Goal: Task Accomplishment & Management: Manage account settings

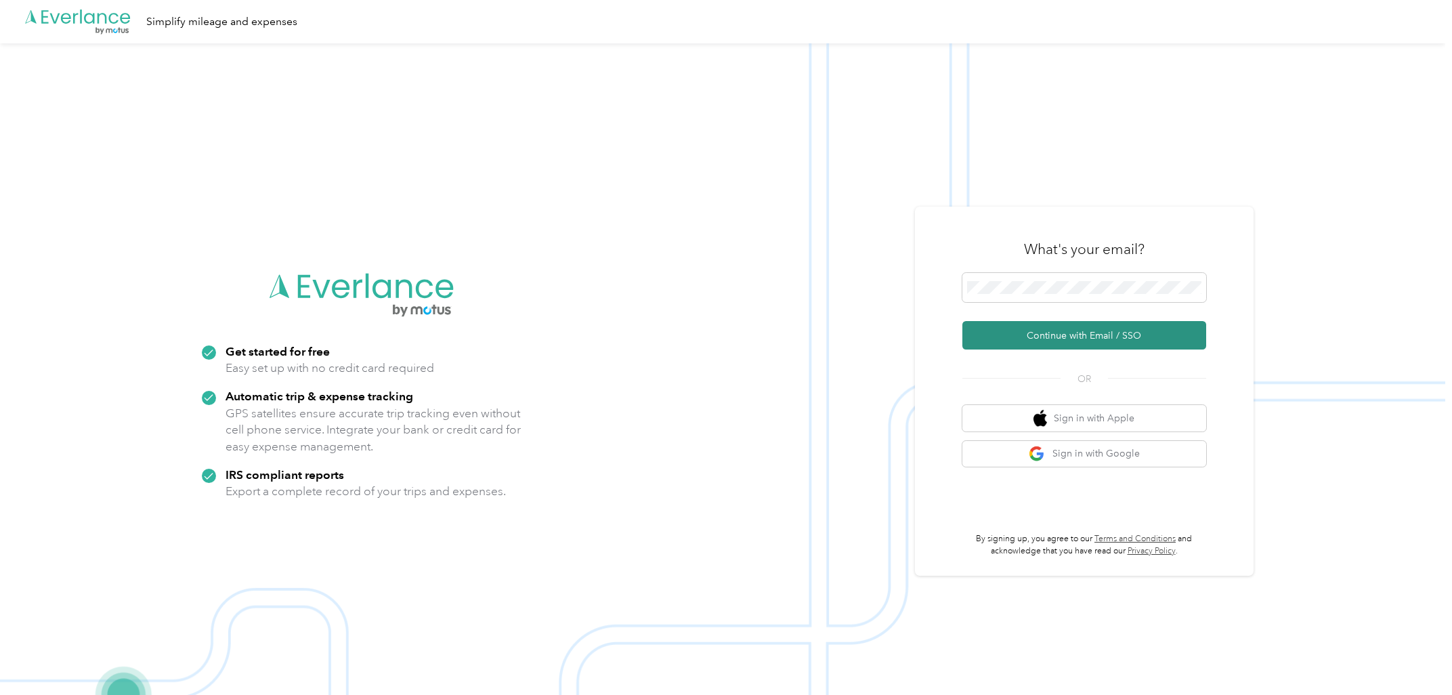
click at [1075, 342] on button "Continue with Email / SSO" at bounding box center [1085, 335] width 244 height 28
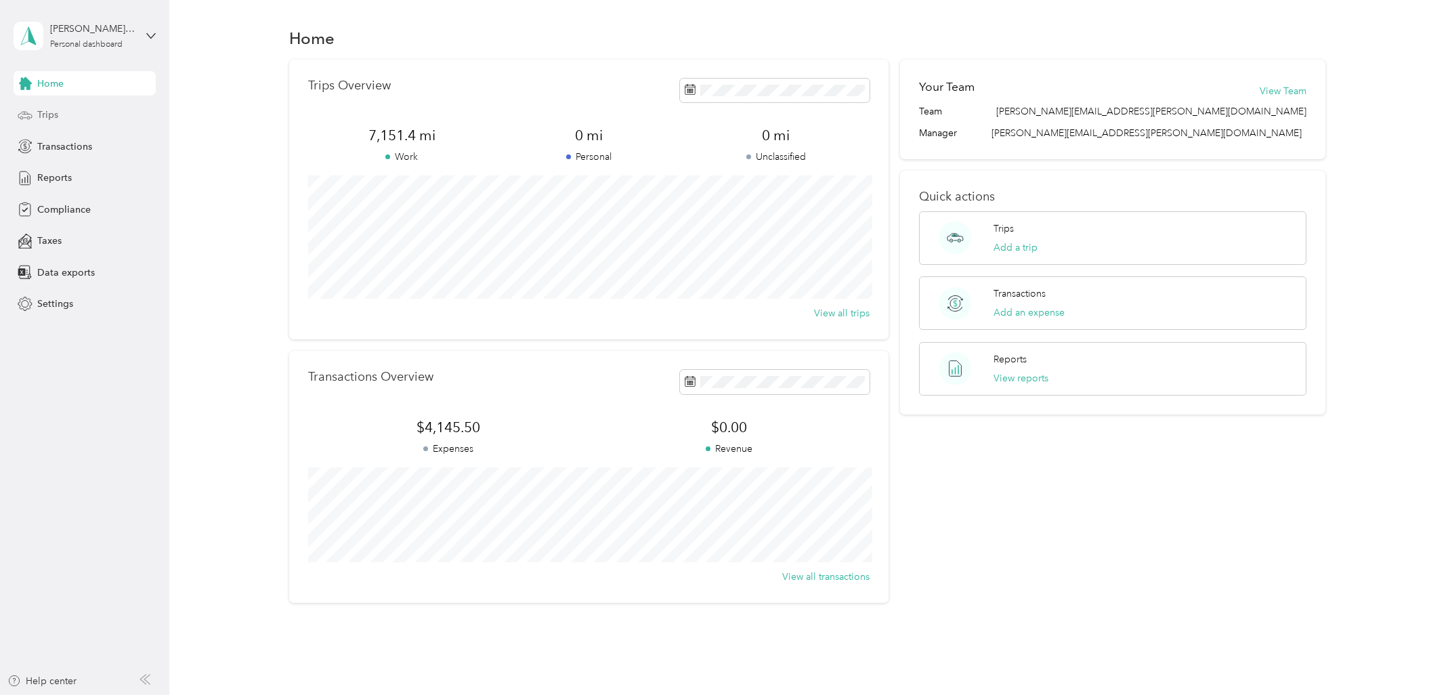
click at [51, 125] on div "Trips" at bounding box center [85, 115] width 142 height 24
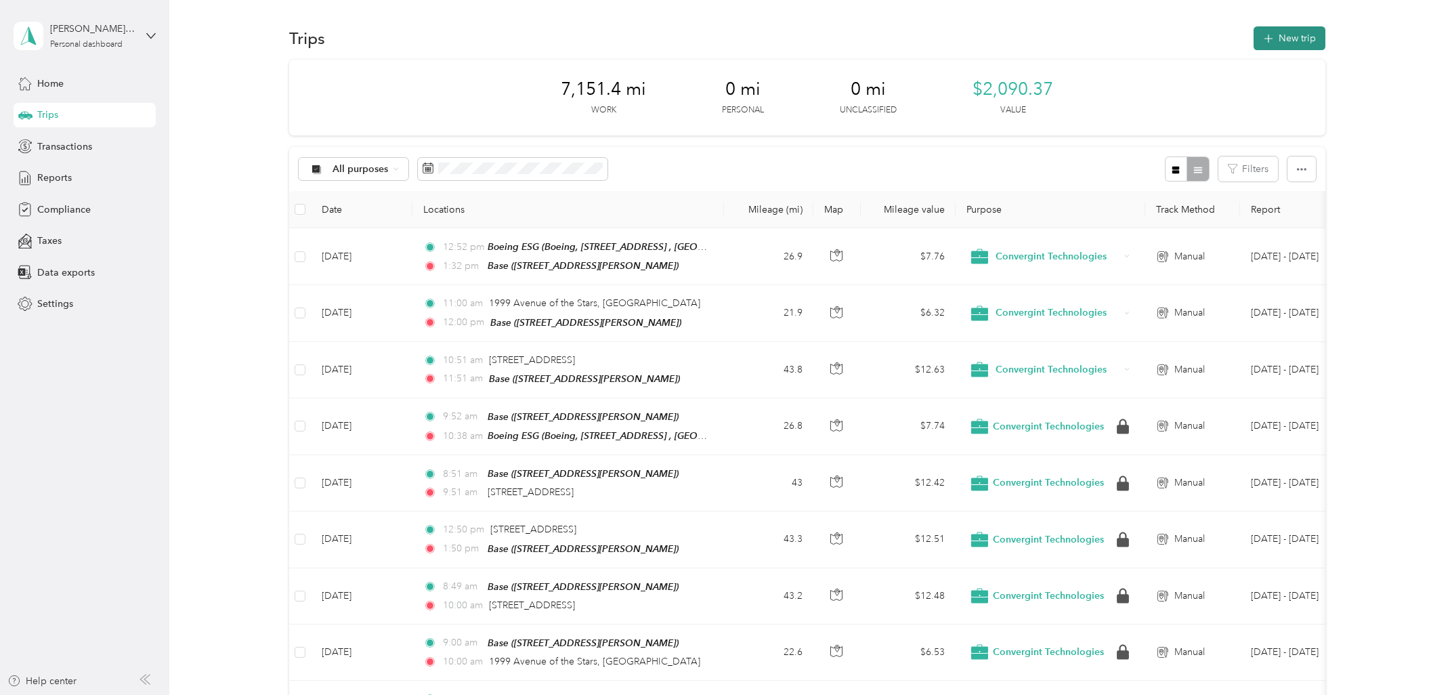
click at [1294, 41] on button "New trip" at bounding box center [1290, 38] width 72 height 24
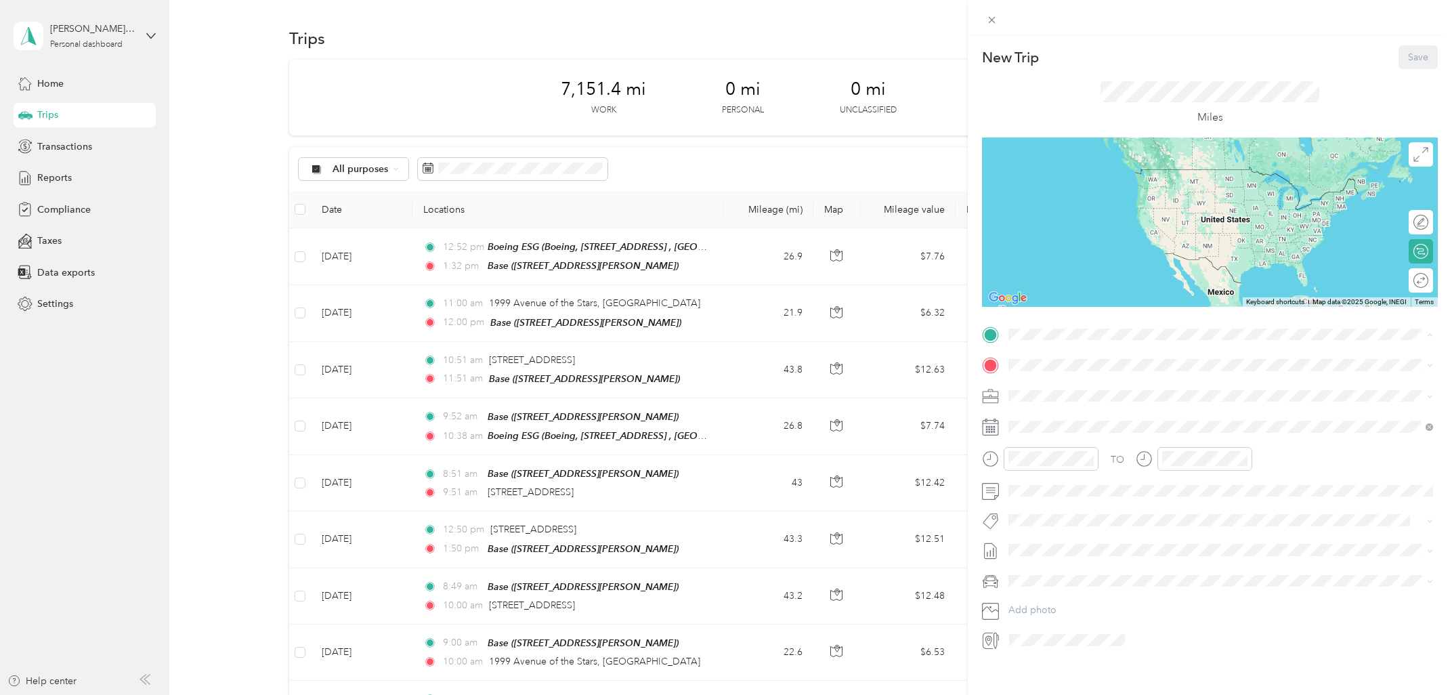
click at [1090, 396] on div "Base [STREET_ADDRESS][PERSON_NAME]" at bounding box center [1215, 396] width 362 height 28
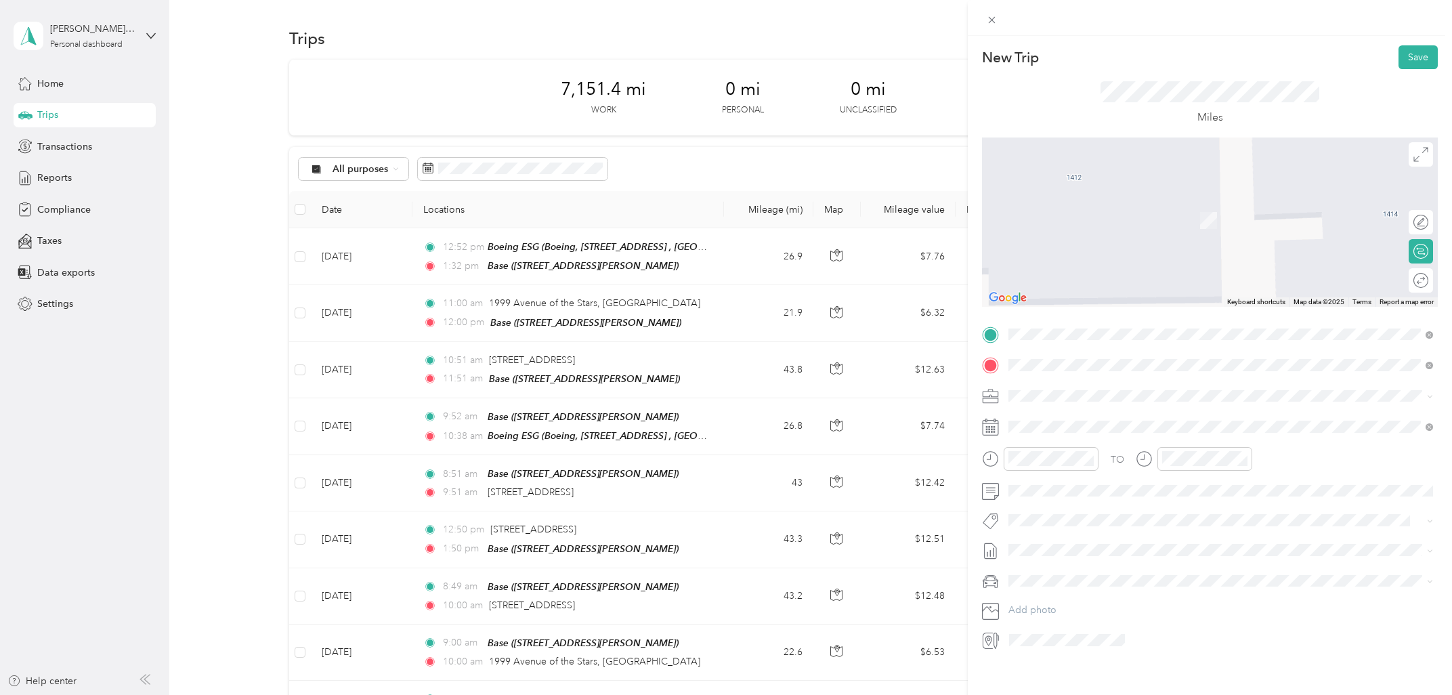
click at [1105, 421] on span "[STREET_ADDRESS][PERSON_NAME][US_STATE]" at bounding box center [1139, 414] width 211 height 12
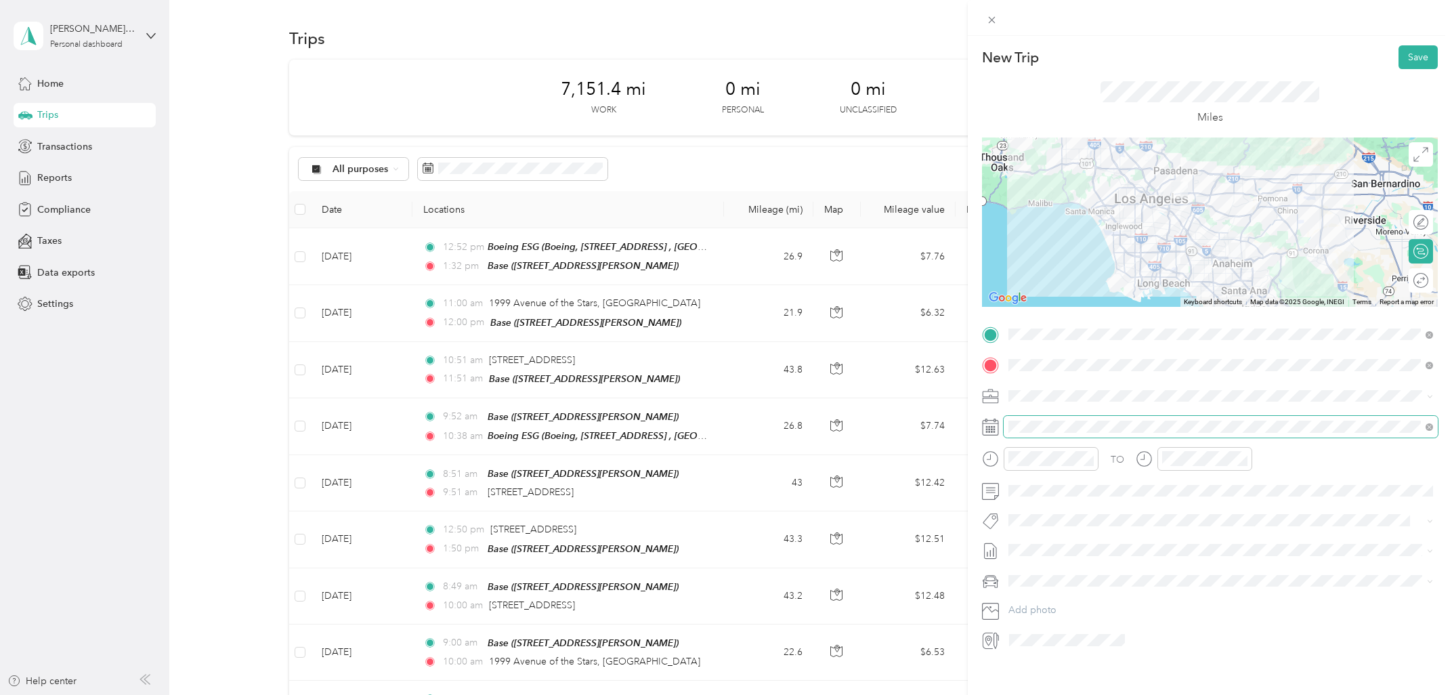
click at [1049, 435] on span at bounding box center [1221, 427] width 434 height 22
click at [1124, 550] on div "5" at bounding box center [1125, 551] width 18 height 17
click at [1101, 492] on div "AM" at bounding box center [1099, 488] width 33 height 19
click at [1178, 613] on div "11" at bounding box center [1176, 616] width 33 height 19
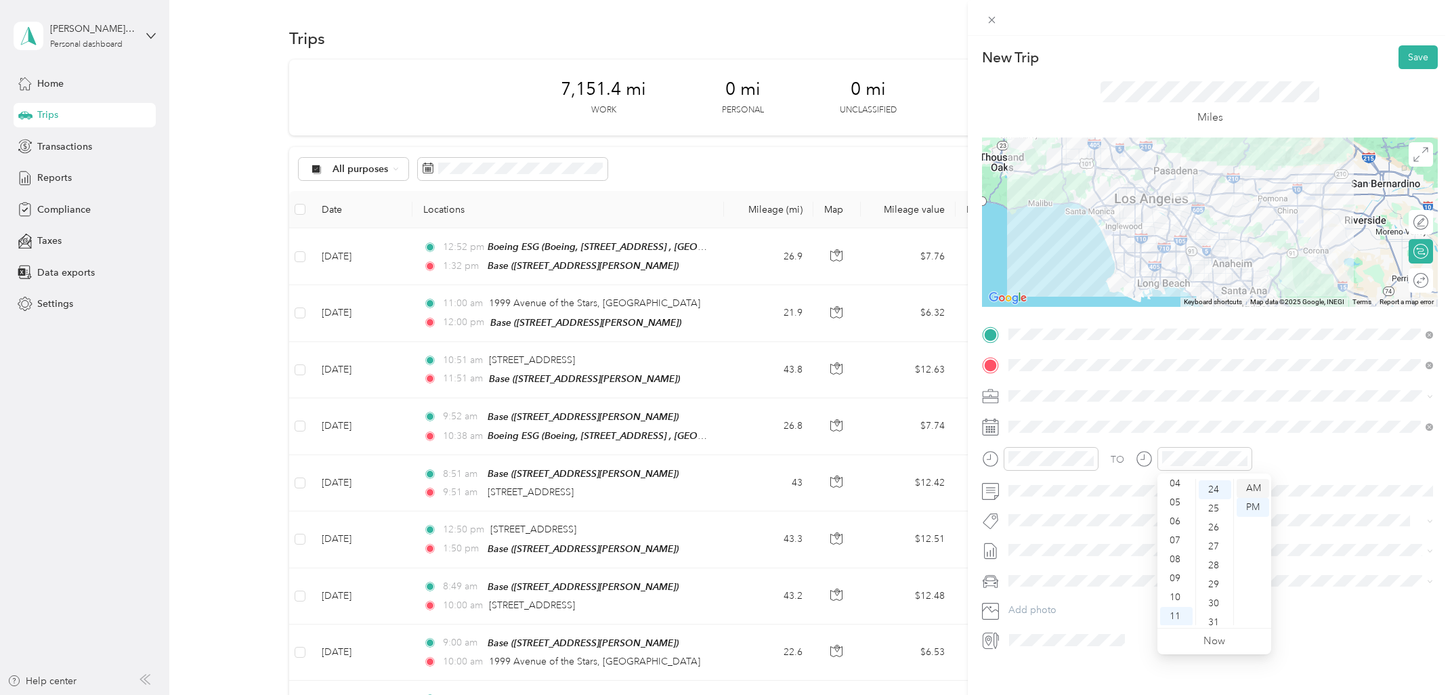
click at [1258, 488] on div "AM" at bounding box center [1253, 488] width 33 height 19
click at [1410, 58] on button "Save" at bounding box center [1418, 57] width 39 height 24
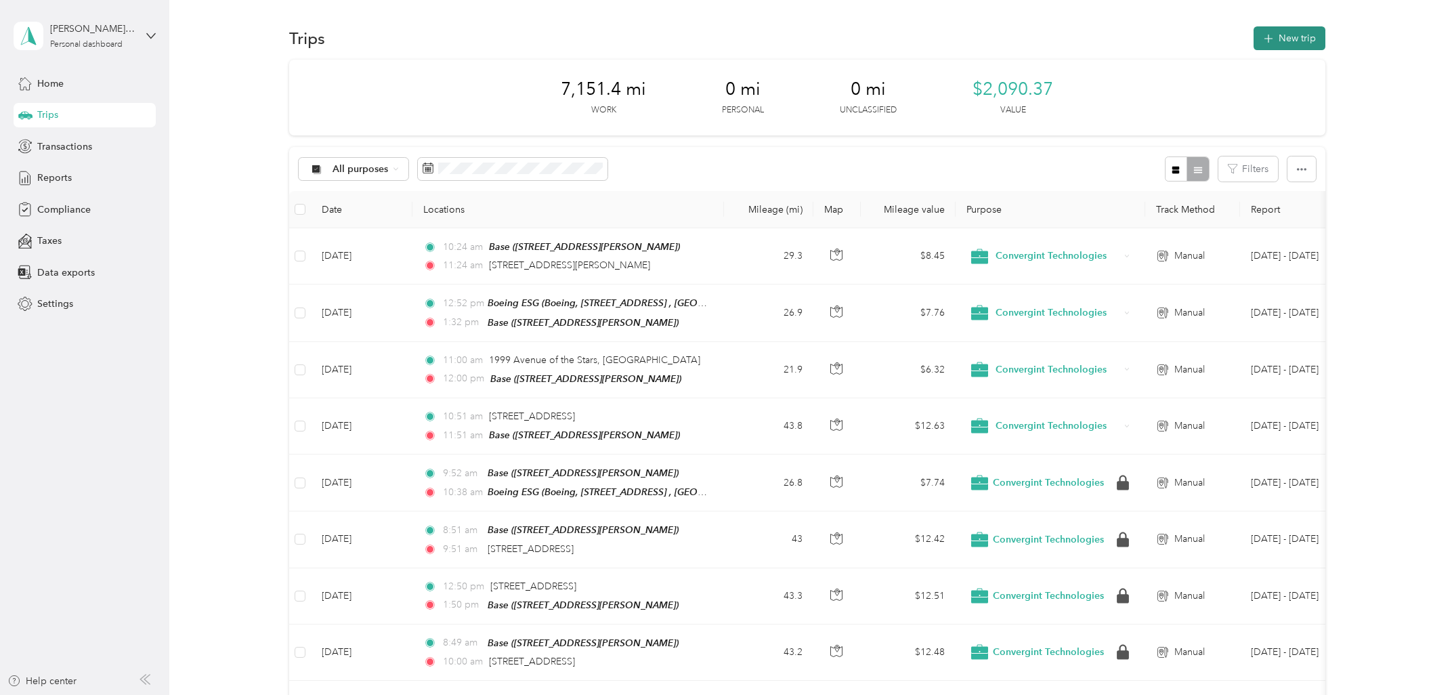
click at [1294, 43] on button "New trip" at bounding box center [1290, 38] width 72 height 24
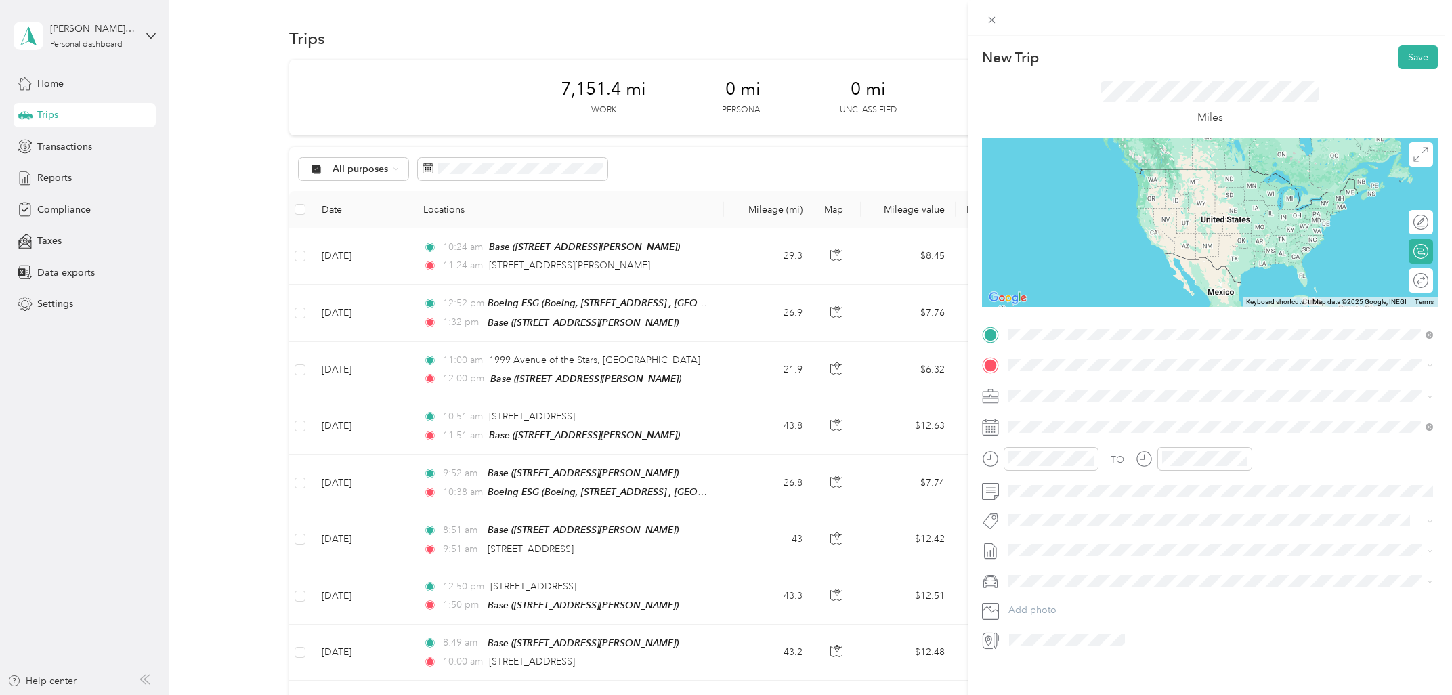
click at [1105, 389] on span "[STREET_ADDRESS][PERSON_NAME][US_STATE]" at bounding box center [1139, 383] width 211 height 12
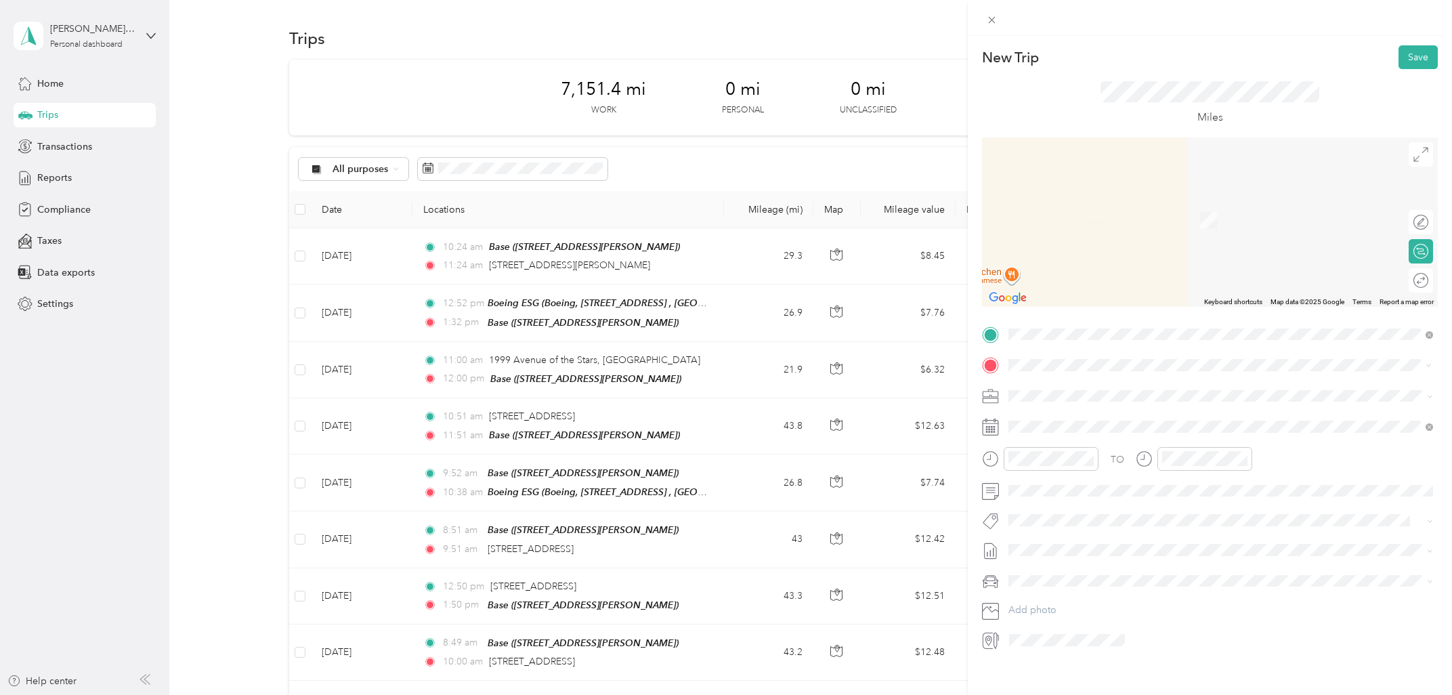
click at [1087, 432] on span "[STREET_ADDRESS][GEOGRAPHIC_DATA][PERSON_NAME], [GEOGRAPHIC_DATA]" at bounding box center [1215, 435] width 362 height 12
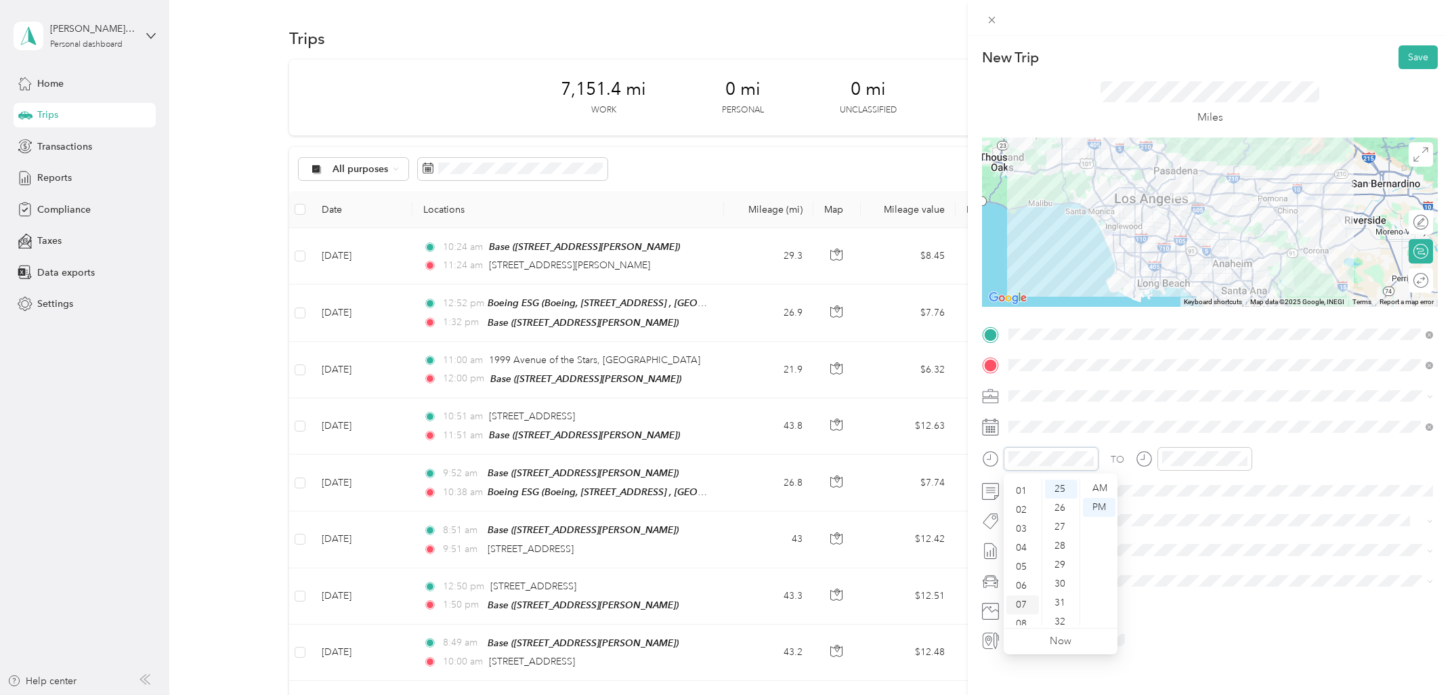
scroll to position [0, 0]
click at [1023, 484] on div "12" at bounding box center [1023, 488] width 33 height 19
click at [1176, 501] on div "01" at bounding box center [1176, 507] width 33 height 19
click at [1294, 35] on div at bounding box center [1210, 18] width 484 height 36
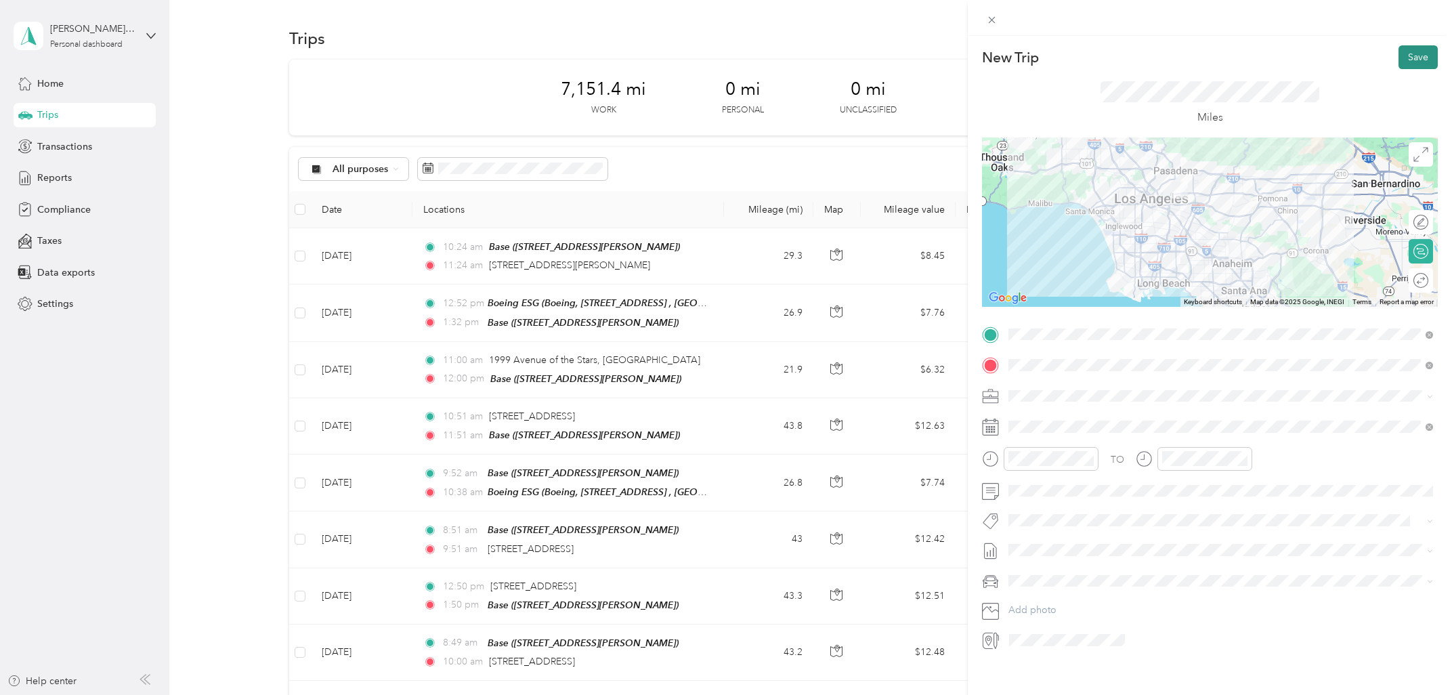
click at [1412, 58] on button "Save" at bounding box center [1418, 57] width 39 height 24
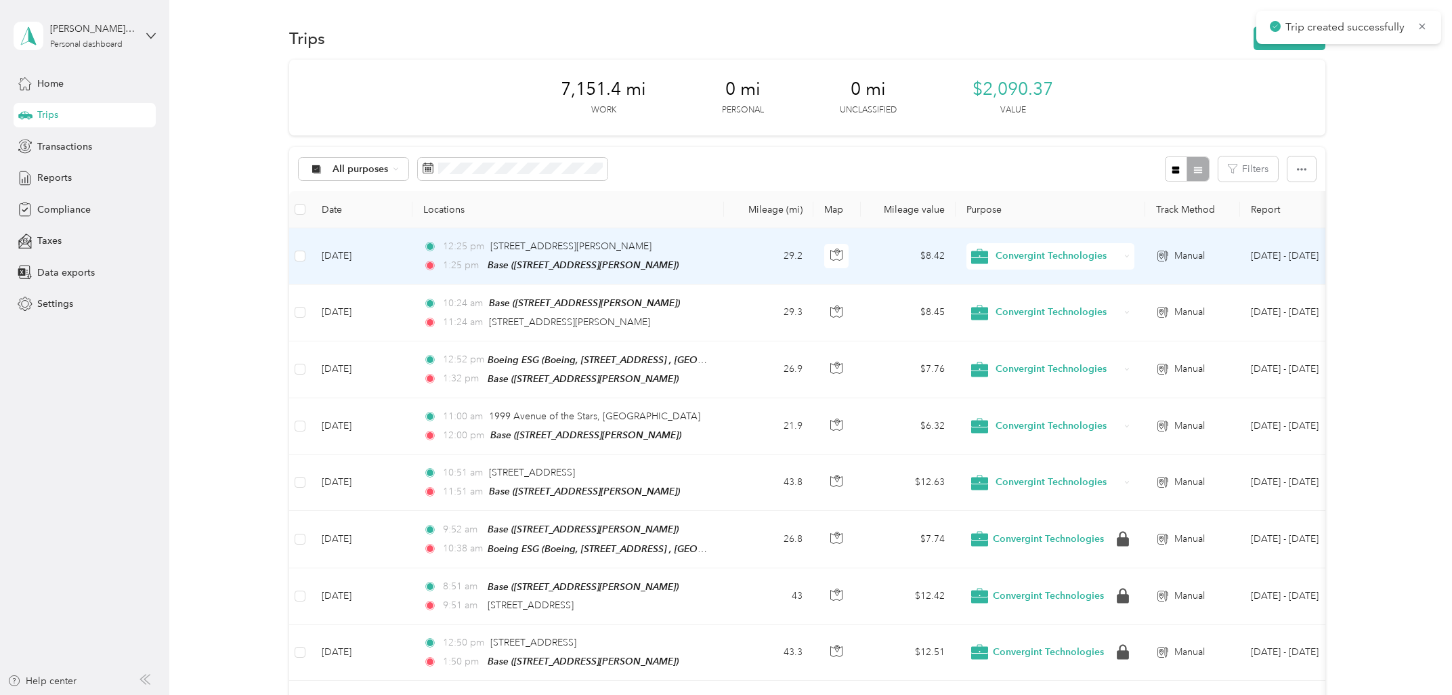
click at [377, 257] on td "[DATE]" at bounding box center [362, 256] width 102 height 56
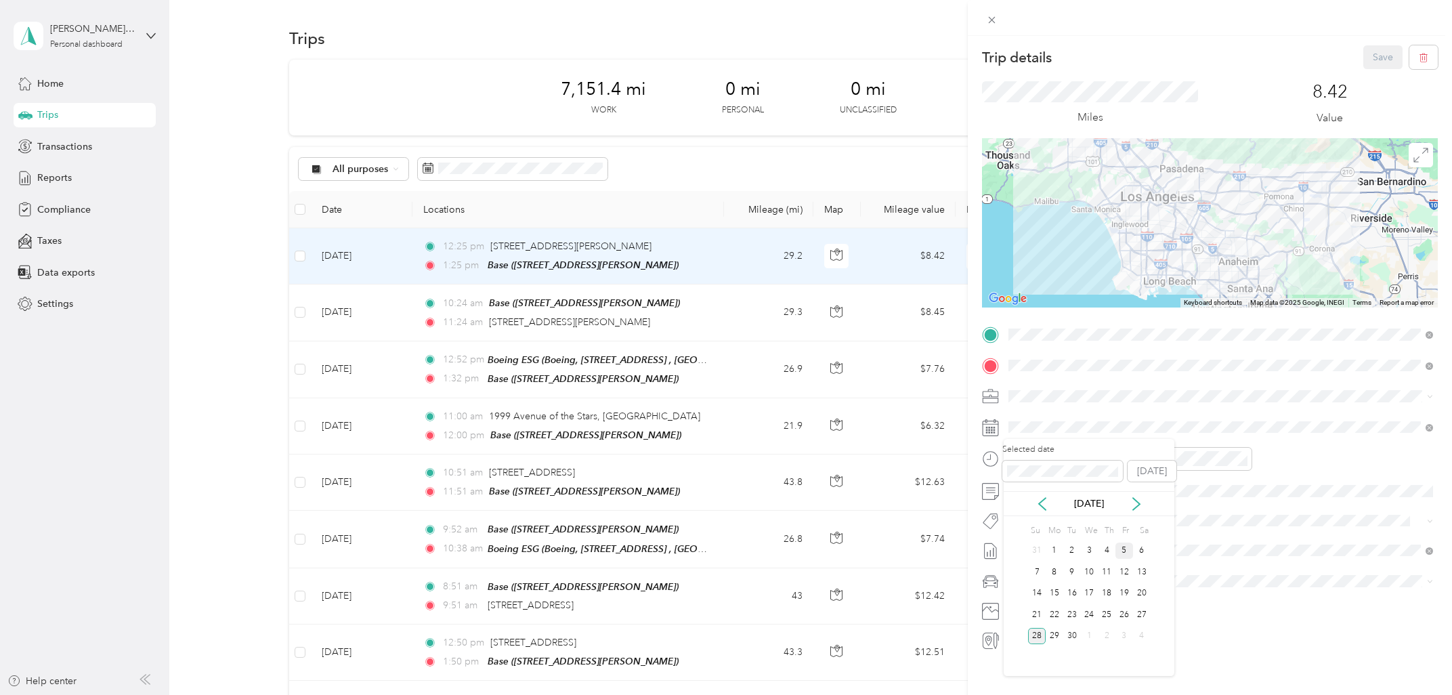
click at [1126, 557] on div "5" at bounding box center [1125, 551] width 18 height 17
click at [1376, 49] on button "Save" at bounding box center [1382, 57] width 39 height 24
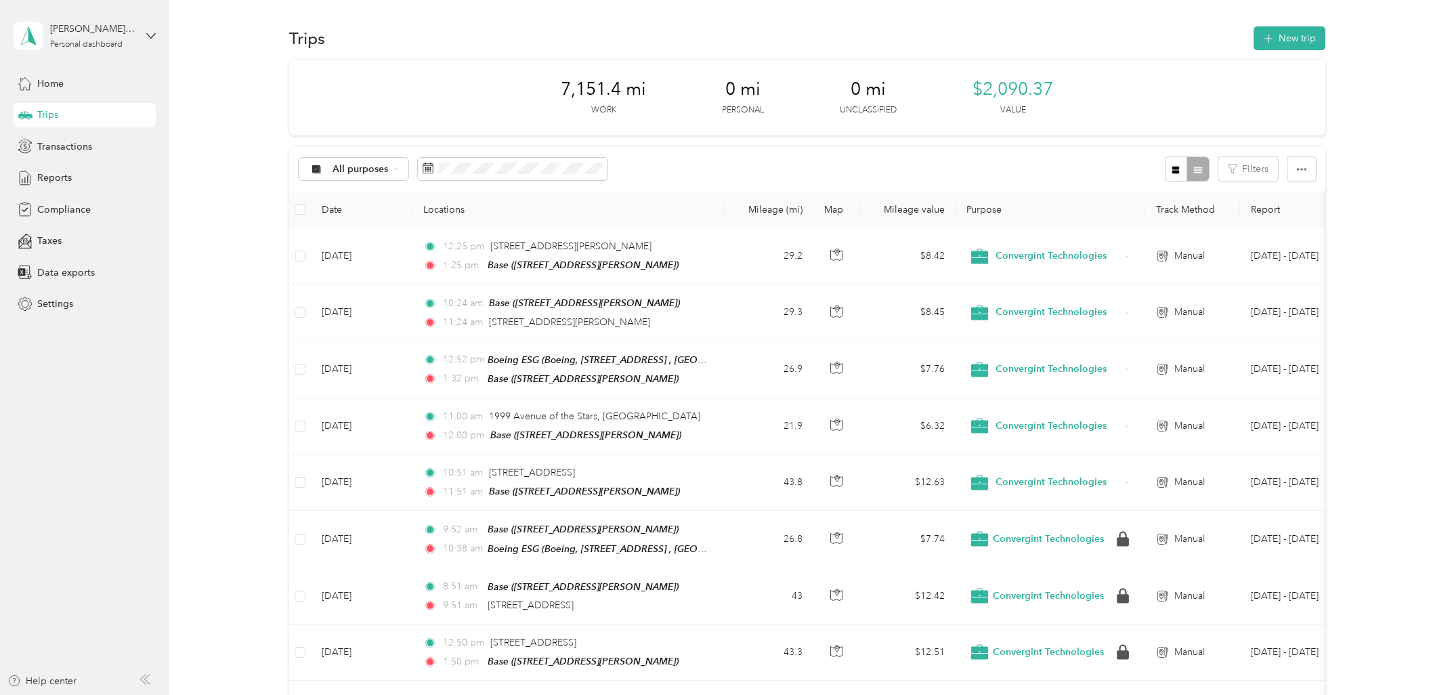
click at [940, 24] on div "Trips New trip" at bounding box center [807, 38] width 1036 height 28
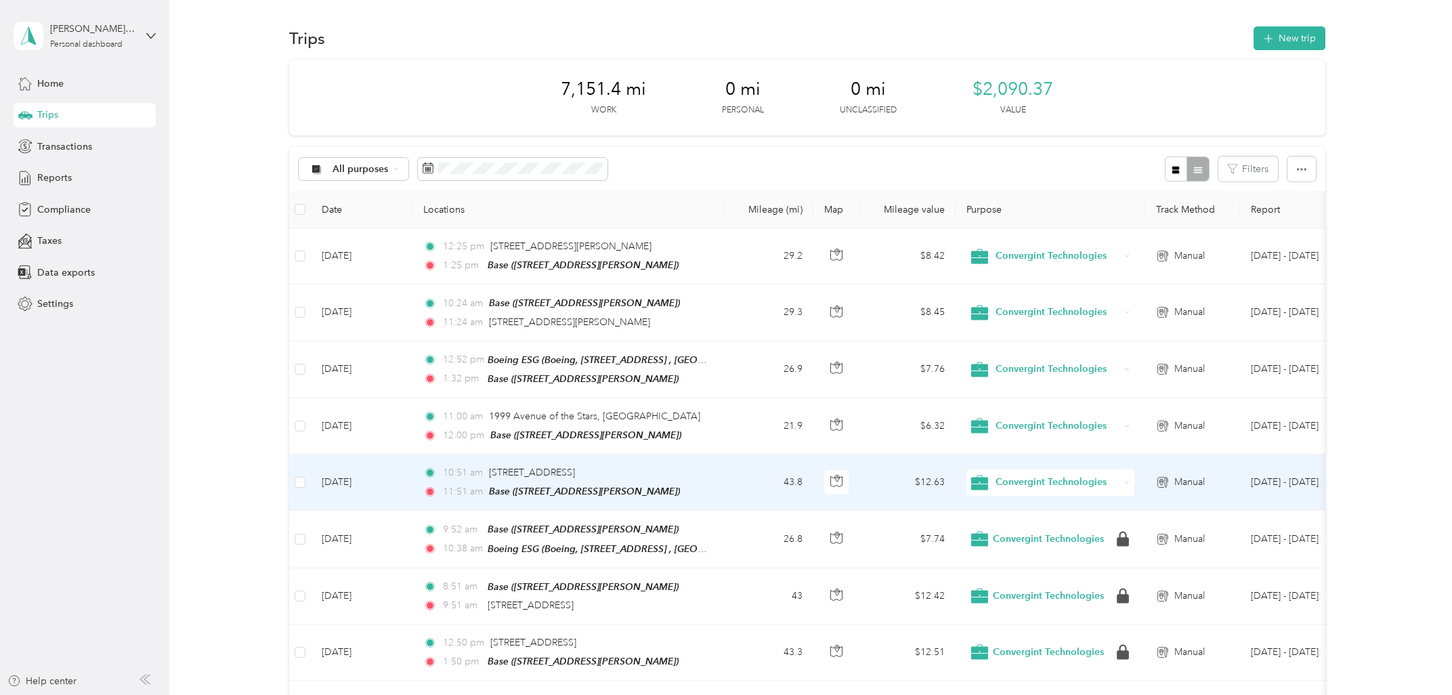
click at [587, 480] on div "10:51 am [STREET_ADDRESS] 11:51 am Base ([STREET_ADDRESS][PERSON_NAME])" at bounding box center [565, 482] width 284 height 34
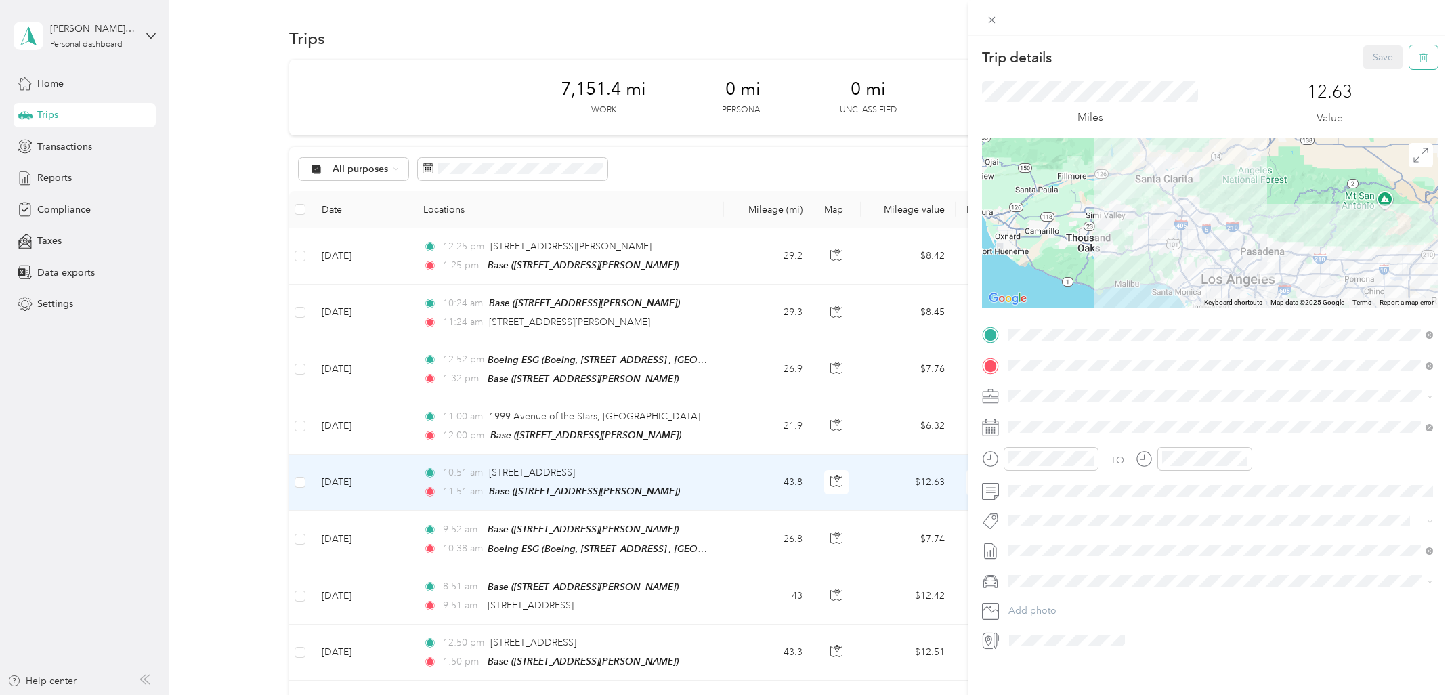
click at [1419, 61] on button "button" at bounding box center [1424, 57] width 28 height 24
click at [1383, 77] on button "Yes" at bounding box center [1384, 75] width 26 height 22
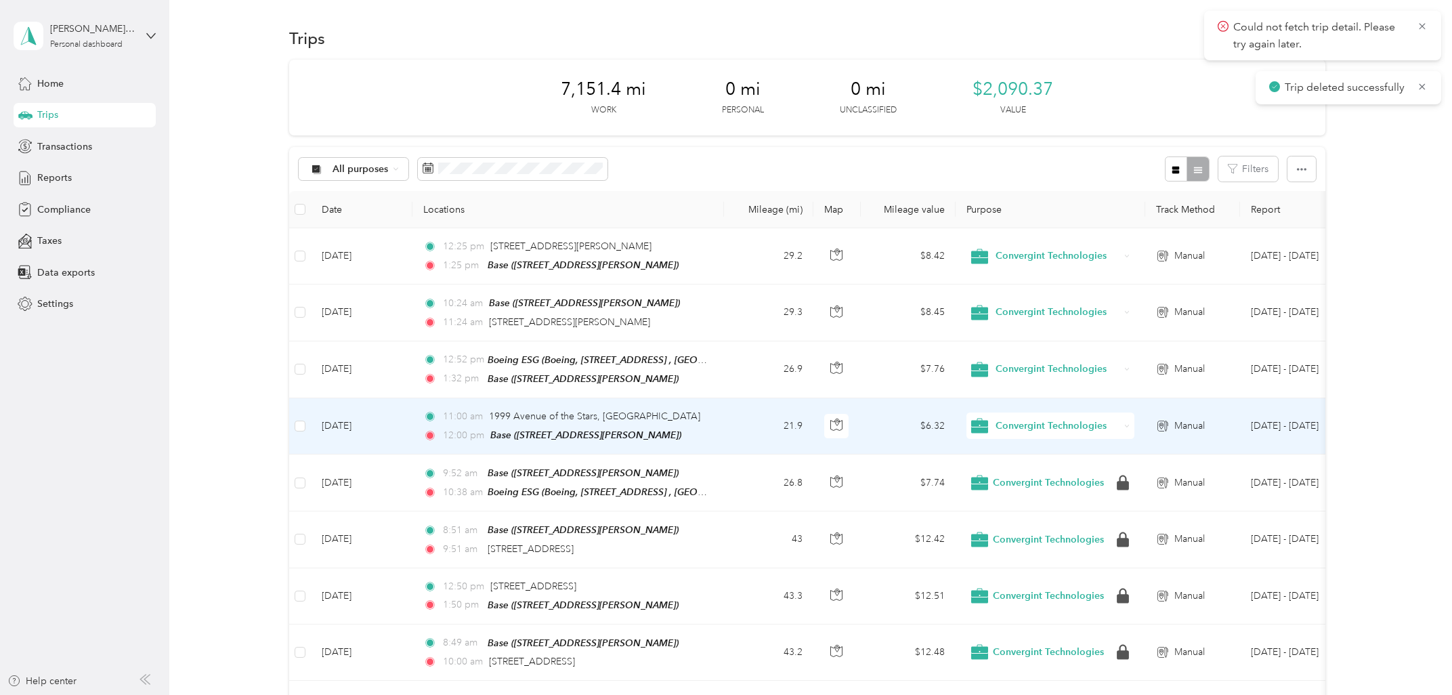
click at [372, 428] on td "[DATE]" at bounding box center [362, 426] width 102 height 56
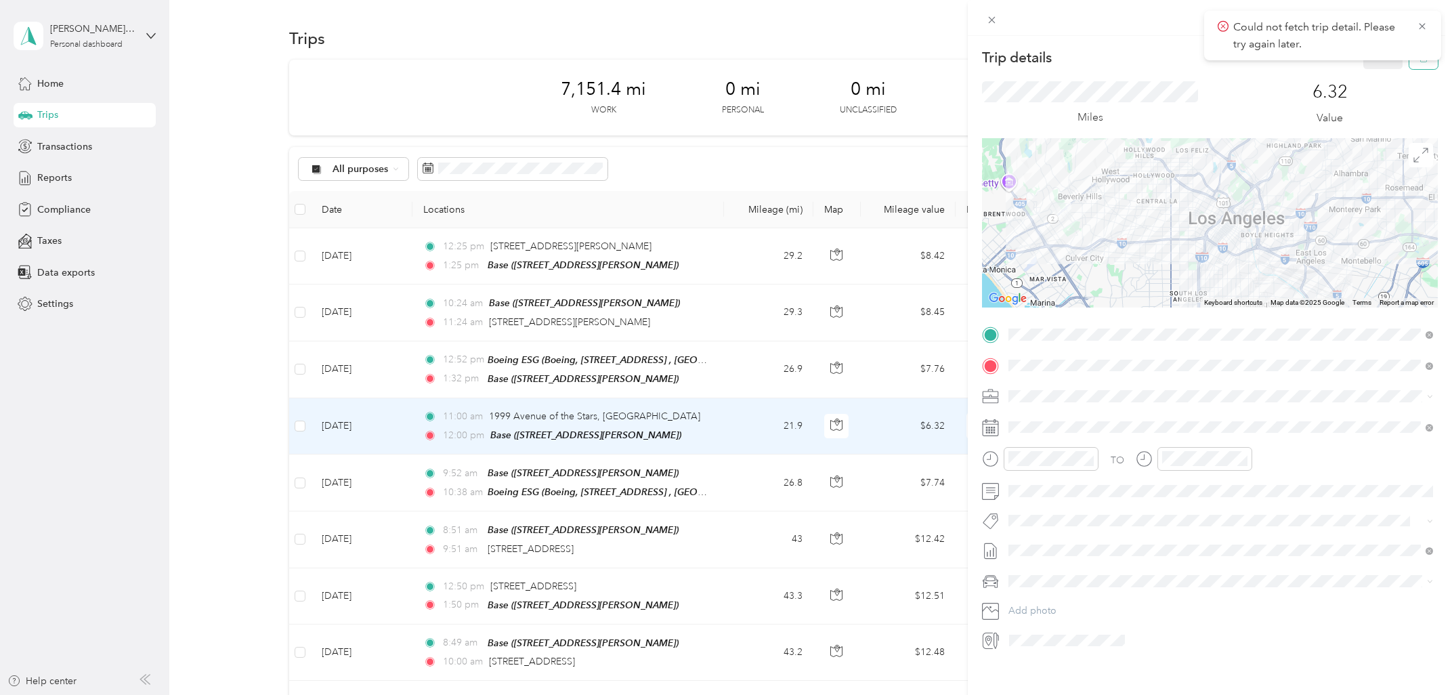
click at [1424, 66] on button "button" at bounding box center [1424, 57] width 28 height 24
click at [1376, 79] on button "Yes" at bounding box center [1384, 75] width 26 height 22
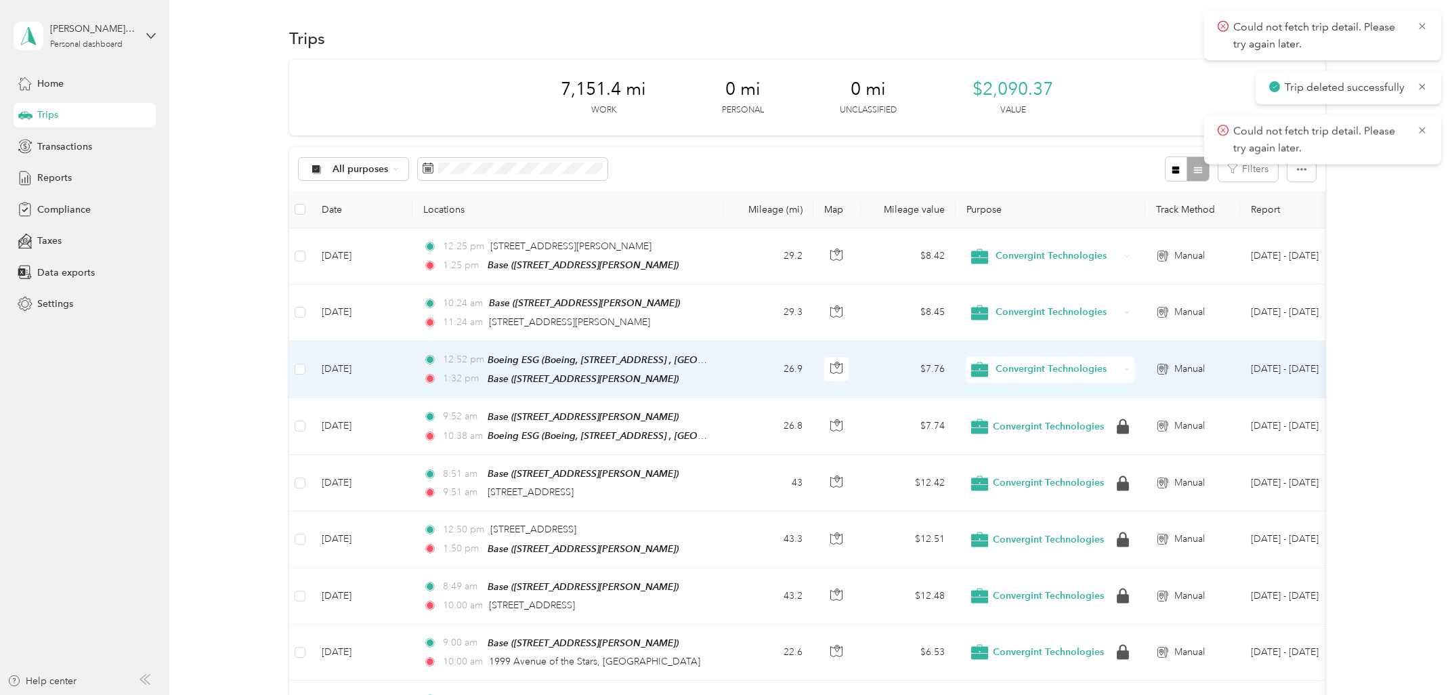
click at [366, 371] on td "[DATE]" at bounding box center [362, 369] width 102 height 57
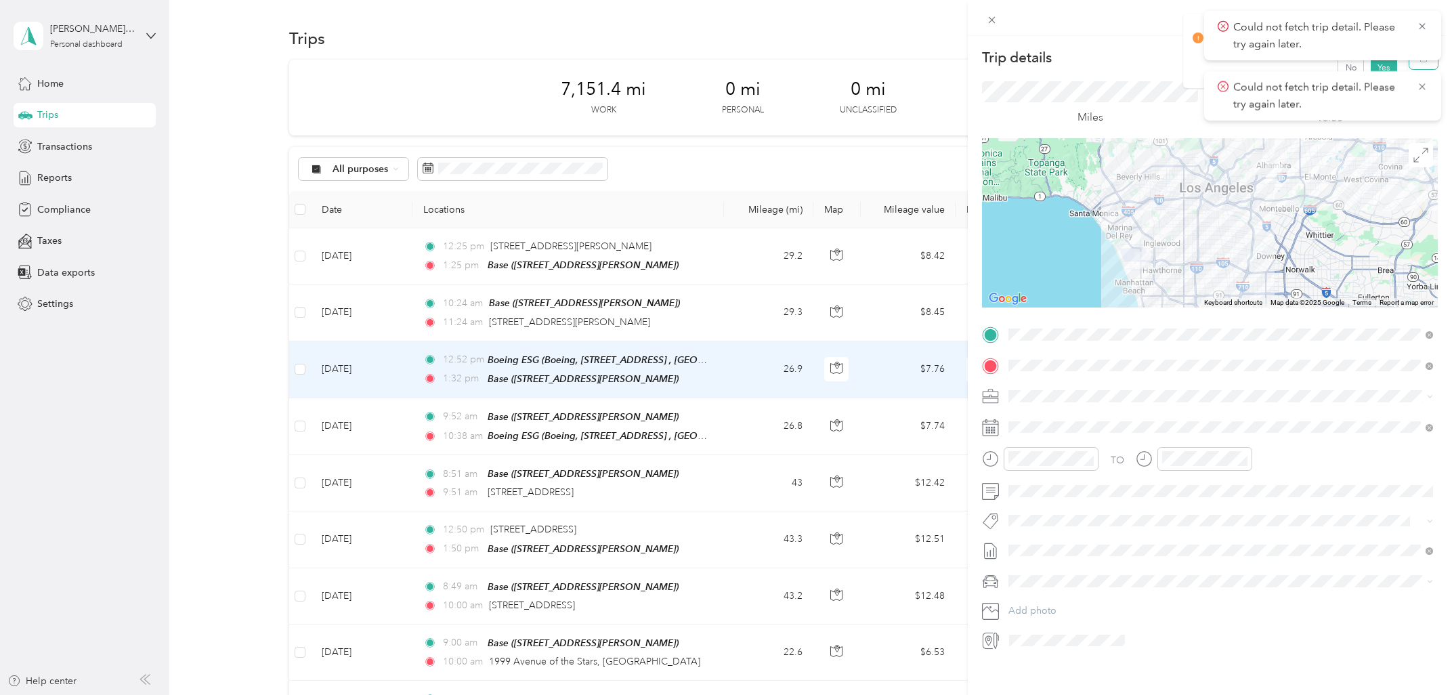
click at [1429, 66] on button "button" at bounding box center [1424, 57] width 28 height 24
click at [1377, 66] on button "Yes" at bounding box center [1384, 75] width 26 height 22
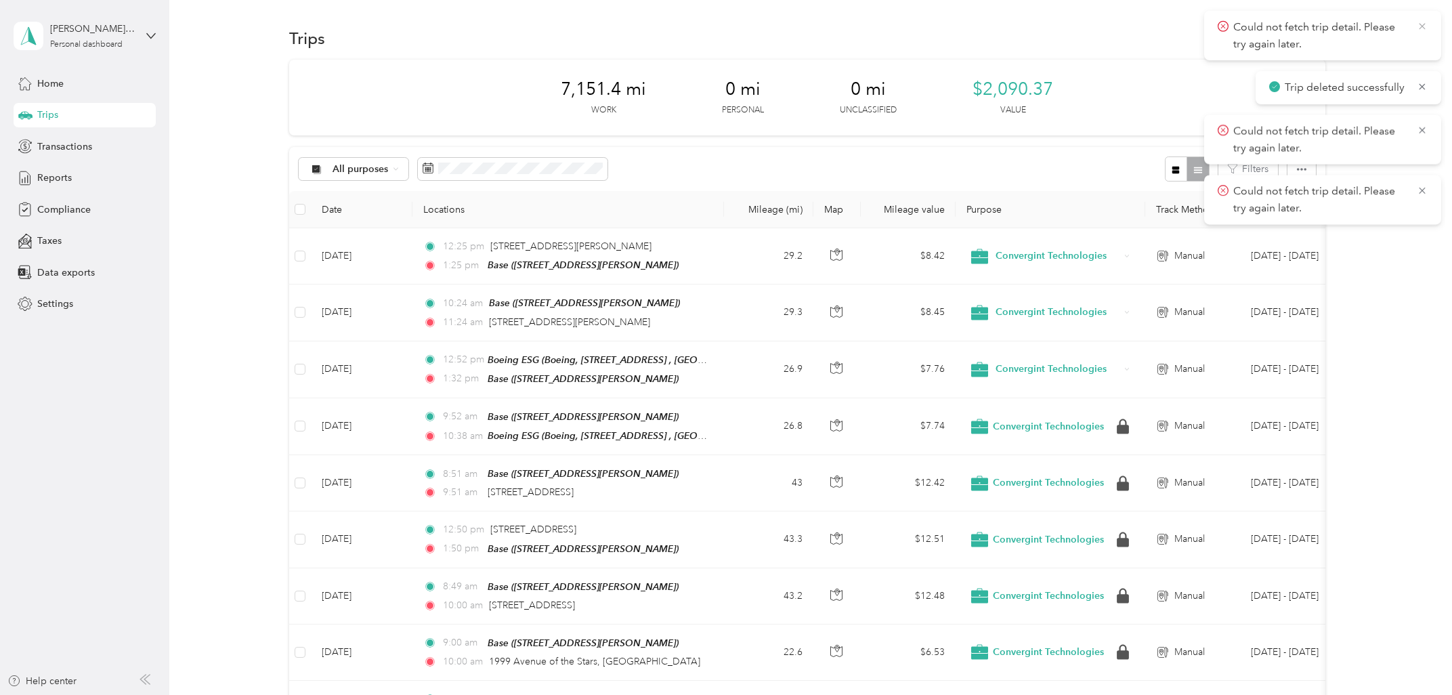
click at [1420, 30] on icon at bounding box center [1422, 26] width 11 height 12
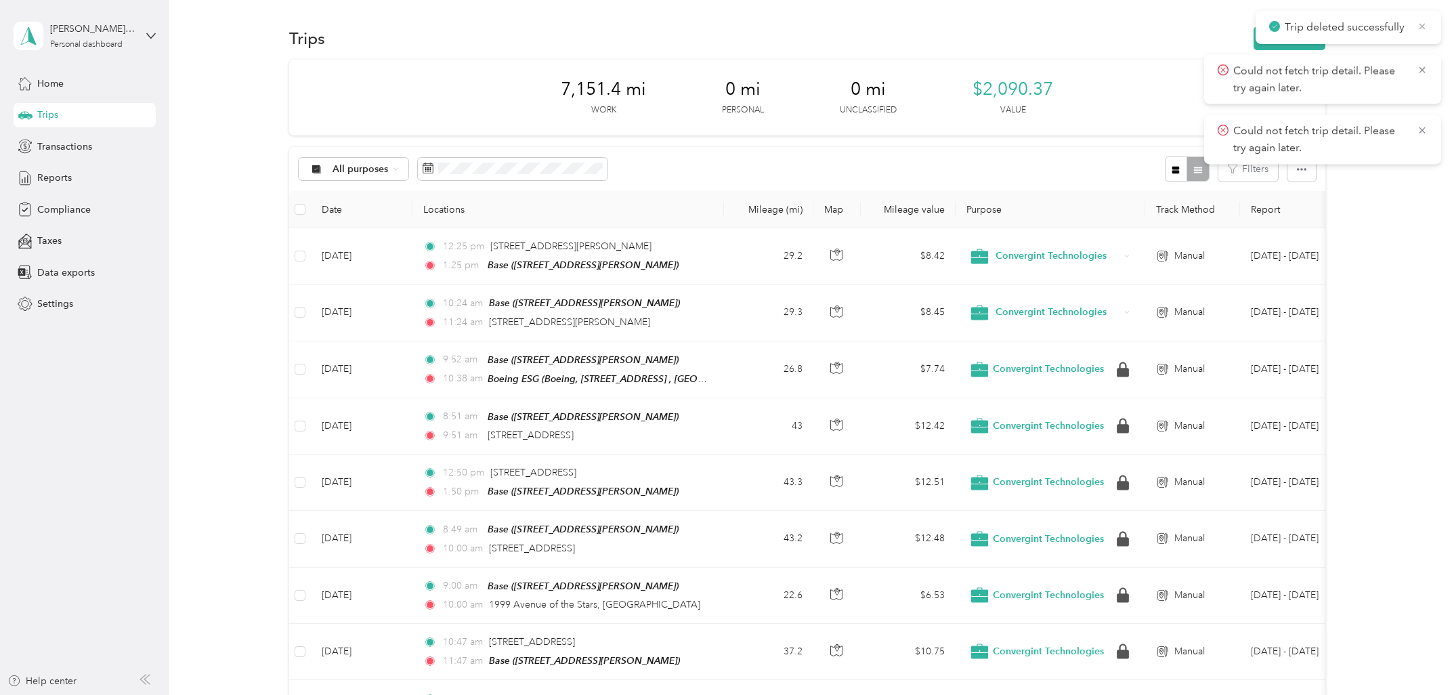
click at [1425, 30] on icon at bounding box center [1422, 26] width 11 height 12
click at [1420, 25] on icon at bounding box center [1422, 26] width 11 height 12
click at [1306, 37] on button "New trip" at bounding box center [1290, 38] width 72 height 24
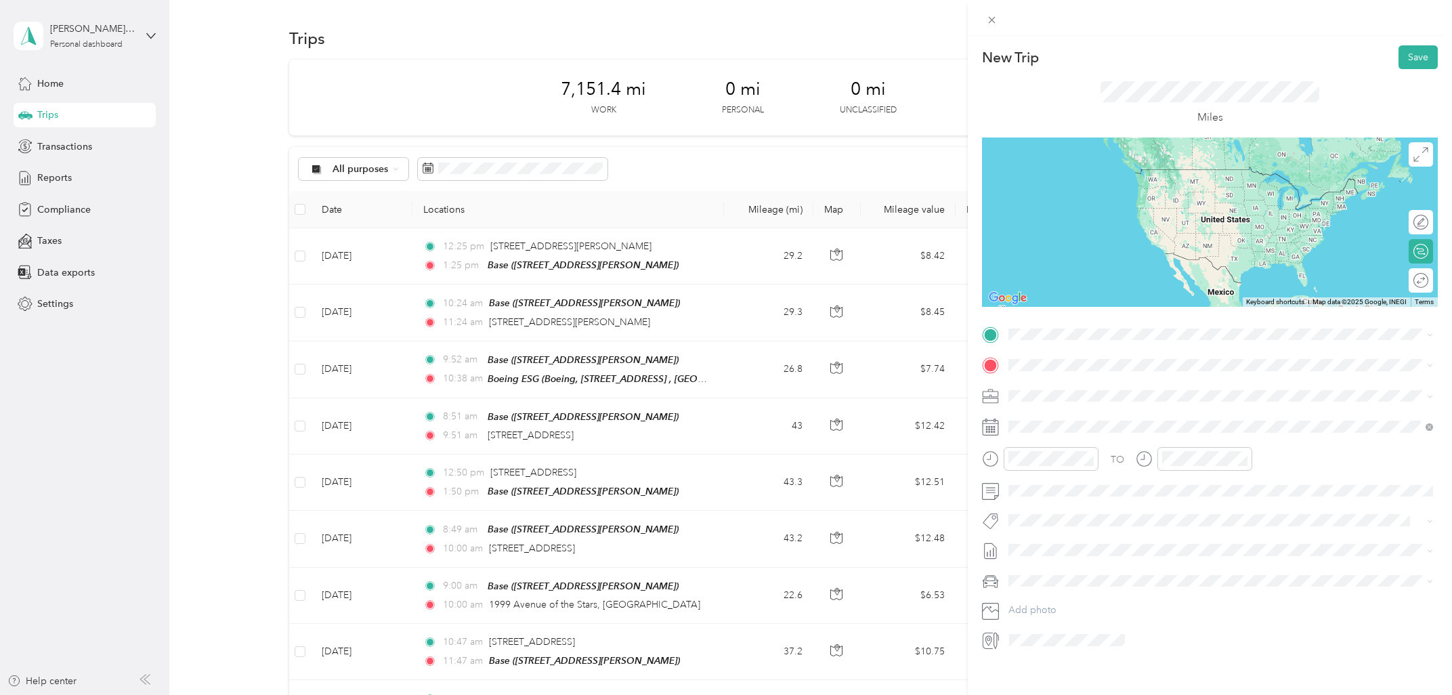
click at [1117, 419] on span "[STREET_ADDRESS][US_STATE]" at bounding box center [1101, 413] width 135 height 12
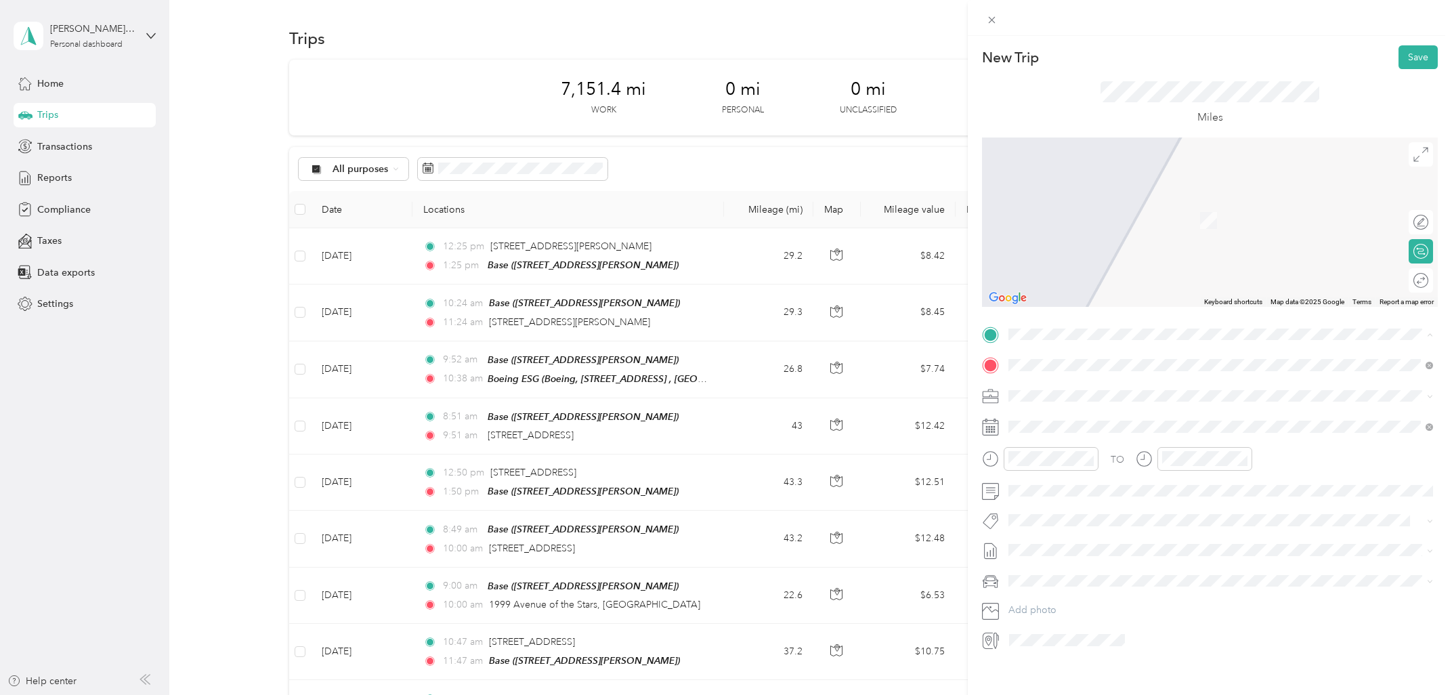
click at [1070, 394] on div "Base [STREET_ADDRESS][PERSON_NAME]" at bounding box center [1215, 396] width 362 height 28
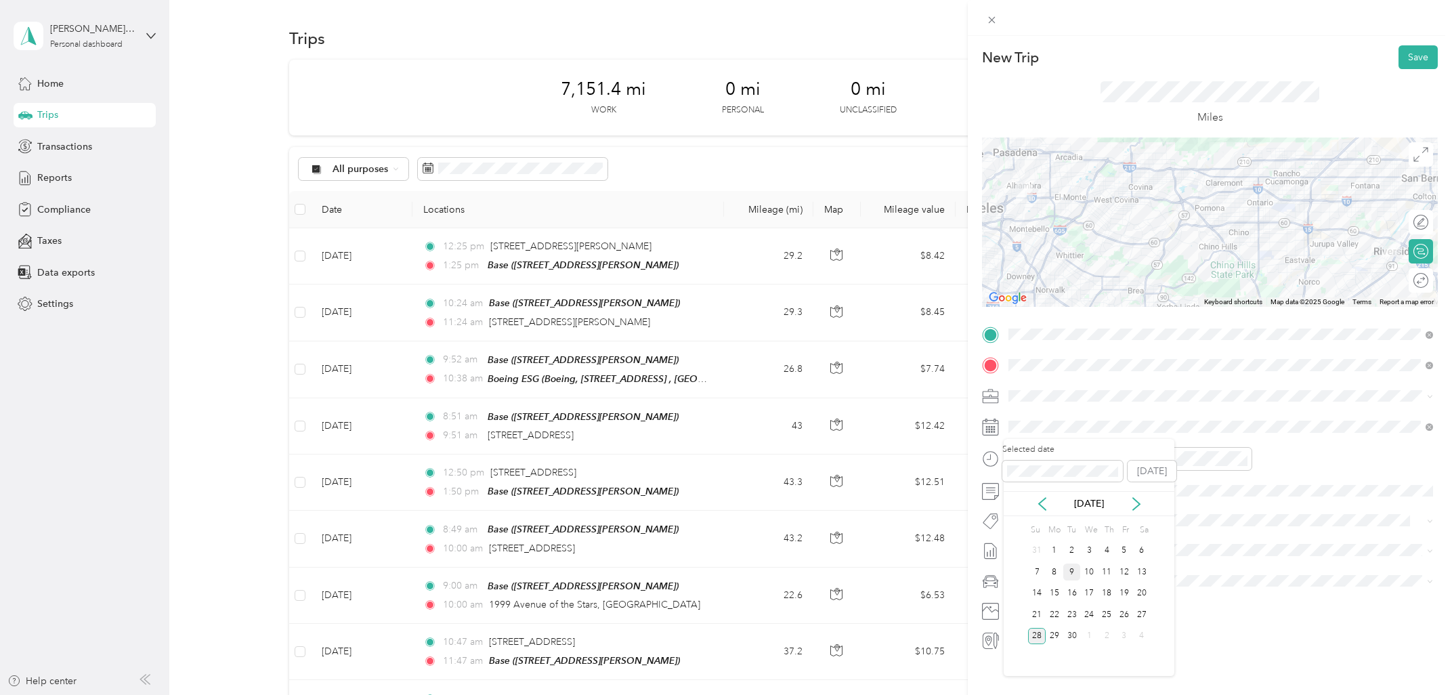
click at [1069, 573] on div "9" at bounding box center [1072, 572] width 18 height 17
click at [1026, 557] on div "08" at bounding box center [1023, 559] width 33 height 19
click at [1101, 488] on div "AM" at bounding box center [1099, 488] width 33 height 19
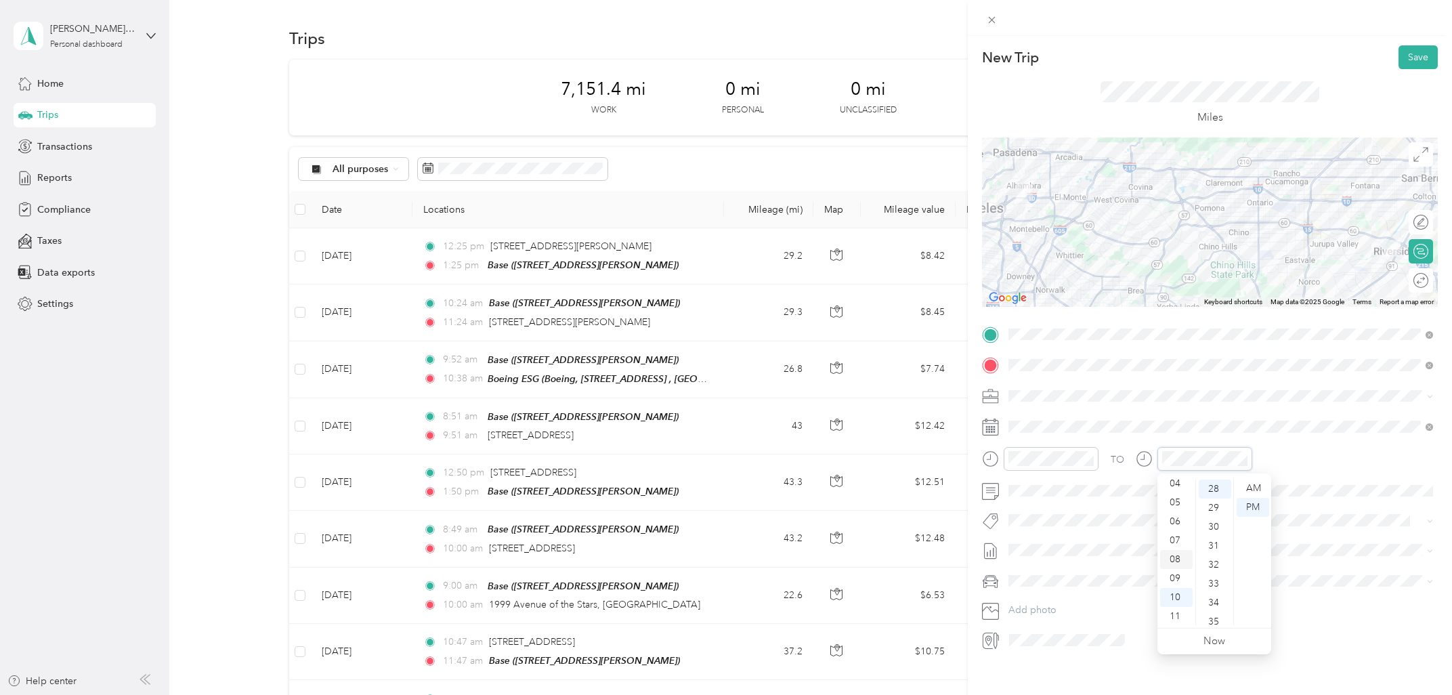
scroll to position [81, 0]
click at [1178, 576] on div "09" at bounding box center [1176, 578] width 33 height 19
click at [1257, 486] on div "AM" at bounding box center [1253, 488] width 33 height 19
click at [1124, 66] on div "New Trip Save" at bounding box center [1210, 57] width 456 height 24
click at [1418, 60] on button "Save" at bounding box center [1418, 57] width 39 height 24
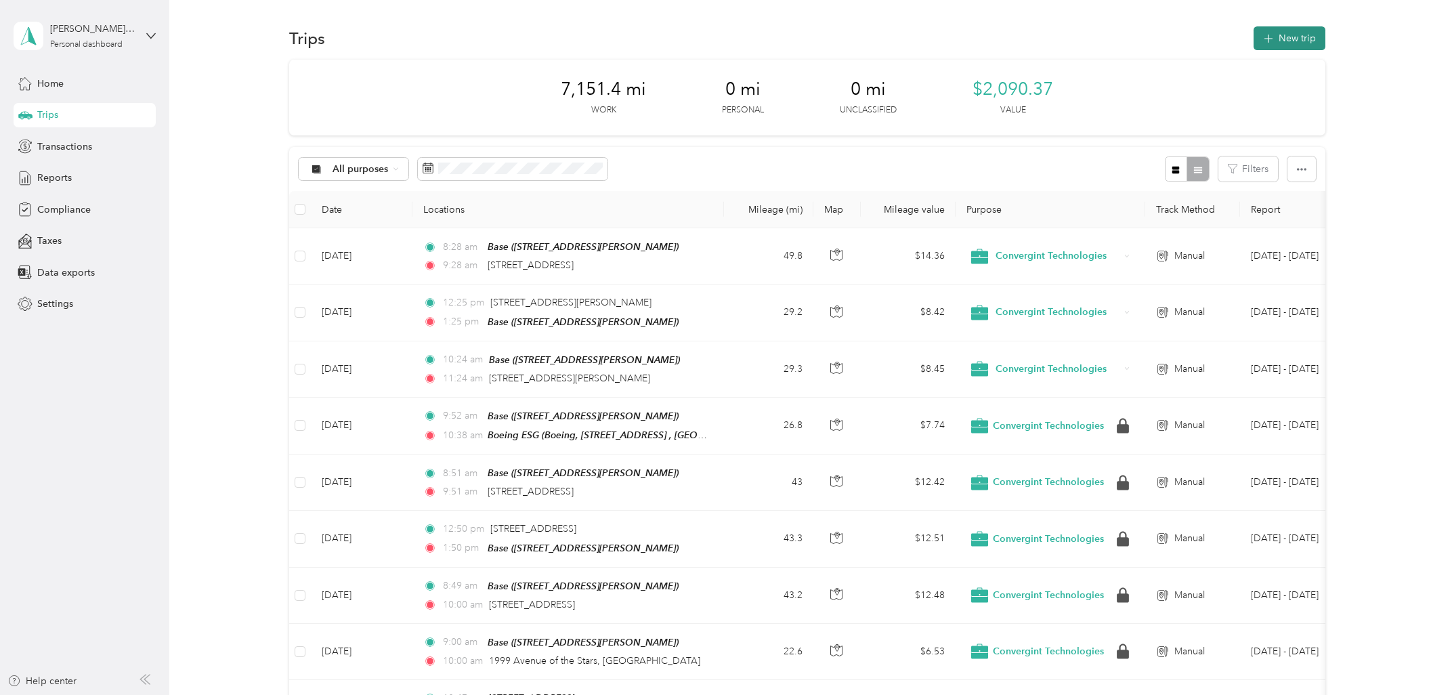
click at [1291, 37] on button "New trip" at bounding box center [1290, 38] width 72 height 24
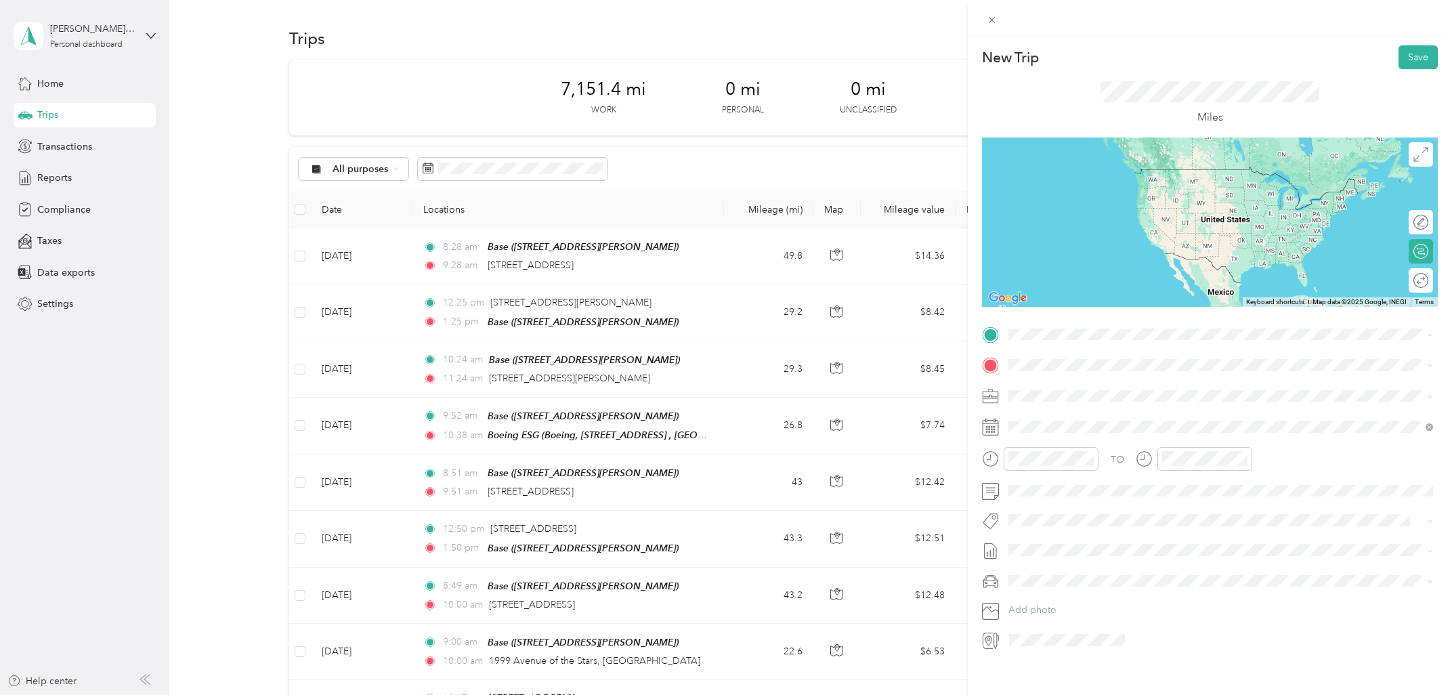
click at [1135, 387] on span "[STREET_ADDRESS][US_STATE]" at bounding box center [1101, 381] width 135 height 12
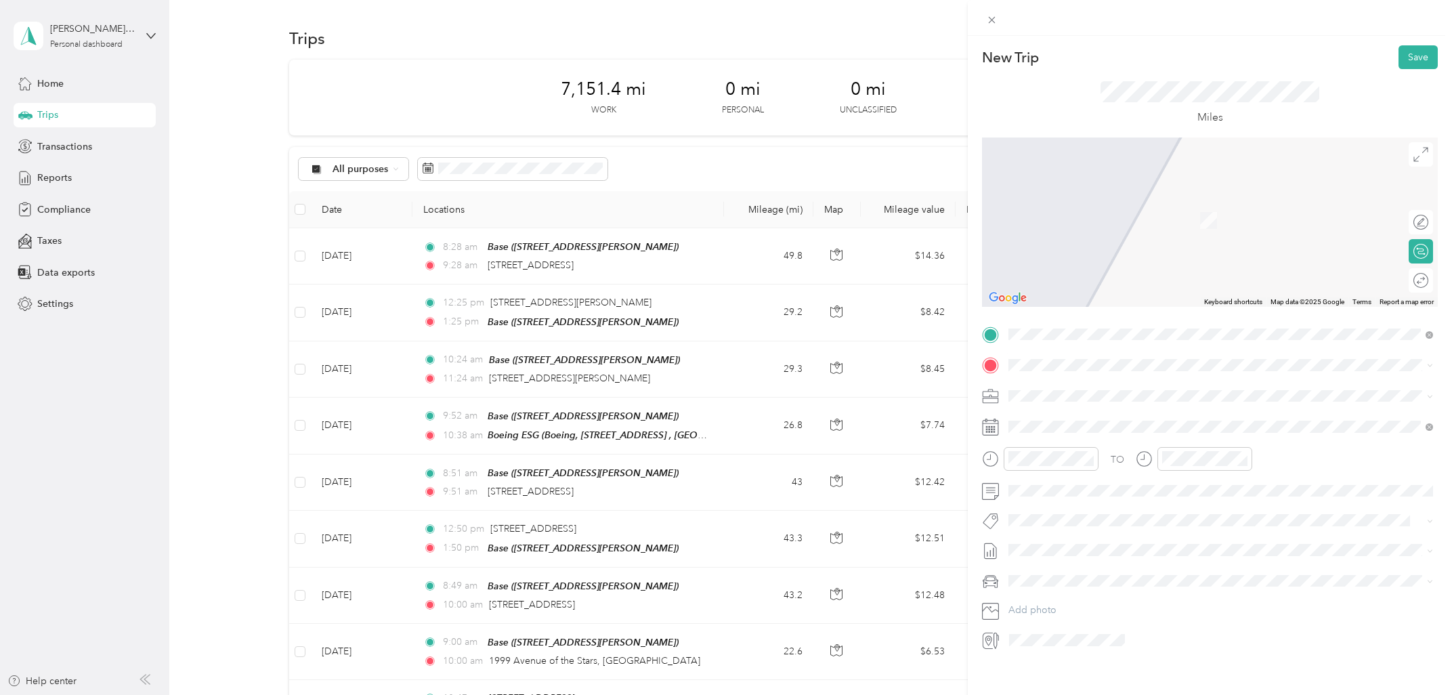
click at [1097, 408] on div "[STREET_ADDRESS][US_STATE]" at bounding box center [1220, 412] width 415 height 18
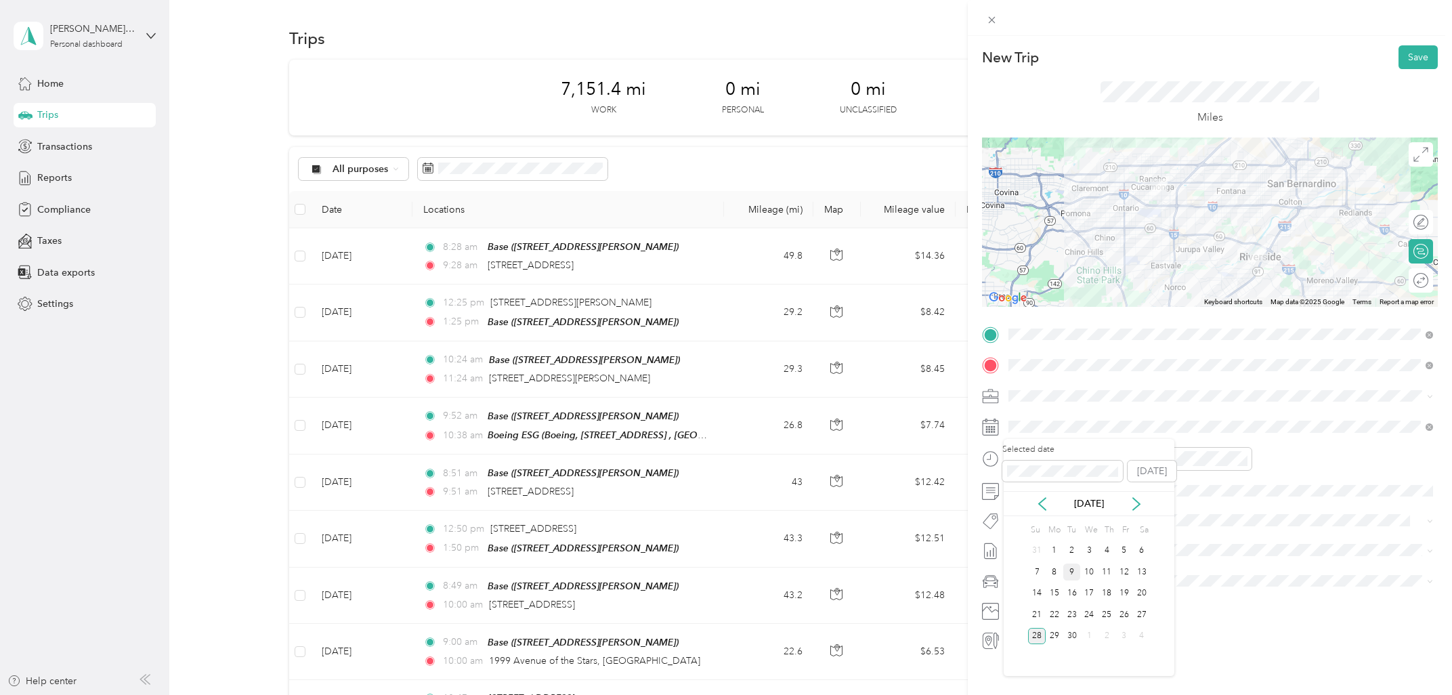
click at [1075, 575] on div "9" at bounding box center [1072, 572] width 18 height 17
click at [1023, 614] on div "11" at bounding box center [1023, 616] width 33 height 19
click at [1099, 488] on div "AM" at bounding box center [1099, 488] width 33 height 19
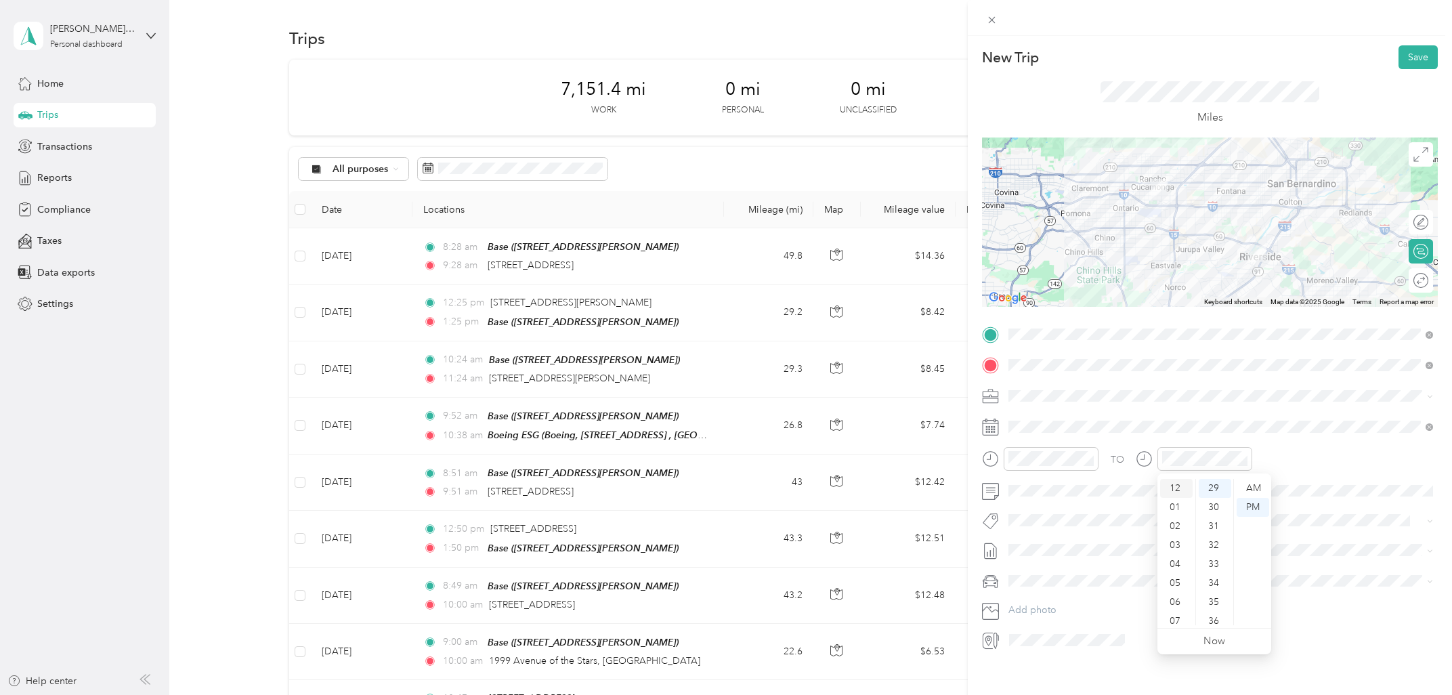
click at [1179, 487] on div "12" at bounding box center [1176, 488] width 33 height 19
click at [1255, 504] on div "PM" at bounding box center [1253, 507] width 33 height 19
click at [1212, 480] on div "00" at bounding box center [1215, 488] width 33 height 19
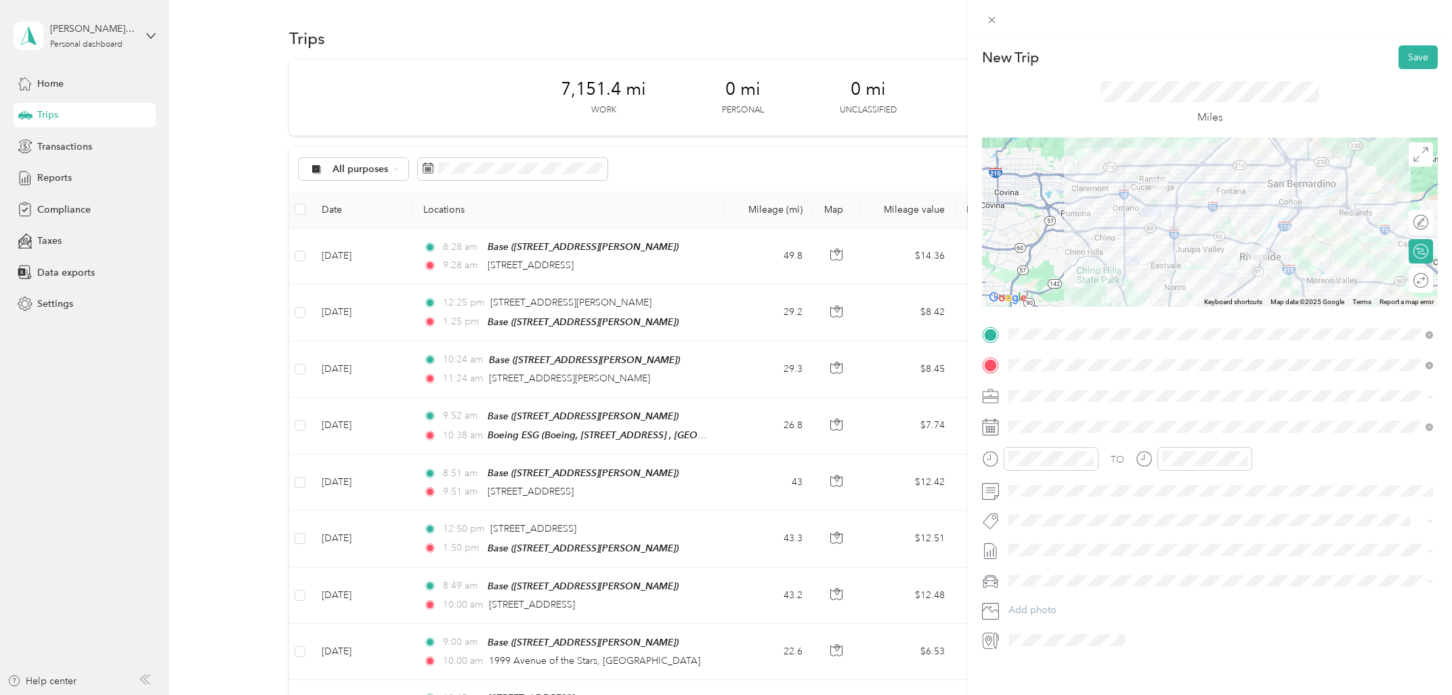
click at [1307, 441] on div "TO Add photo" at bounding box center [1210, 487] width 456 height 327
click at [1405, 64] on button "Save" at bounding box center [1418, 57] width 39 height 24
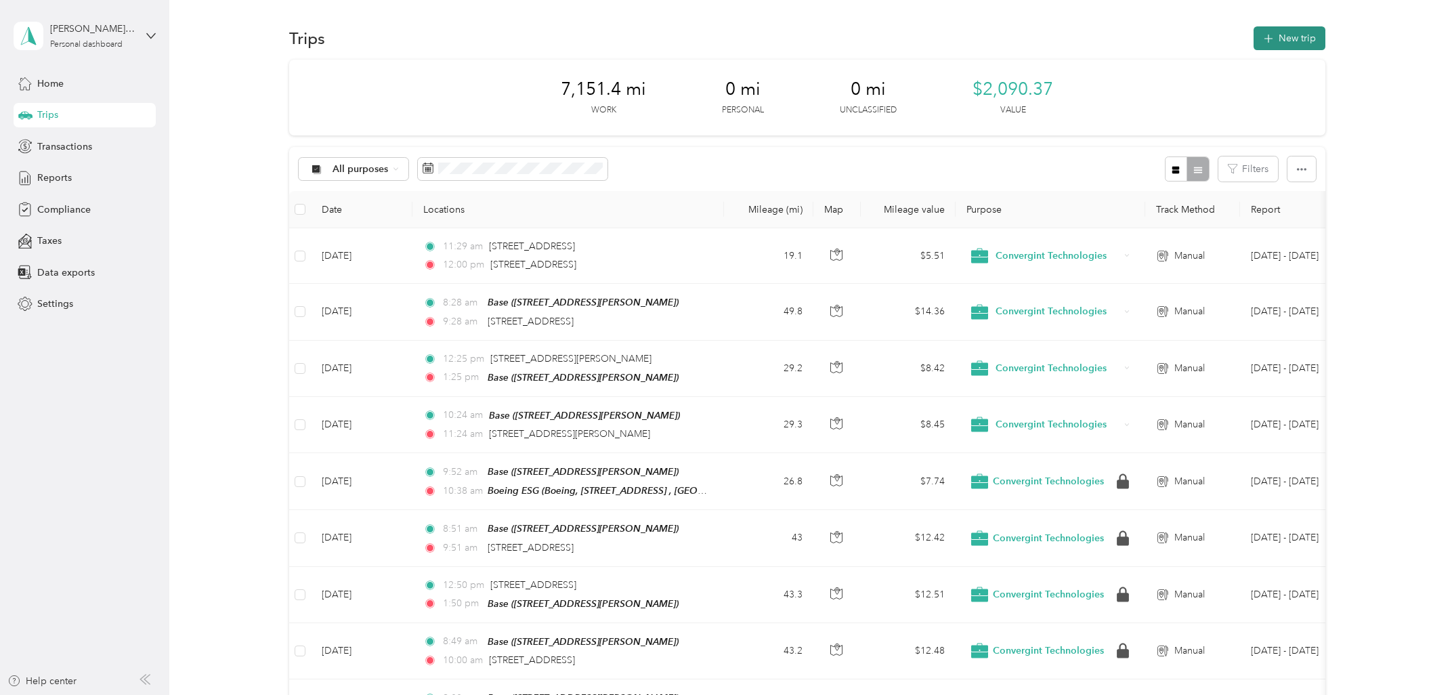
click at [1302, 39] on button "New trip" at bounding box center [1290, 38] width 72 height 24
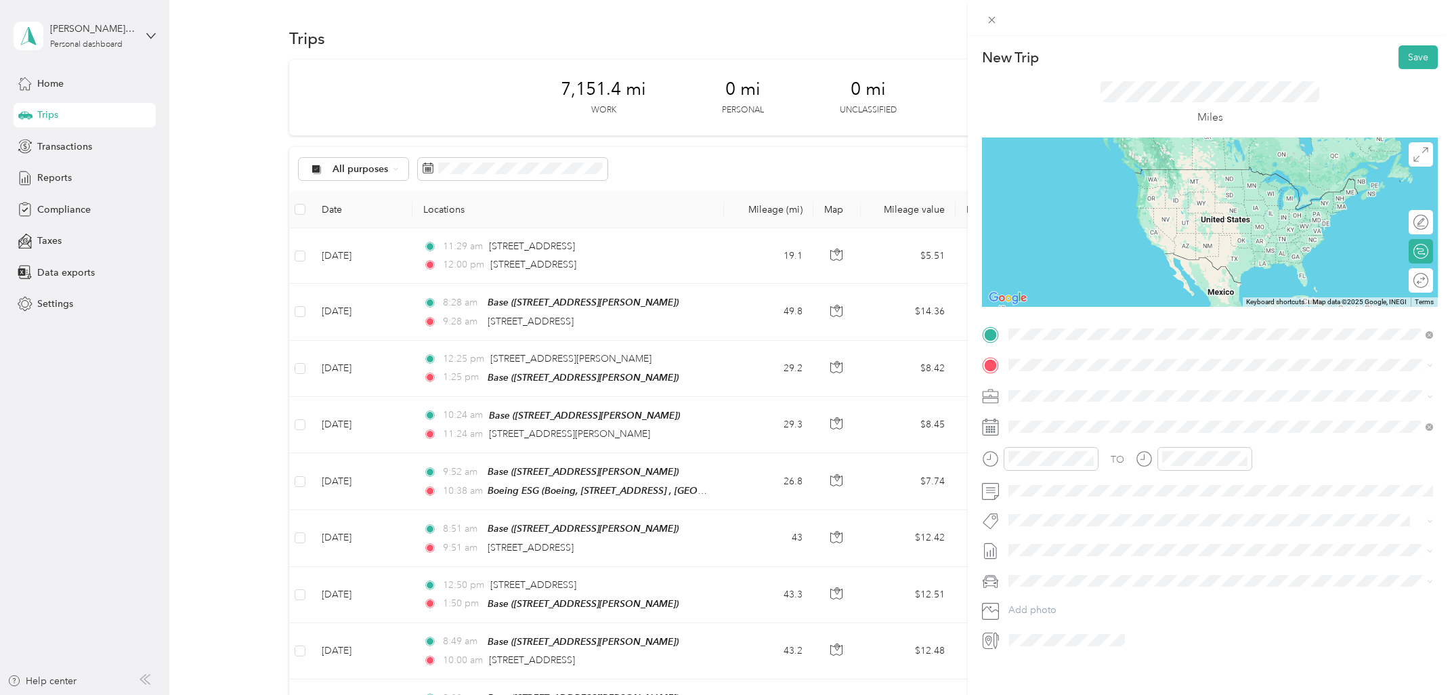
click at [1103, 383] on span "[STREET_ADDRESS][US_STATE]" at bounding box center [1101, 383] width 135 height 12
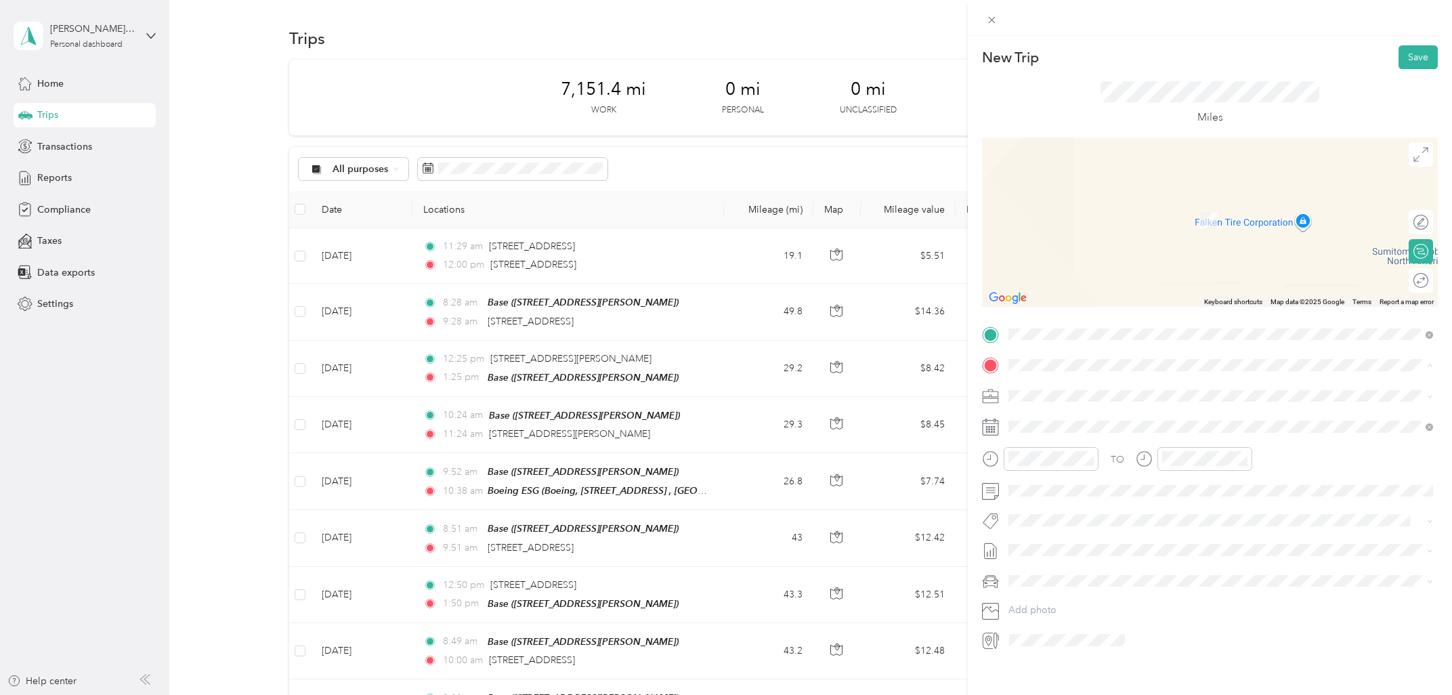
click at [1091, 428] on div "Base [STREET_ADDRESS][PERSON_NAME]" at bounding box center [1215, 427] width 362 height 28
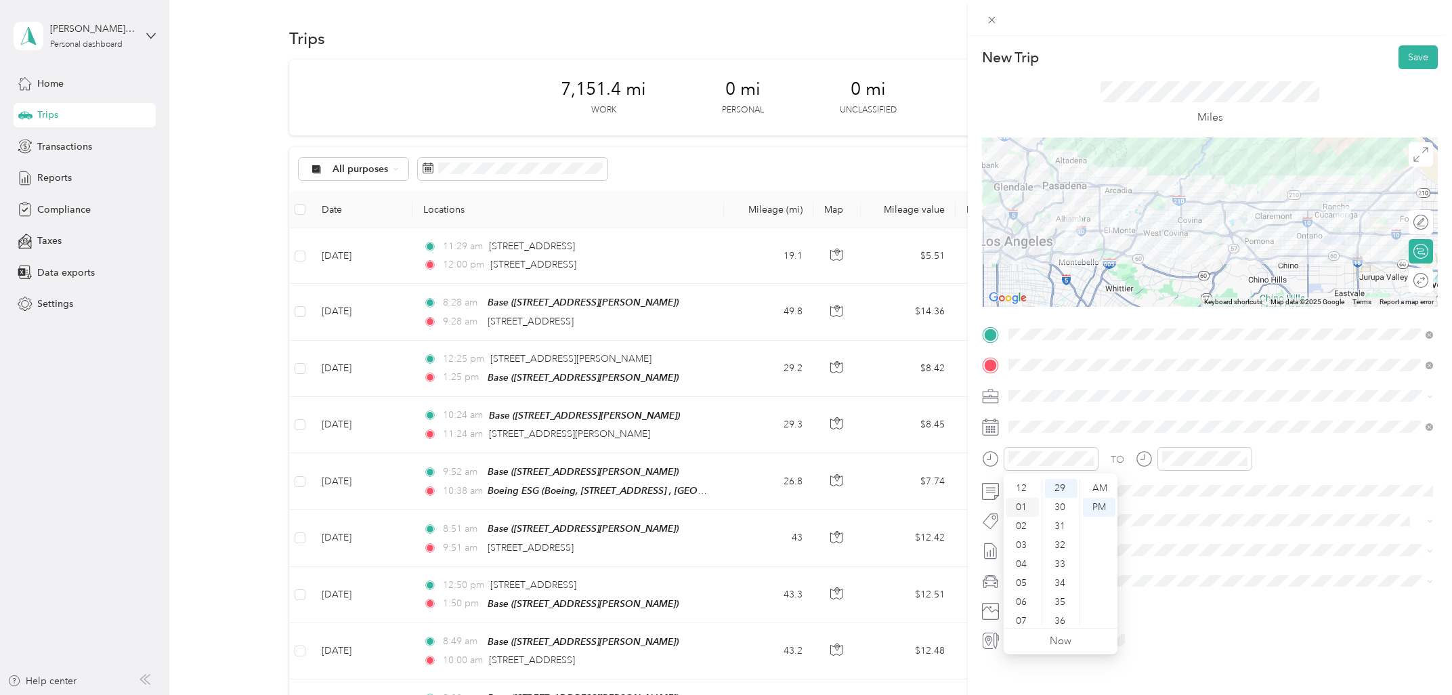
click at [1026, 501] on div "01" at bounding box center [1023, 507] width 33 height 19
click at [1179, 526] on div "02" at bounding box center [1176, 526] width 33 height 19
click at [1315, 78] on div "Miles" at bounding box center [1210, 103] width 456 height 68
click at [1414, 56] on button "Save" at bounding box center [1418, 57] width 39 height 24
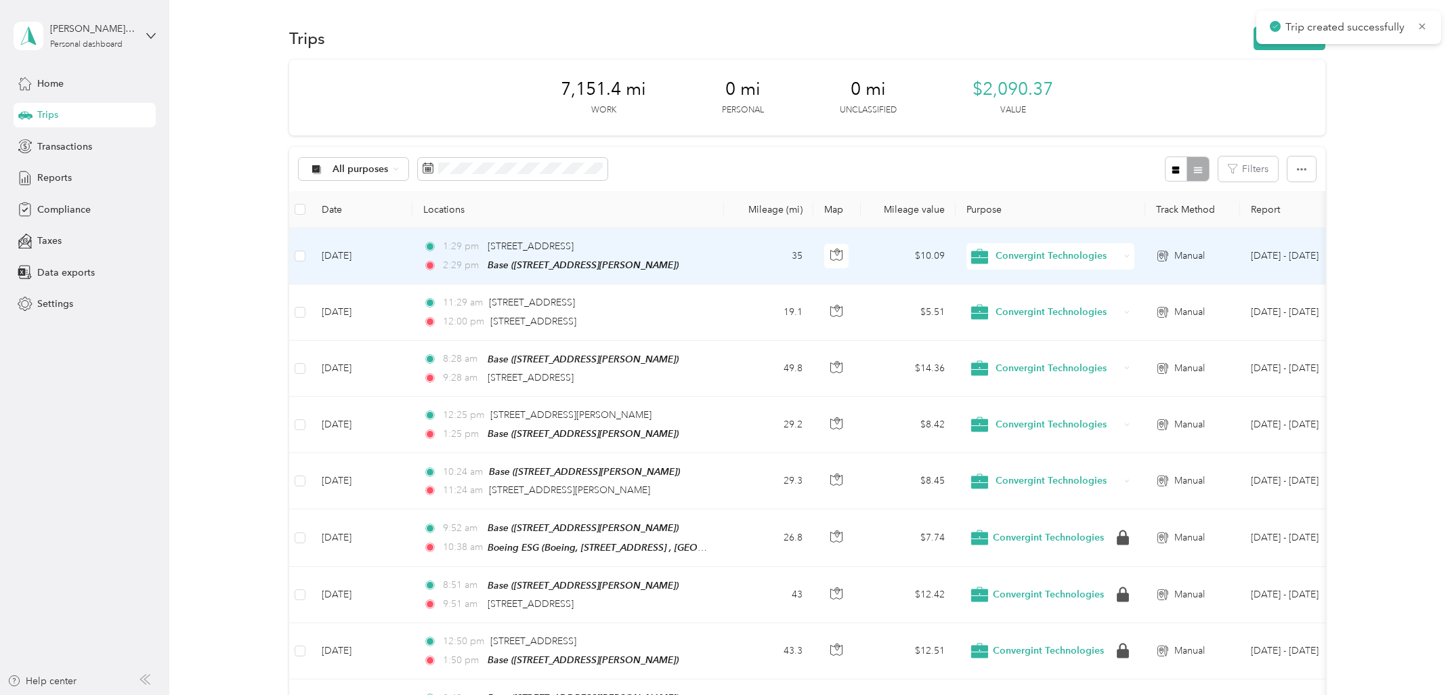
click at [345, 257] on td "[DATE]" at bounding box center [362, 256] width 102 height 56
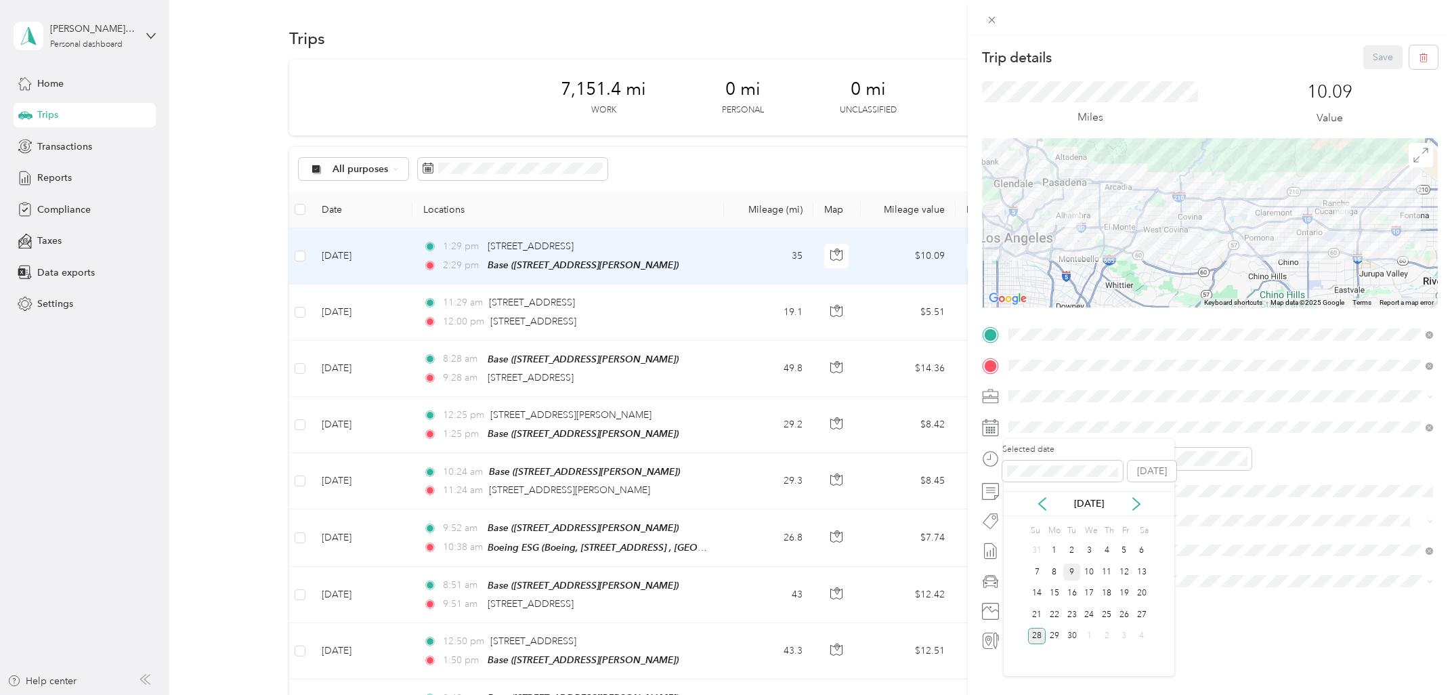
click at [1072, 570] on div "9" at bounding box center [1072, 572] width 18 height 17
click at [1380, 58] on button "Save" at bounding box center [1382, 57] width 39 height 24
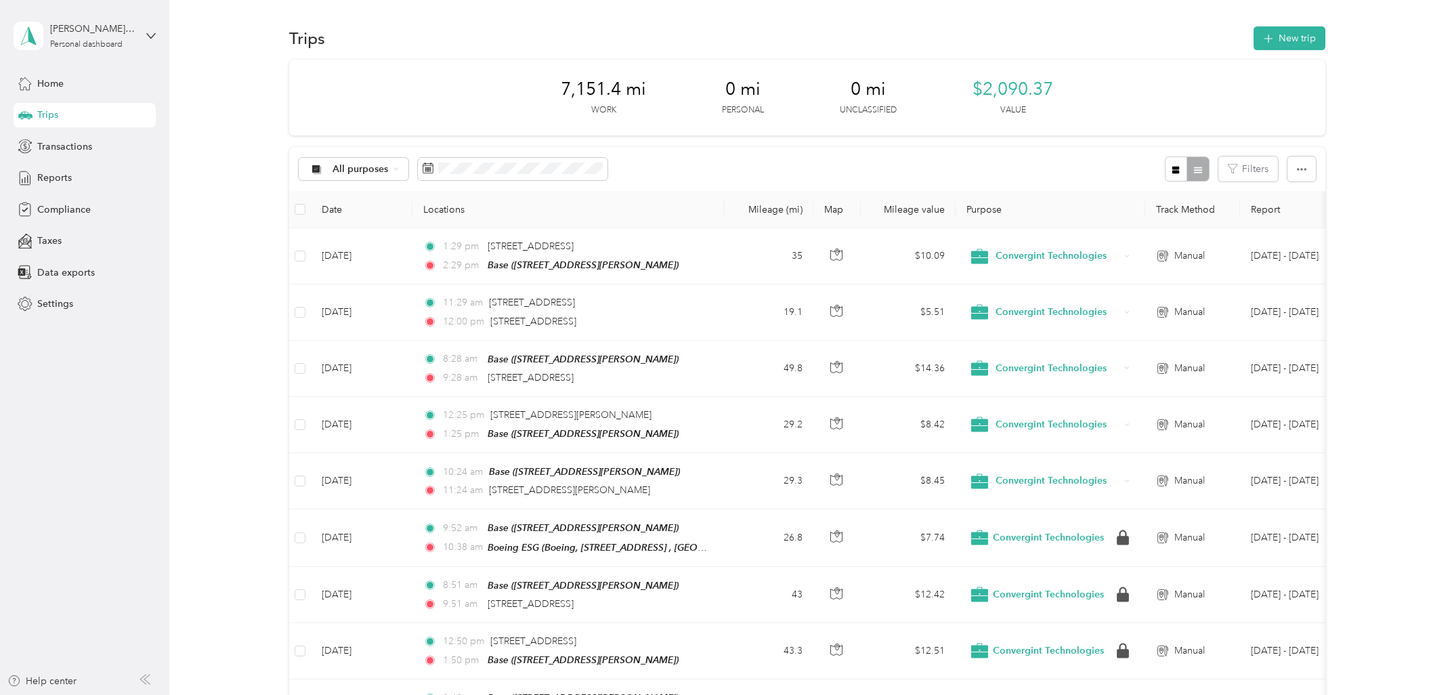
click at [498, 62] on div "7,151.4 mi Work 0 mi Personal 0 mi Unclassified $2,090.37 Value" at bounding box center [807, 98] width 1036 height 76
click at [1291, 41] on button "New trip" at bounding box center [1290, 38] width 72 height 24
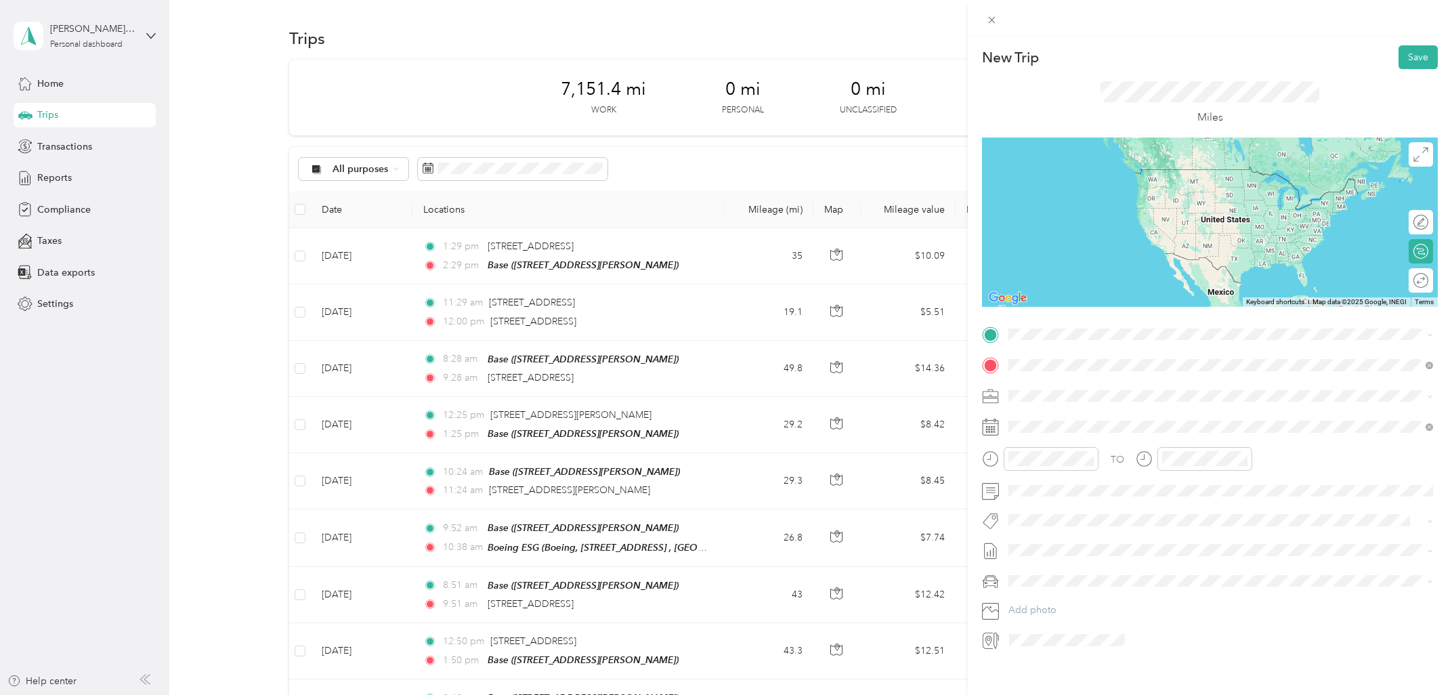
click at [1082, 421] on span "[STREET_ADDRESS][US_STATE]" at bounding box center [1101, 414] width 135 height 12
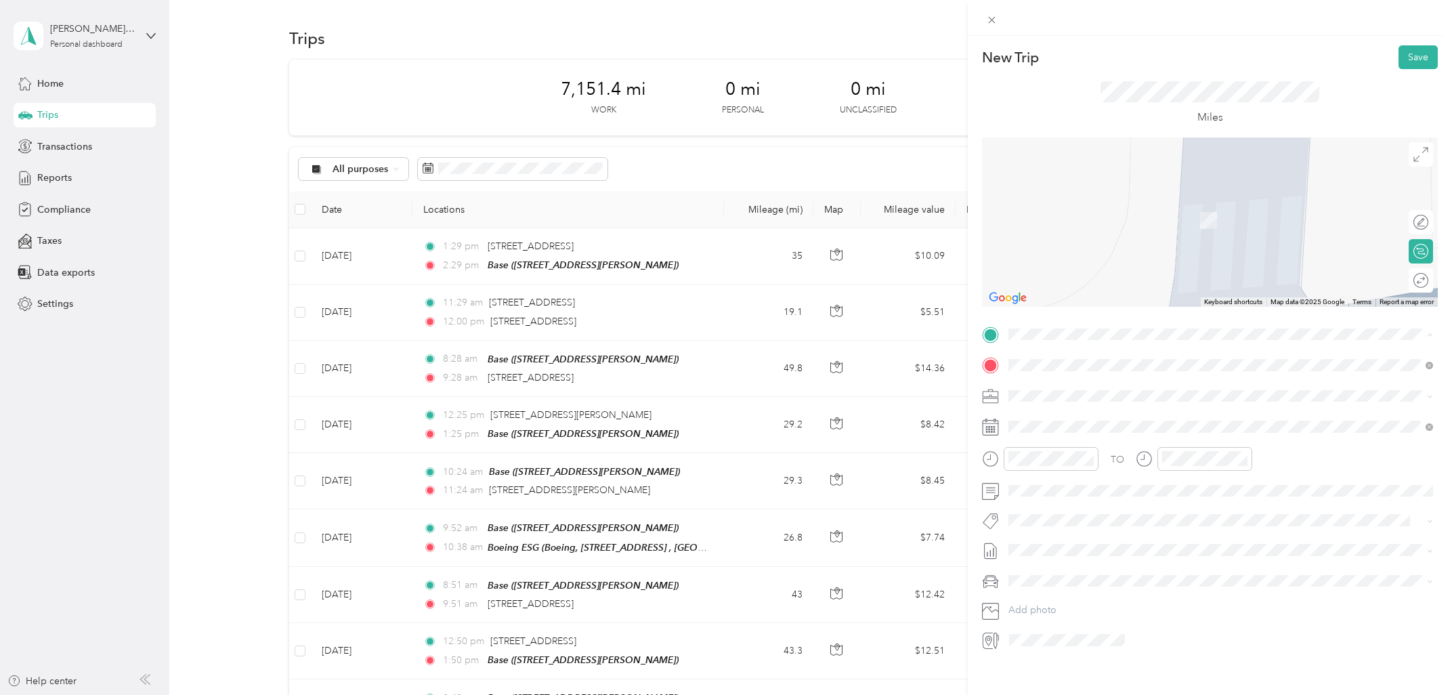
click at [1064, 396] on div "Base [STREET_ADDRESS][PERSON_NAME]" at bounding box center [1215, 396] width 362 height 28
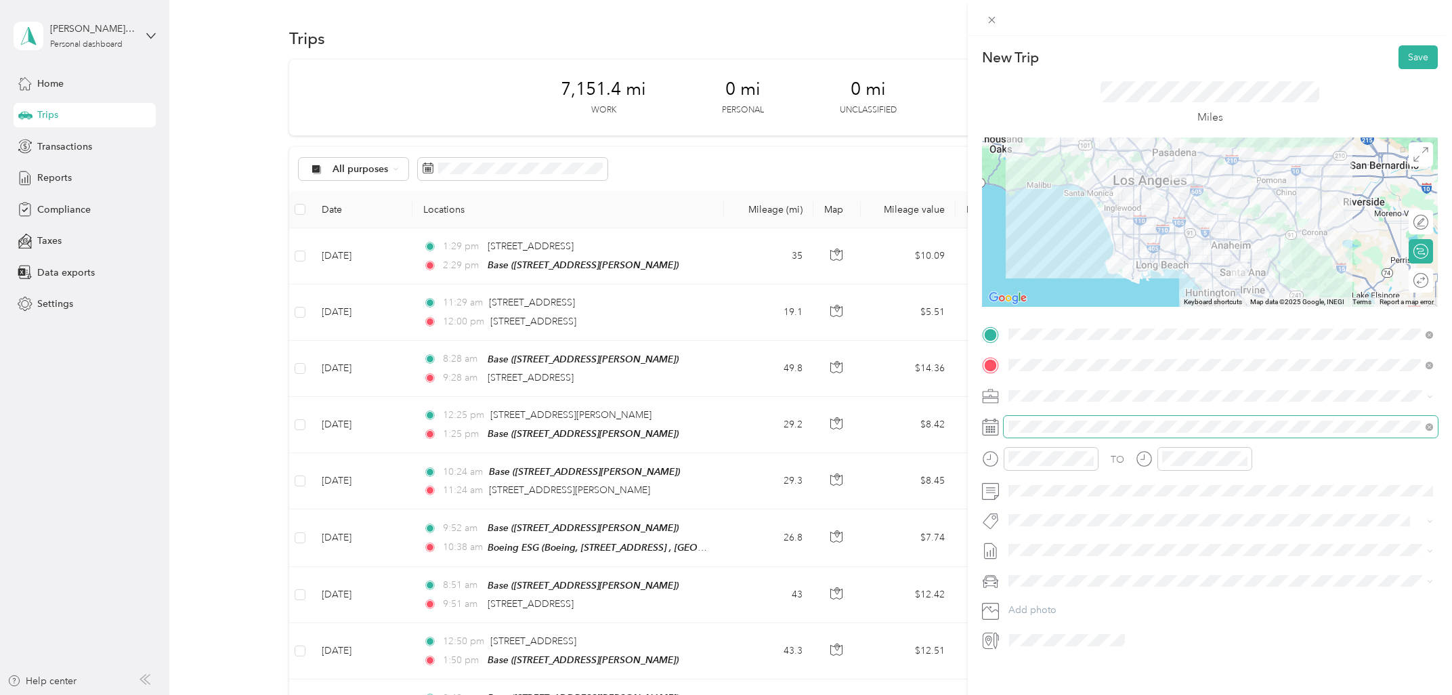
click at [1076, 436] on span at bounding box center [1221, 427] width 434 height 22
click at [1093, 571] on div "10" at bounding box center [1089, 572] width 18 height 17
click at [1025, 481] on div "12" at bounding box center [1023, 488] width 33 height 19
click at [1175, 508] on div "01" at bounding box center [1176, 507] width 33 height 19
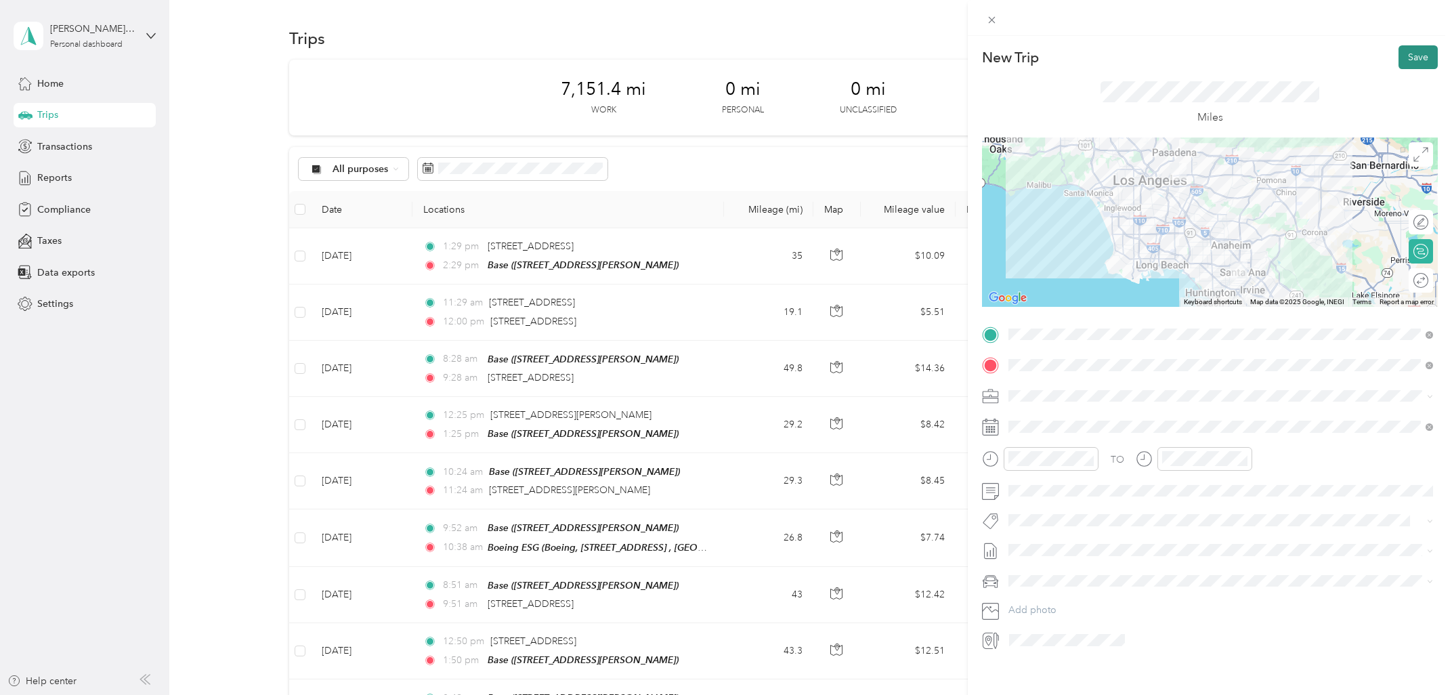
click at [1420, 64] on button "Save" at bounding box center [1418, 57] width 39 height 24
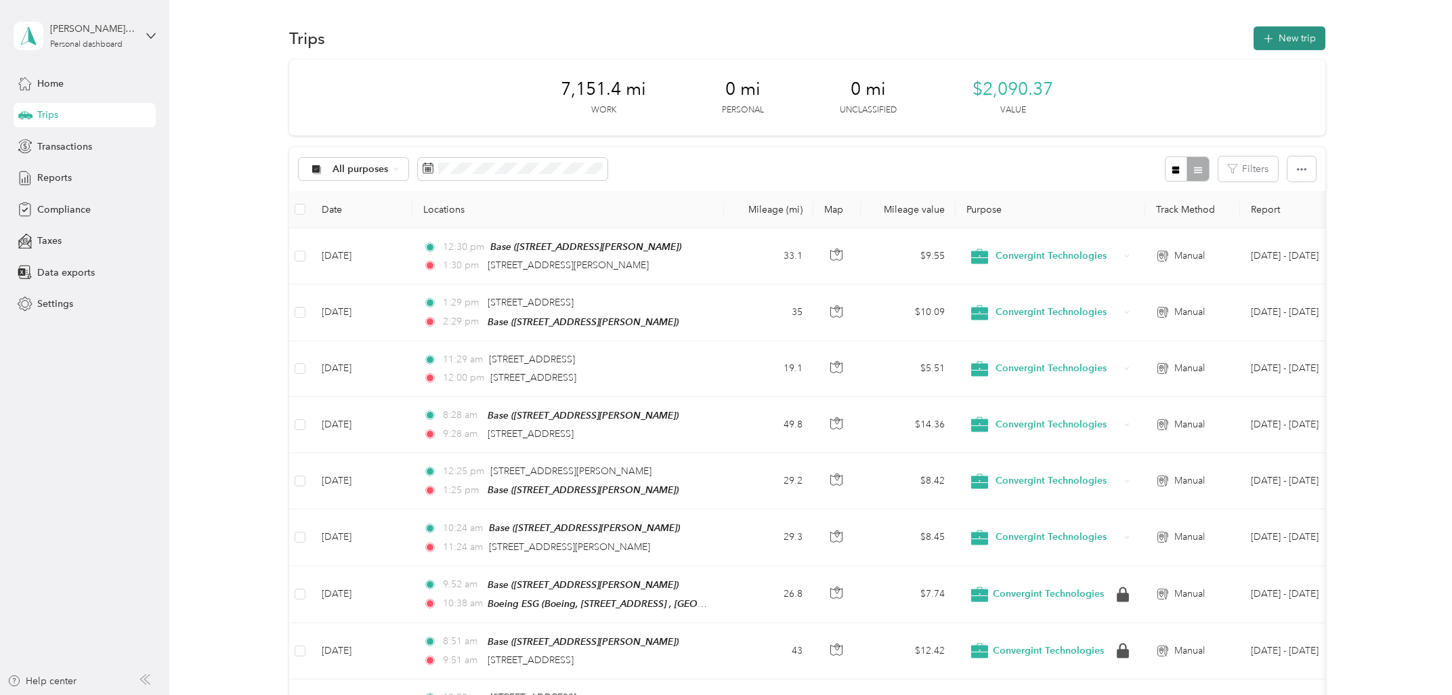
click at [1284, 32] on button "New trip" at bounding box center [1290, 38] width 72 height 24
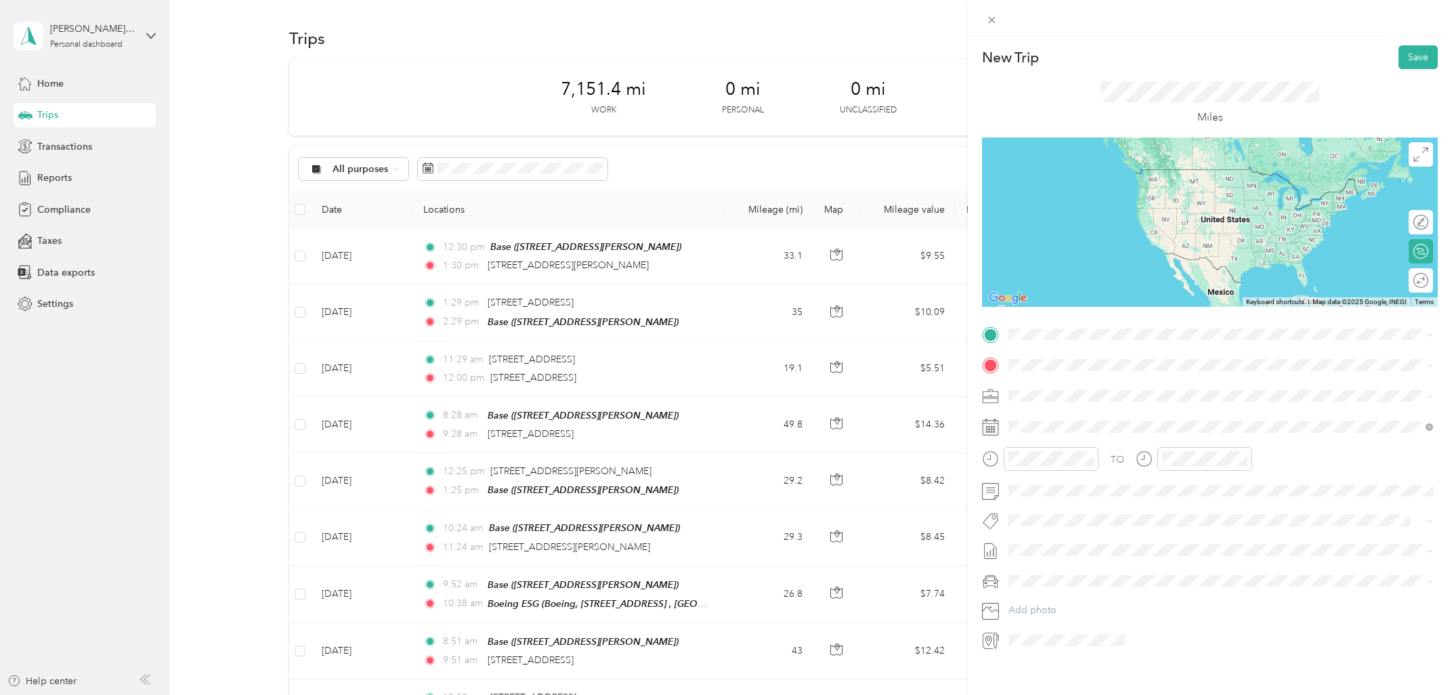
click at [1147, 384] on span "[STREET_ADDRESS][US_STATE]" at bounding box center [1101, 379] width 135 height 12
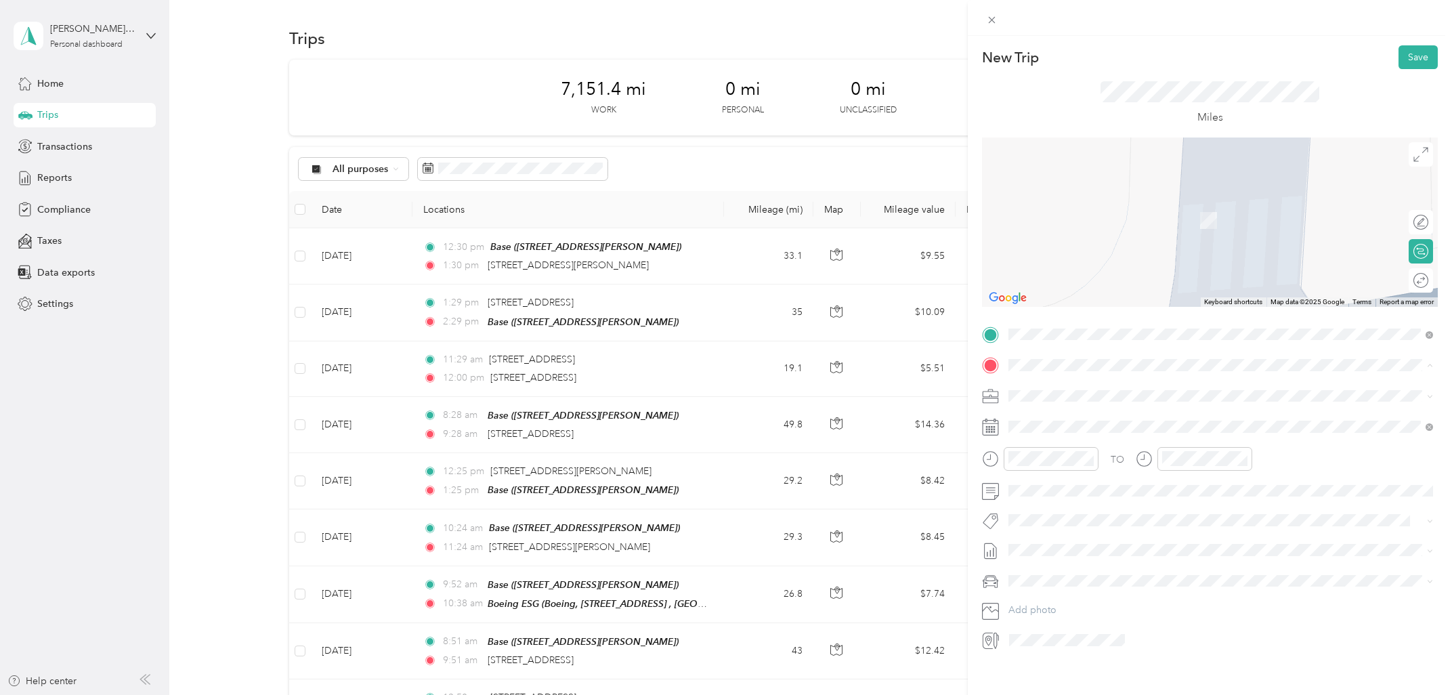
click at [1072, 430] on span "[STREET_ADDRESS][GEOGRAPHIC_DATA][PERSON_NAME], [GEOGRAPHIC_DATA]" at bounding box center [1215, 435] width 362 height 12
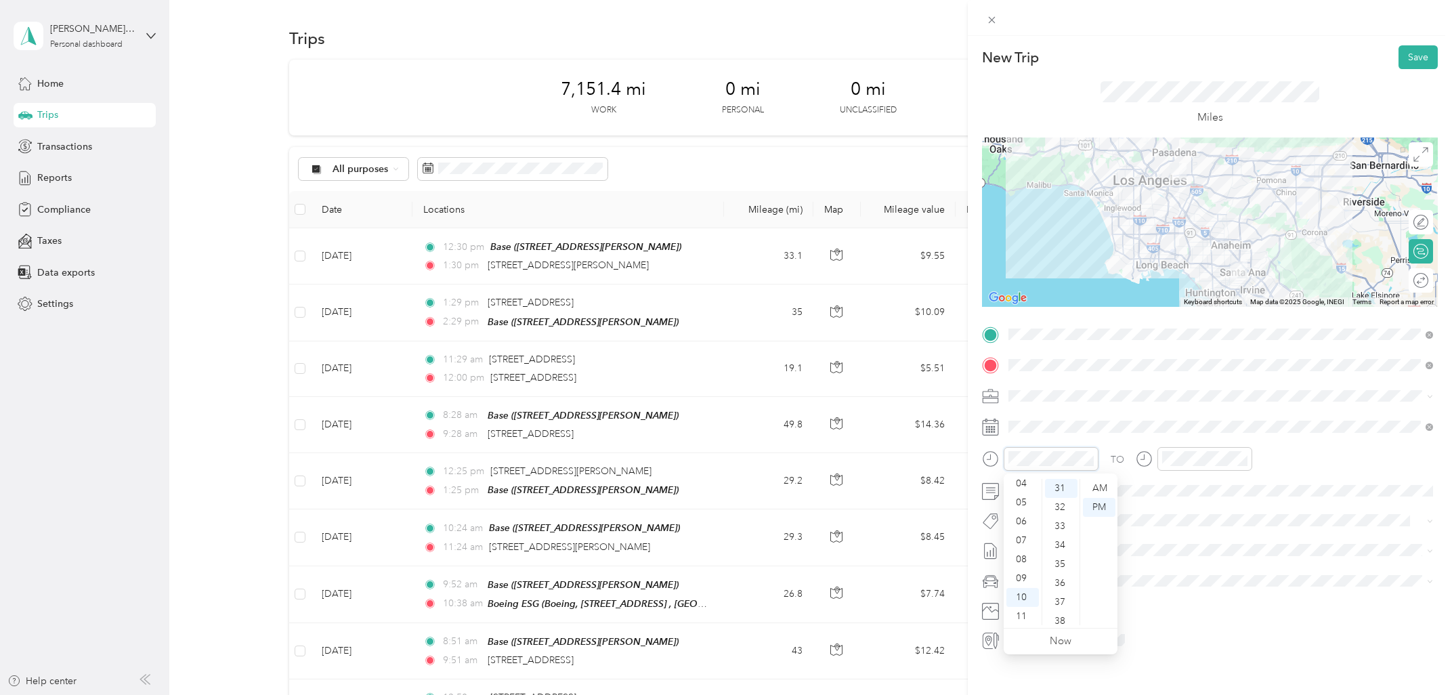
scroll to position [0, 0]
click at [1022, 529] on div "02" at bounding box center [1023, 526] width 33 height 19
click at [1179, 543] on div "03" at bounding box center [1176, 545] width 33 height 19
click at [1090, 570] on div "10" at bounding box center [1089, 572] width 18 height 17
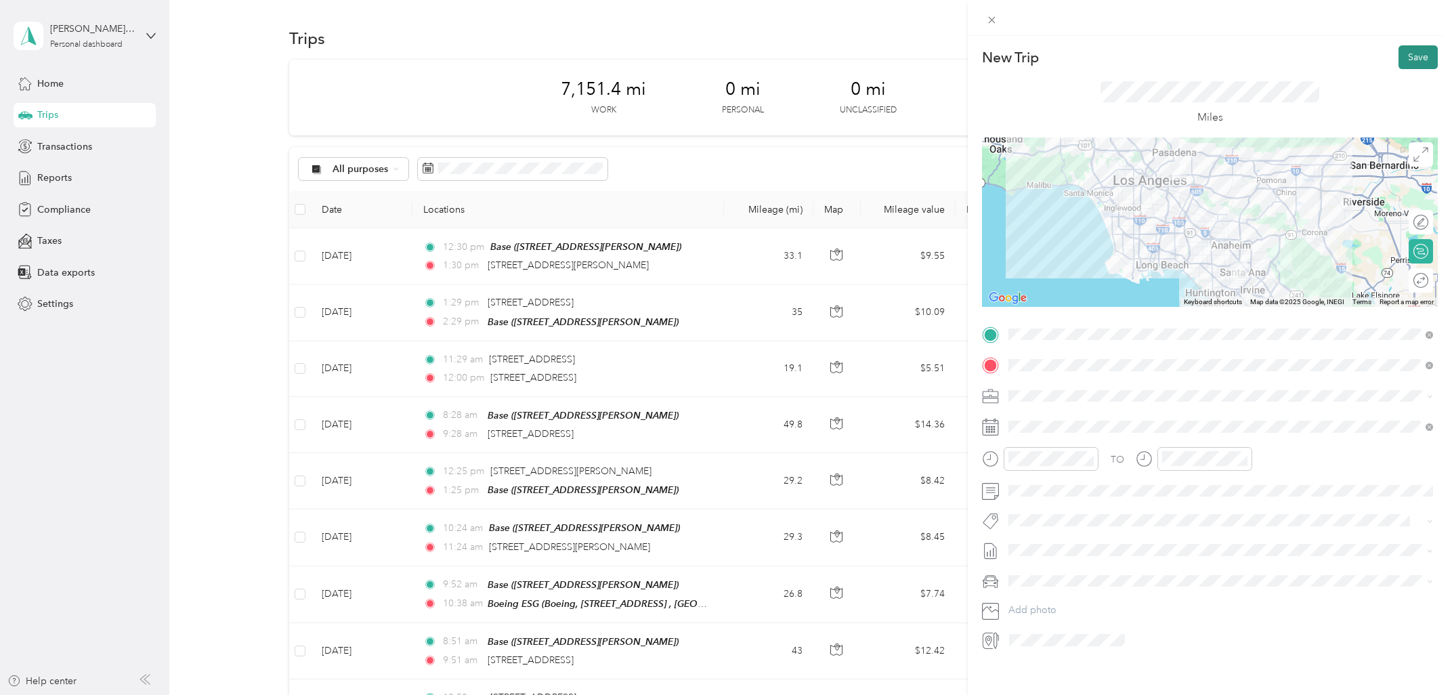
click at [1415, 57] on button "Save" at bounding box center [1418, 57] width 39 height 24
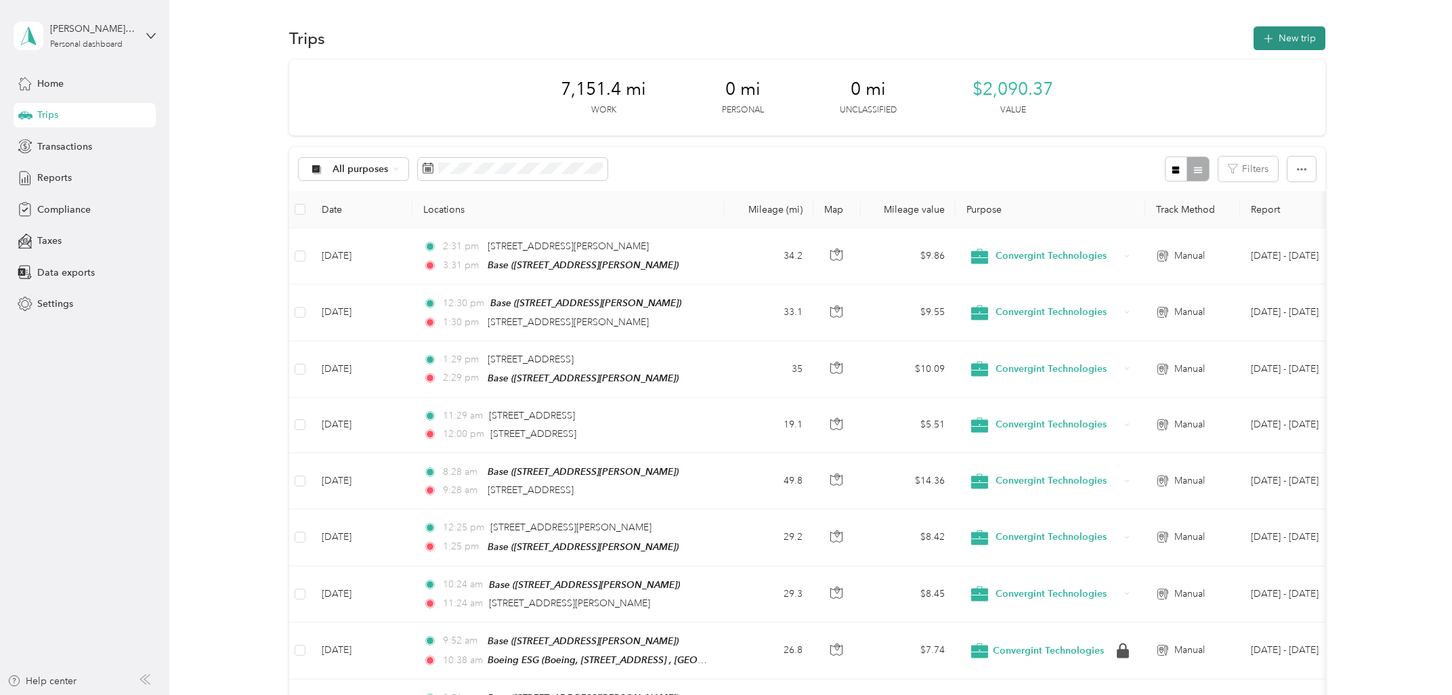
click at [1292, 43] on button "New trip" at bounding box center [1290, 38] width 72 height 24
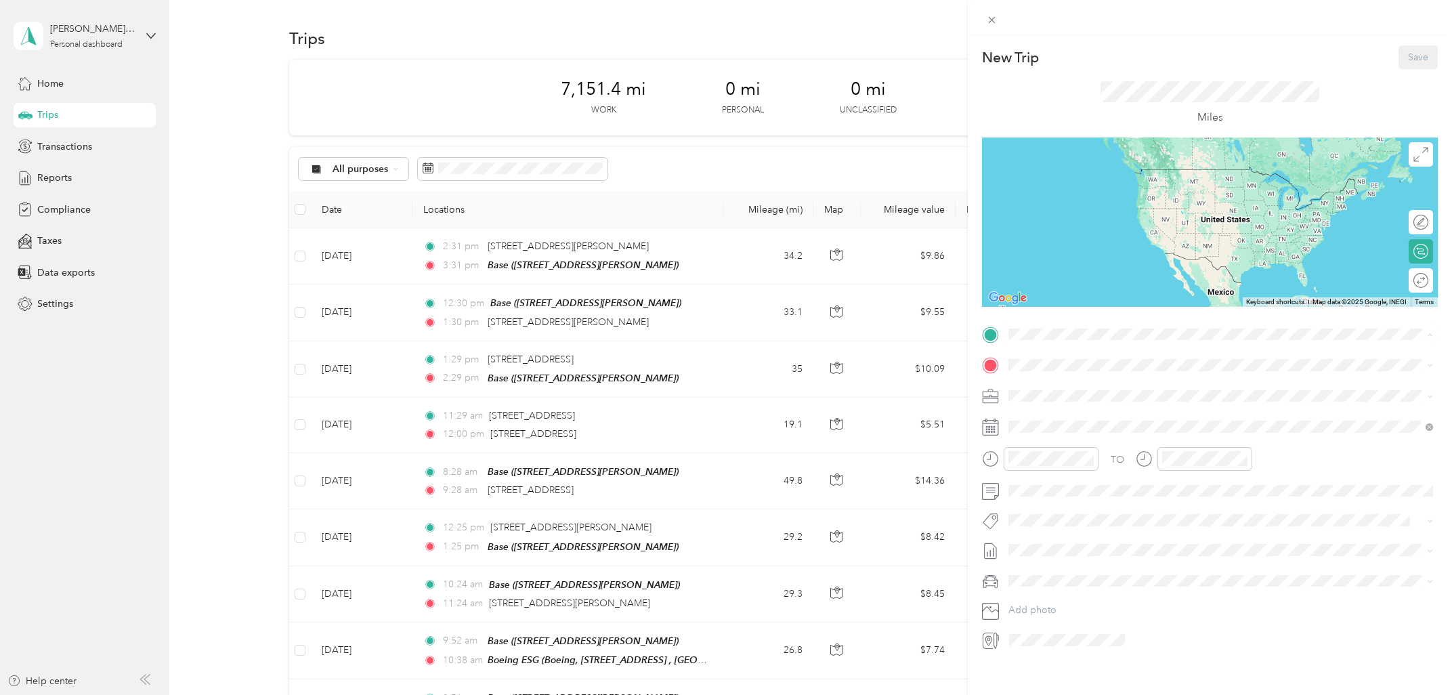
click at [1106, 397] on div "Base [STREET_ADDRESS][PERSON_NAME]" at bounding box center [1215, 396] width 362 height 28
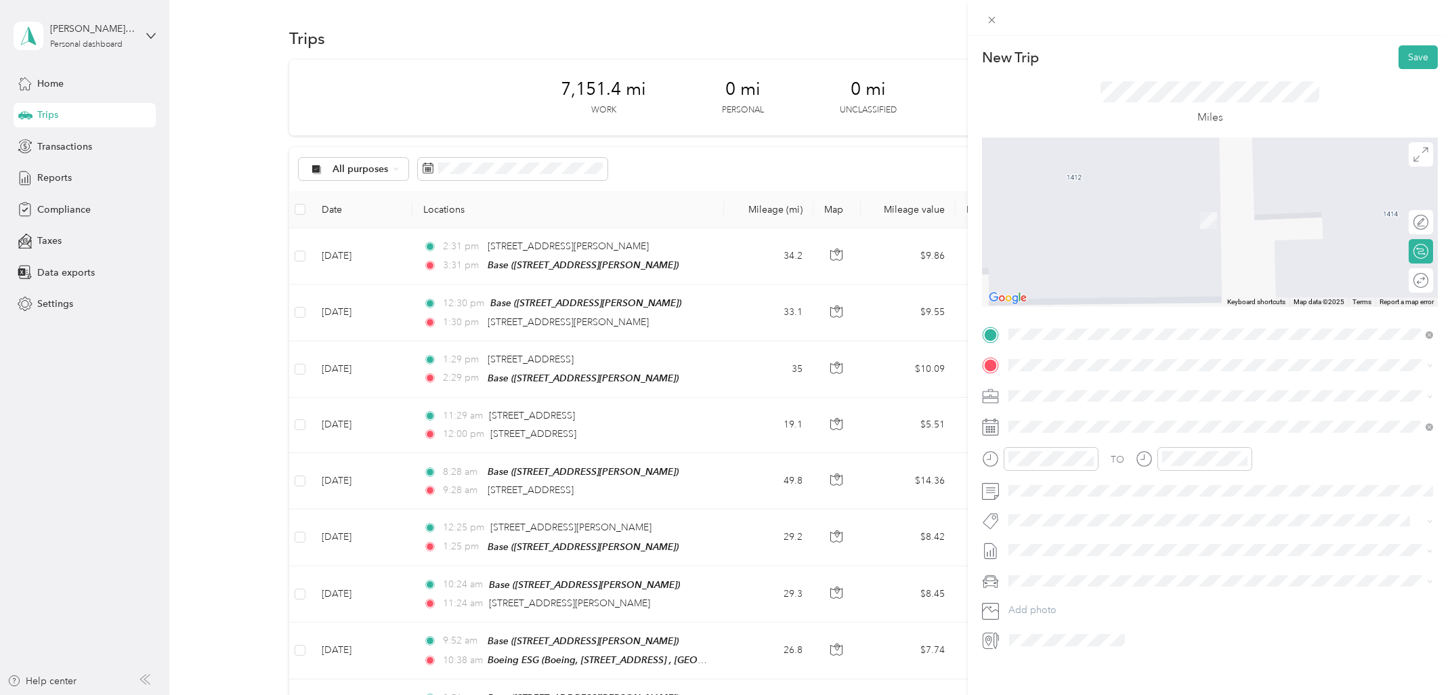
click at [1103, 417] on span "[STREET_ADDRESS][US_STATE]" at bounding box center [1101, 410] width 135 height 12
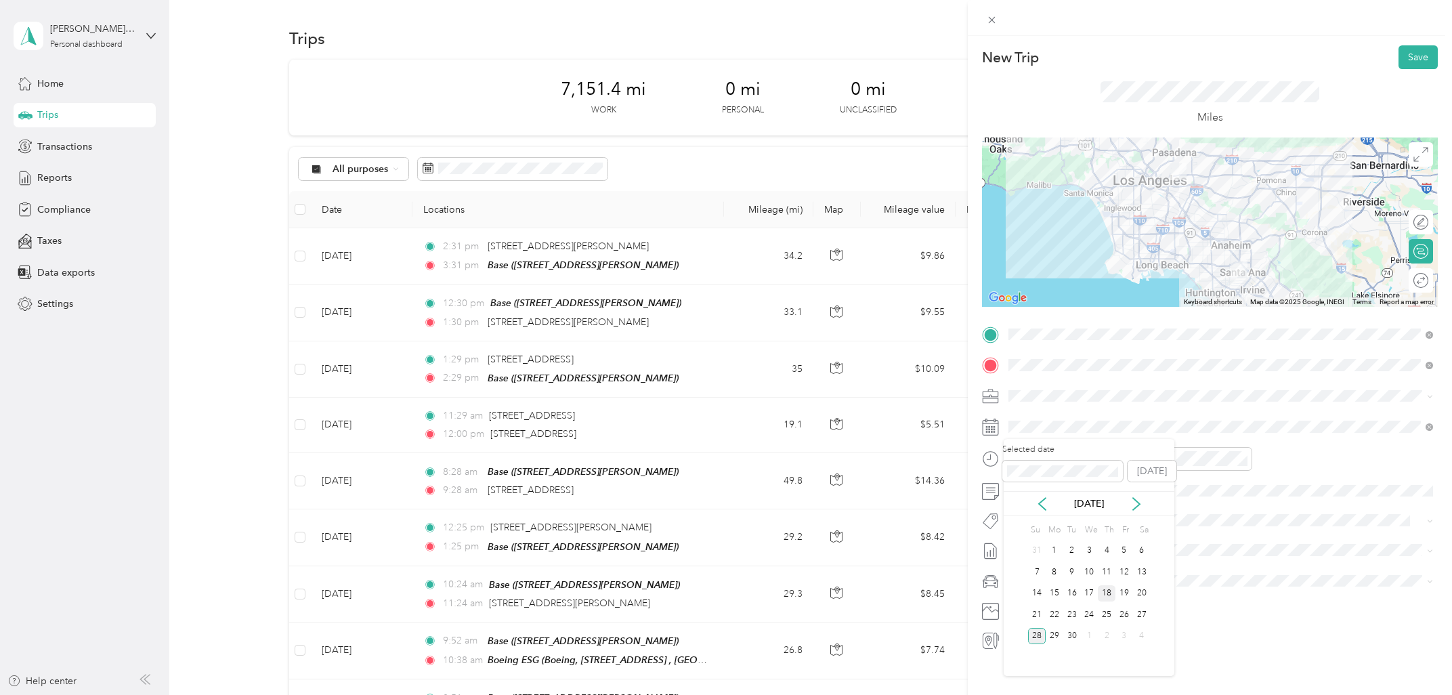
click at [1106, 596] on div "18" at bounding box center [1107, 593] width 18 height 17
click at [1021, 543] on div "07" at bounding box center [1023, 540] width 33 height 19
click at [1095, 488] on div "AM" at bounding box center [1099, 488] width 33 height 19
click at [1179, 556] on div "08" at bounding box center [1176, 559] width 33 height 19
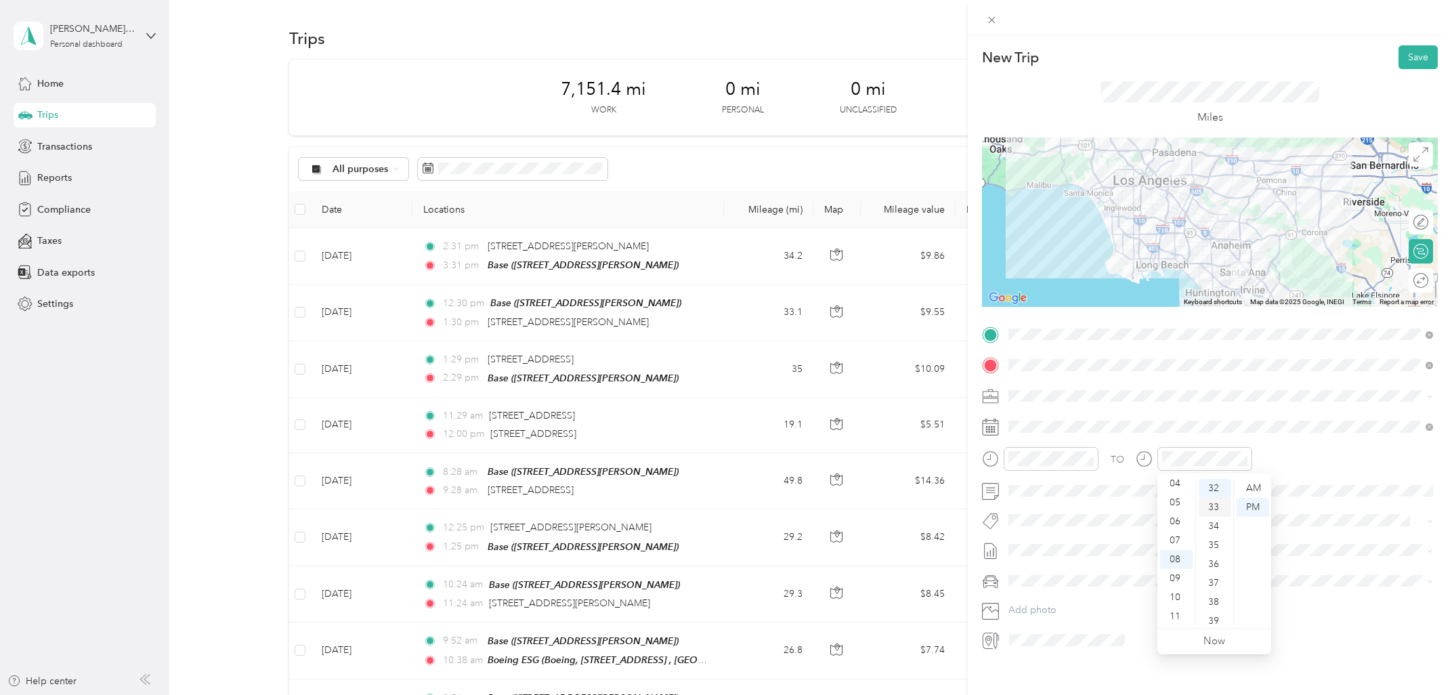
scroll to position [607, 0]
click at [1221, 492] on div "32" at bounding box center [1215, 488] width 33 height 19
click at [1256, 482] on div "AM" at bounding box center [1253, 488] width 33 height 19
click at [1420, 60] on button "Save" at bounding box center [1418, 57] width 39 height 24
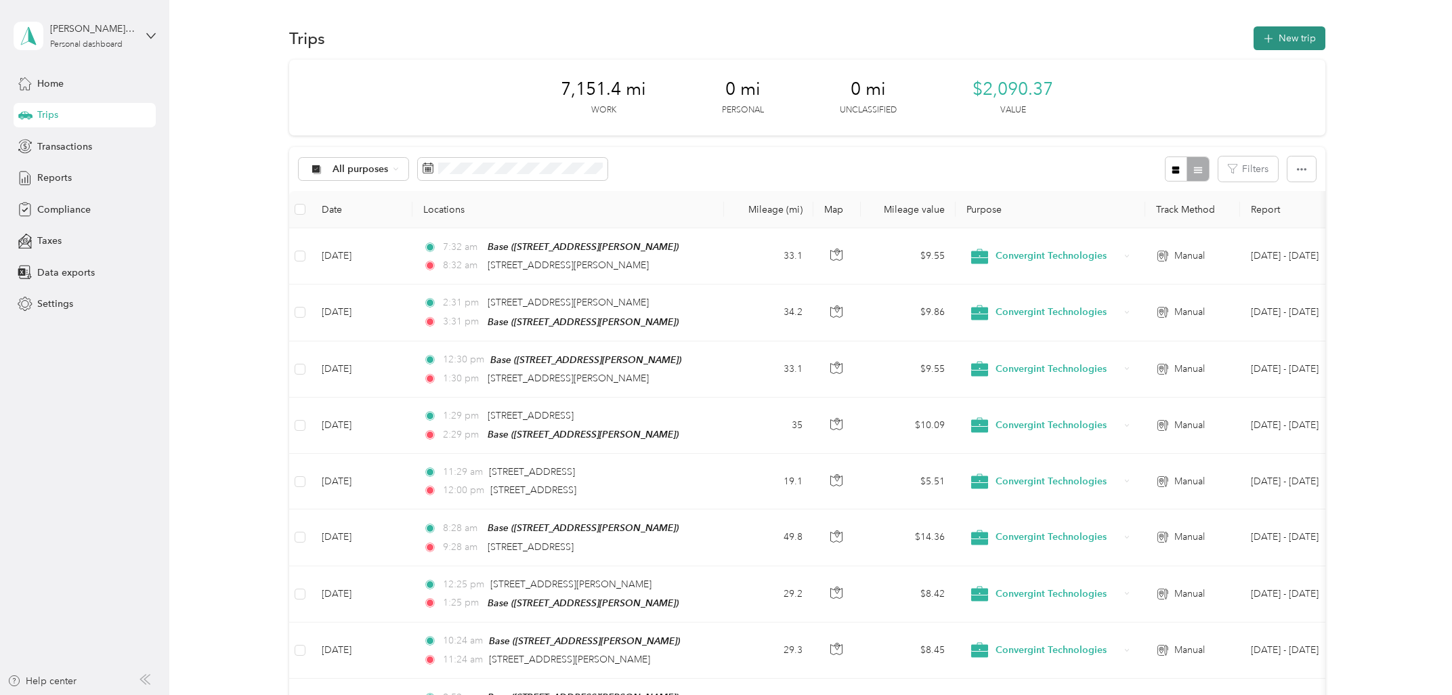
click at [1284, 32] on button "New trip" at bounding box center [1290, 38] width 72 height 24
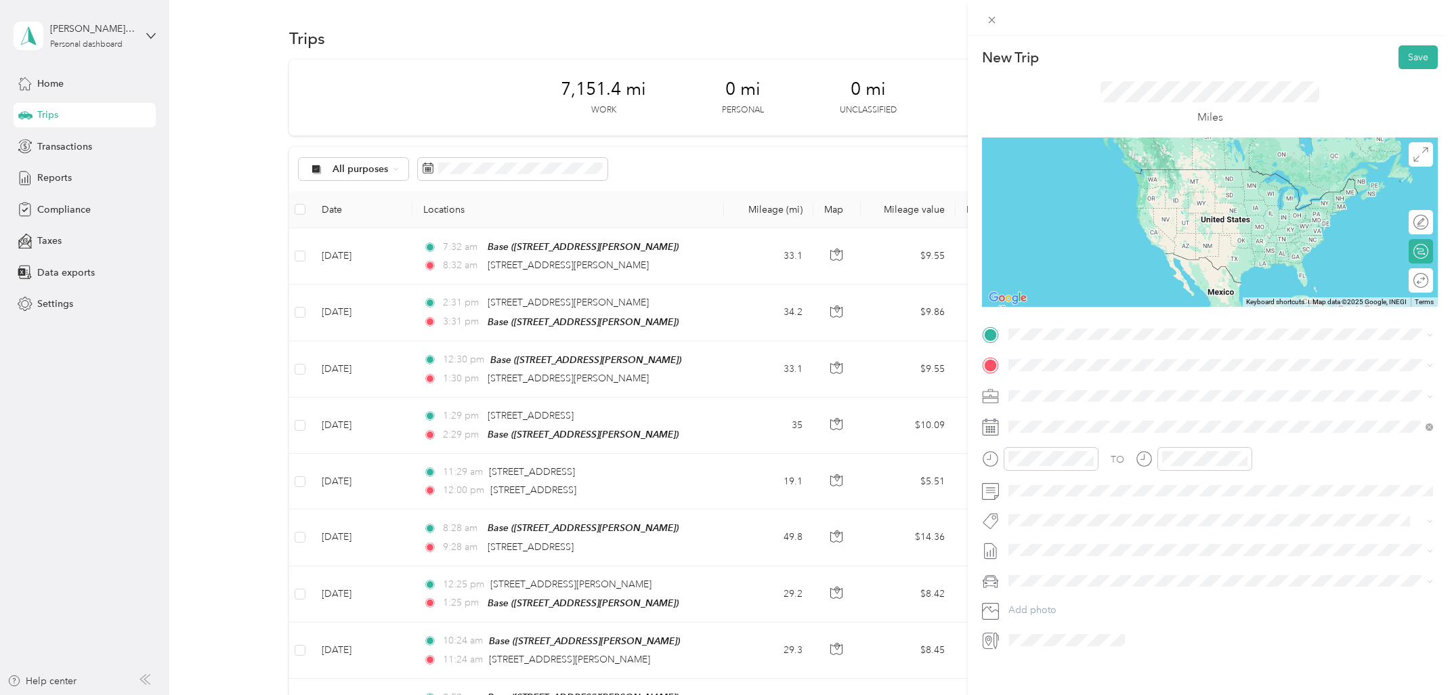
click at [1063, 380] on span "[STREET_ADDRESS][US_STATE]" at bounding box center [1101, 381] width 135 height 12
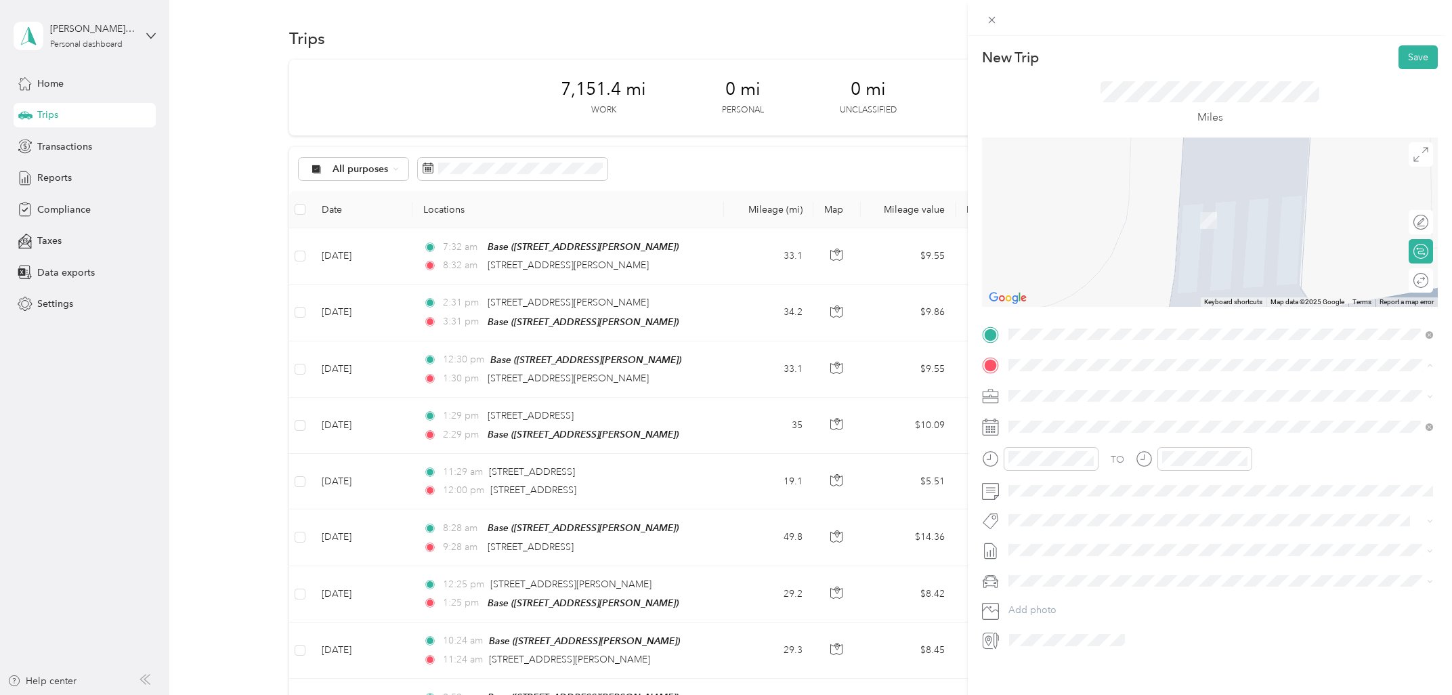
click at [1070, 421] on div "Base" at bounding box center [1215, 419] width 362 height 12
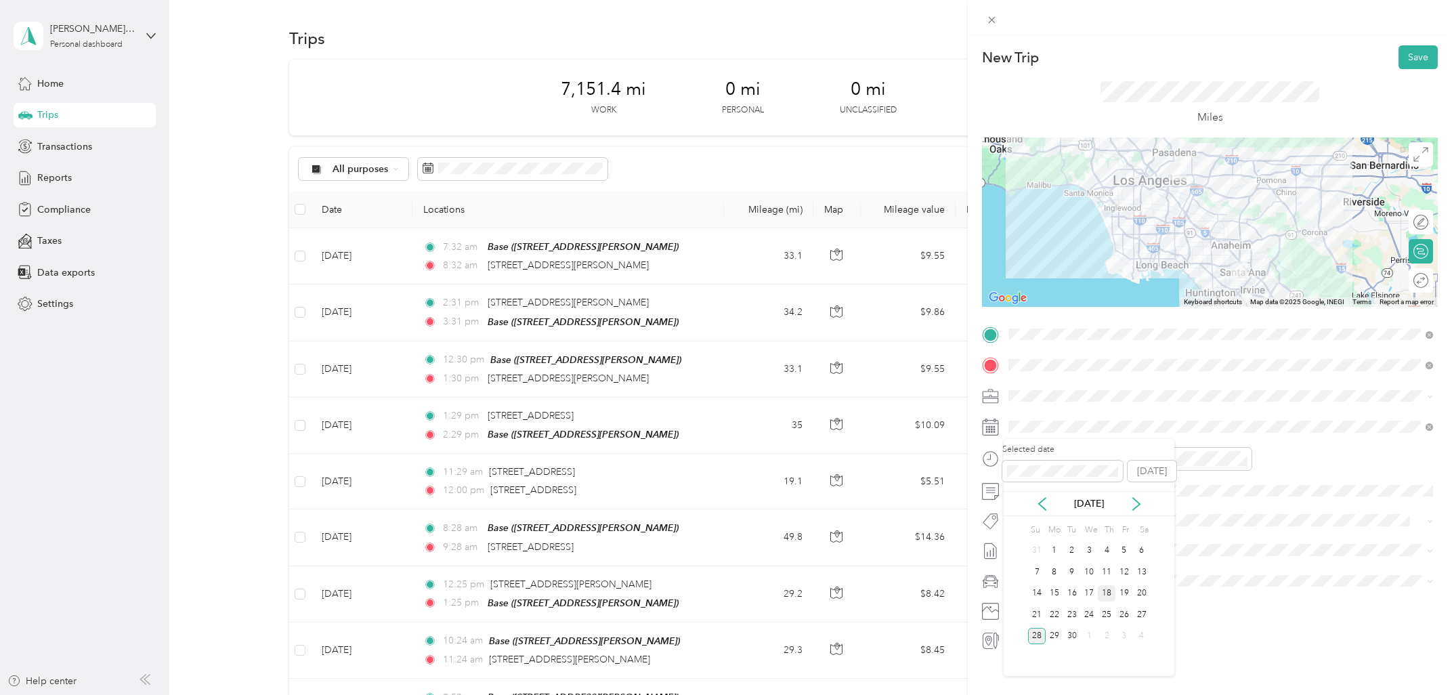
click at [1107, 592] on div "18" at bounding box center [1107, 593] width 18 height 17
click at [1028, 616] on div "11" at bounding box center [1023, 616] width 33 height 19
click at [1099, 491] on div "AM" at bounding box center [1099, 488] width 33 height 19
click at [1156, 465] on div at bounding box center [1194, 459] width 117 height 24
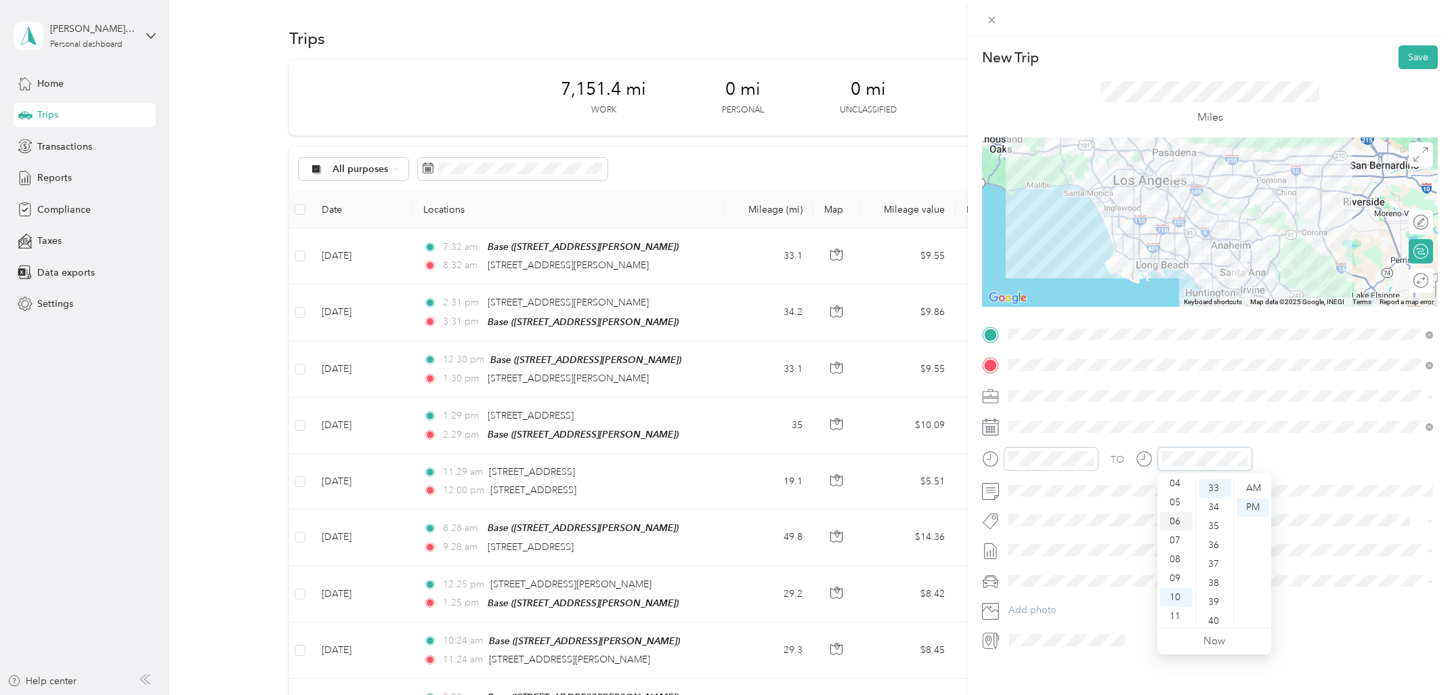
scroll to position [0, 0]
click at [1179, 492] on div "12" at bounding box center [1176, 488] width 33 height 19
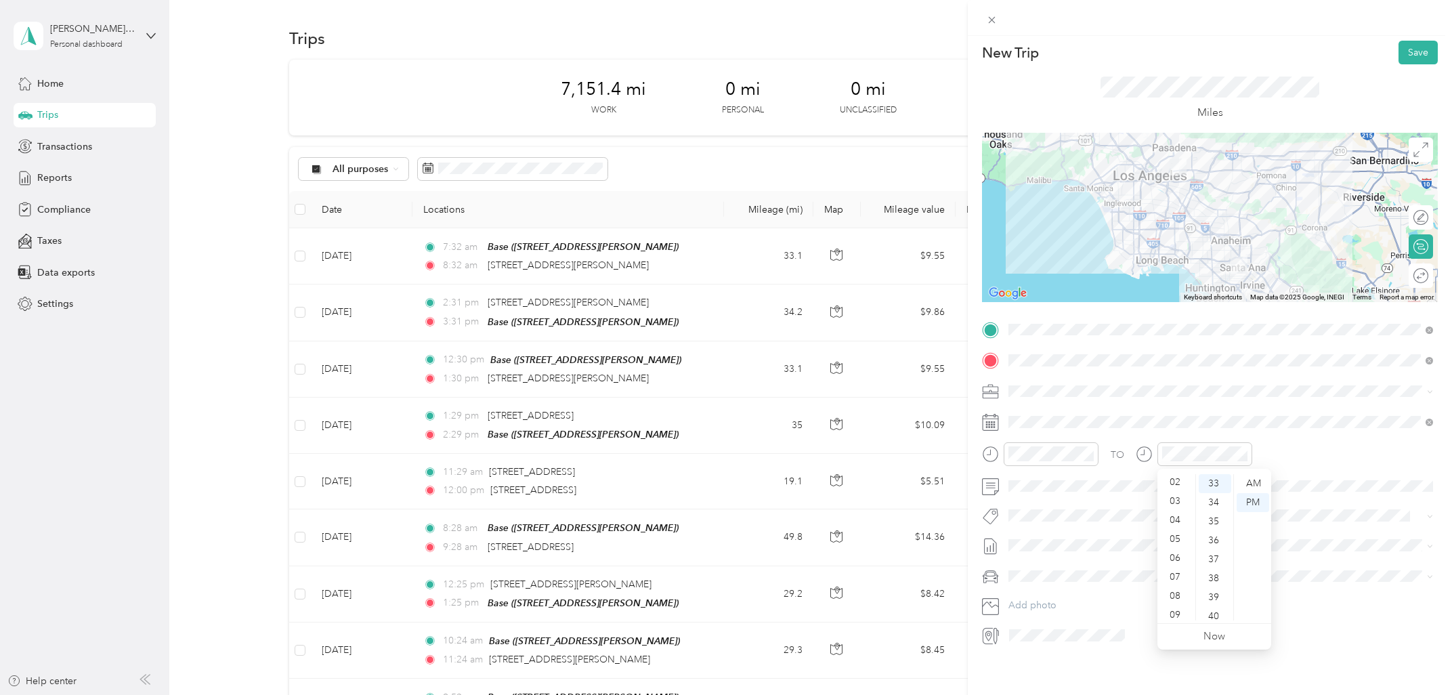
scroll to position [626, 0]
click at [1267, 49] on div "New Trip Save" at bounding box center [1210, 53] width 456 height 24
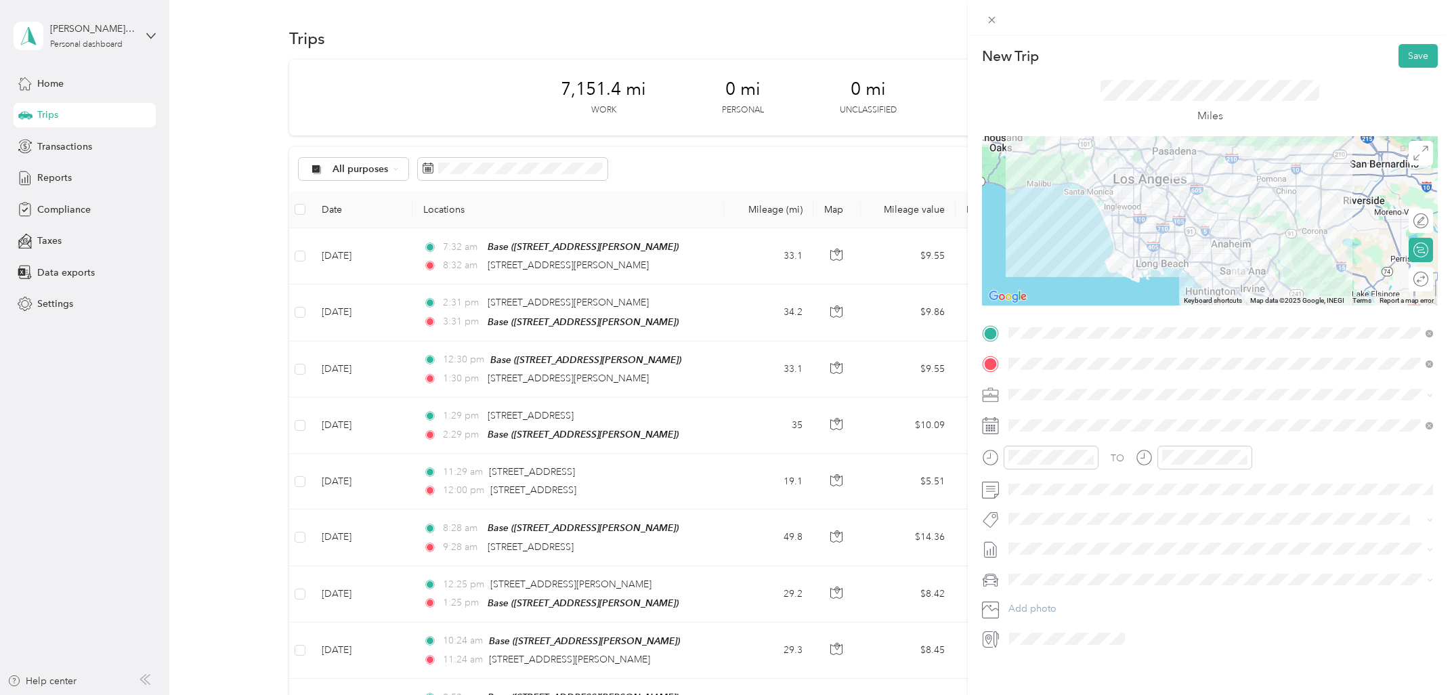
scroll to position [0, 0]
click at [1411, 54] on button "Save" at bounding box center [1418, 57] width 39 height 24
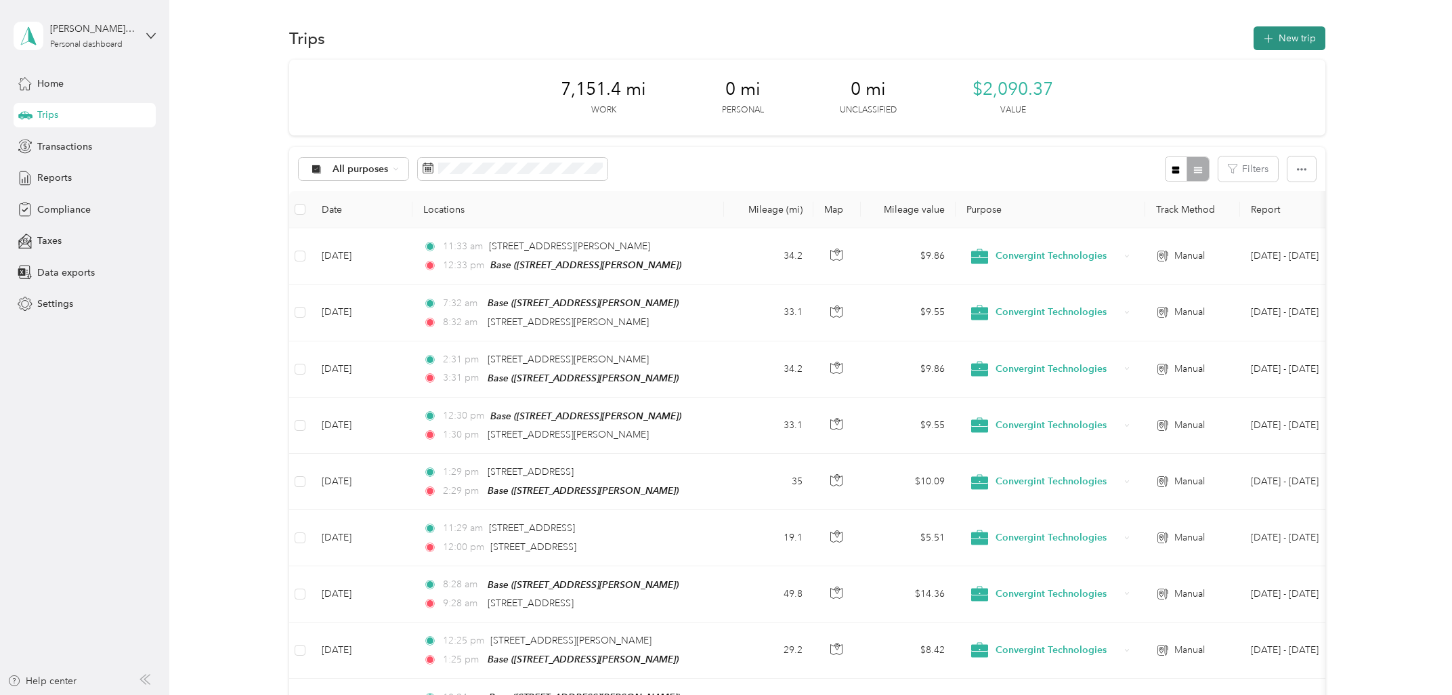
click at [1300, 46] on button "New trip" at bounding box center [1290, 38] width 72 height 24
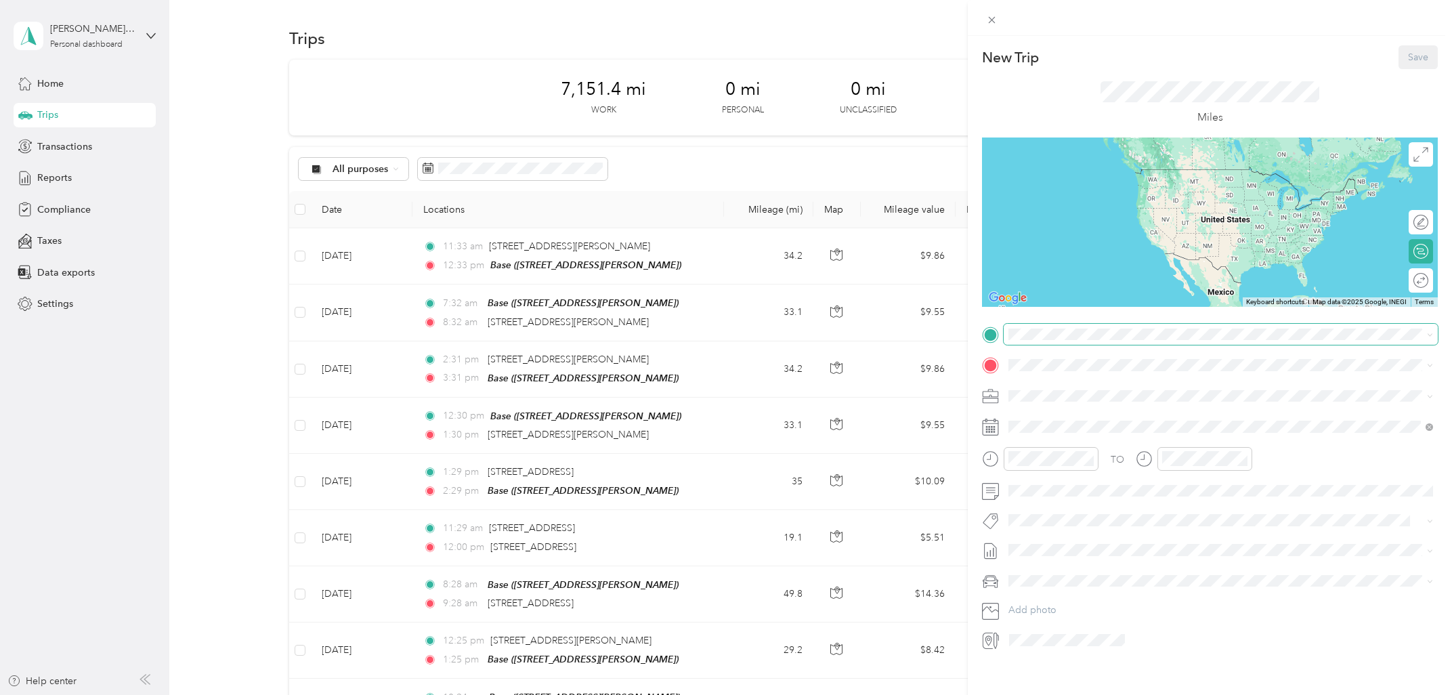
click at [1080, 329] on span at bounding box center [1221, 335] width 434 height 22
click at [1093, 421] on span "[STREET_ADDRESS][US_STATE]" at bounding box center [1101, 414] width 135 height 12
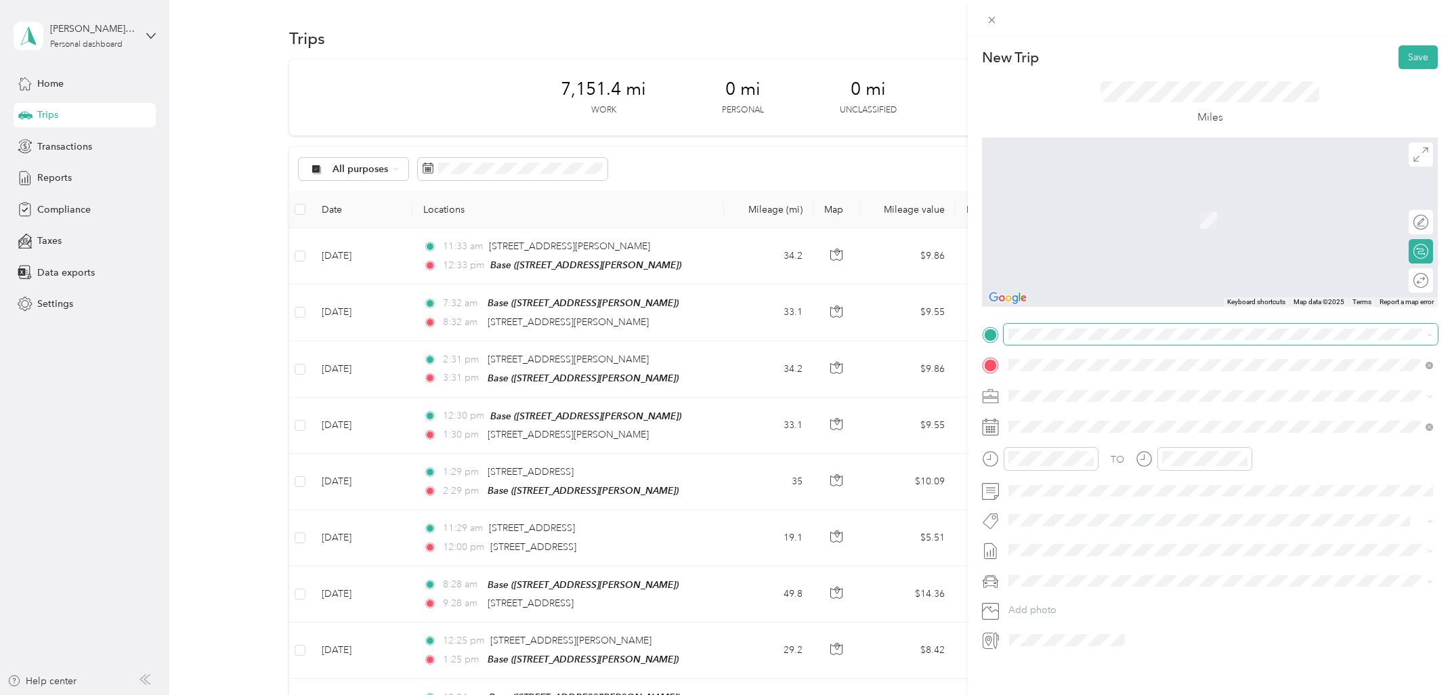
click at [1069, 343] on span at bounding box center [1221, 335] width 434 height 22
click at [1067, 387] on div "Base" at bounding box center [1215, 387] width 362 height 12
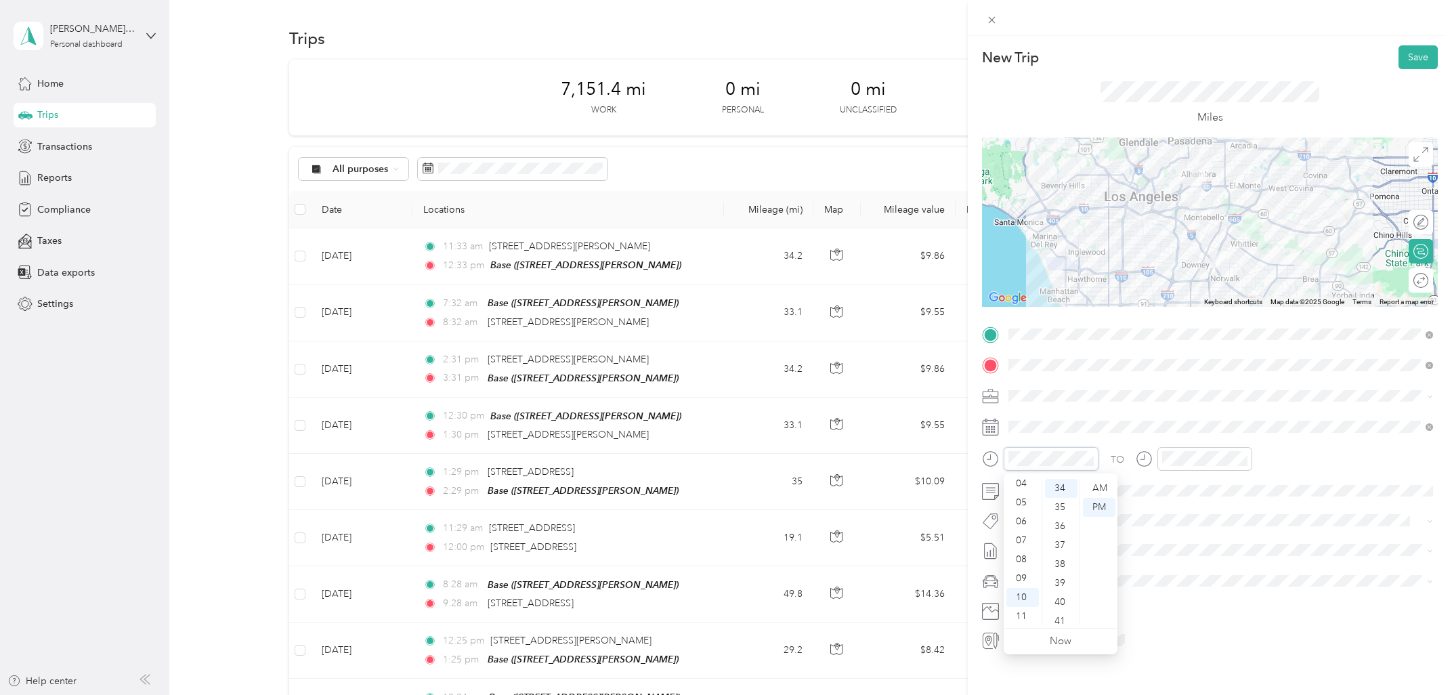
scroll to position [81, 0]
click at [1019, 617] on div "11" at bounding box center [1023, 616] width 33 height 19
click at [1107, 489] on div "AM" at bounding box center [1099, 488] width 33 height 19
click at [1182, 492] on div "12" at bounding box center [1176, 488] width 33 height 19
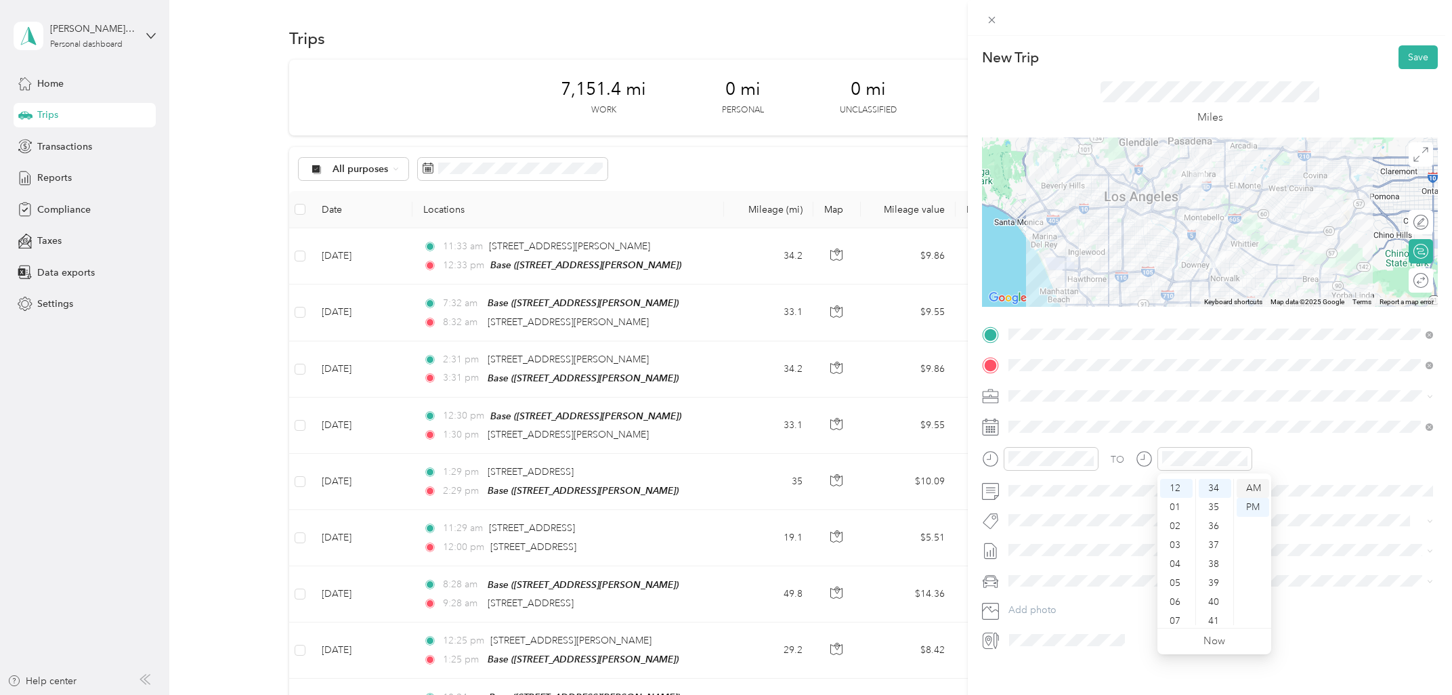
scroll to position [645, 0]
click at [1055, 617] on div "22" at bounding box center [1055, 614] width 18 height 17
click at [1412, 60] on button "Save" at bounding box center [1418, 57] width 39 height 24
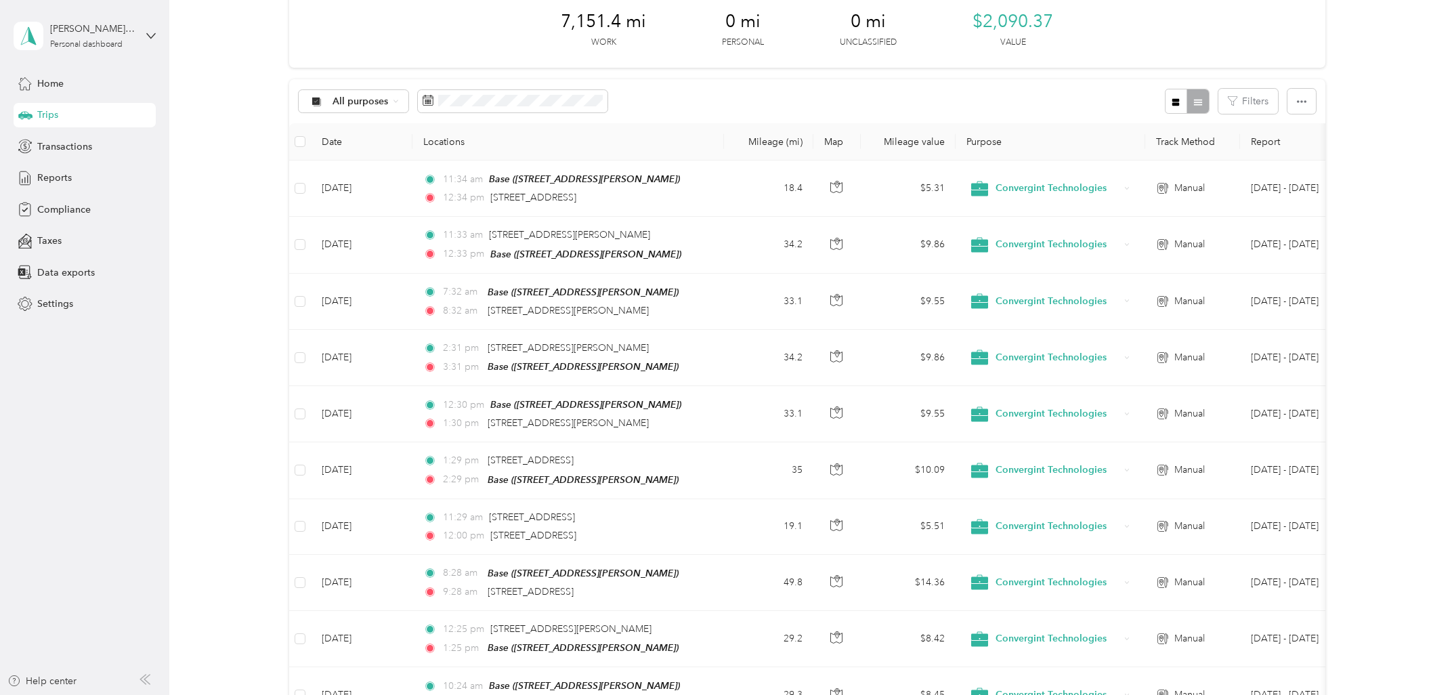
scroll to position [0, 0]
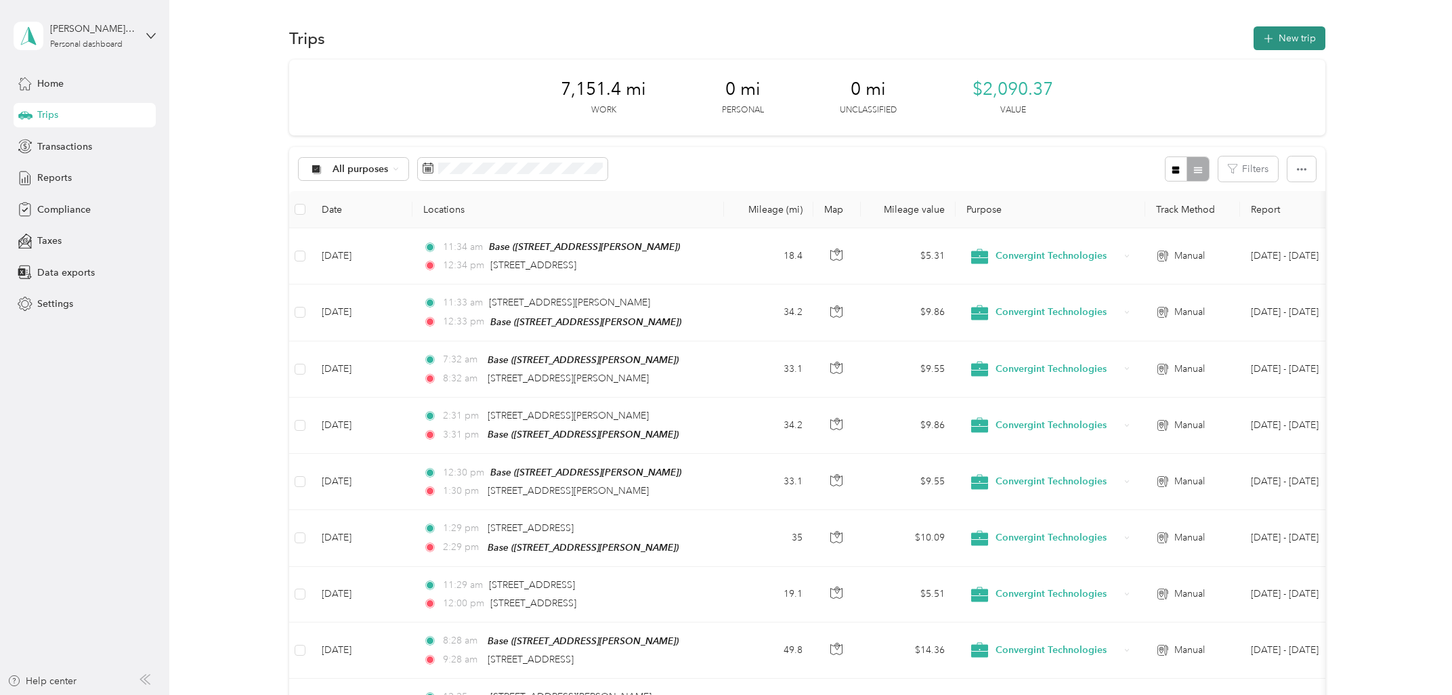
click at [1273, 39] on icon "button" at bounding box center [1268, 39] width 9 height 9
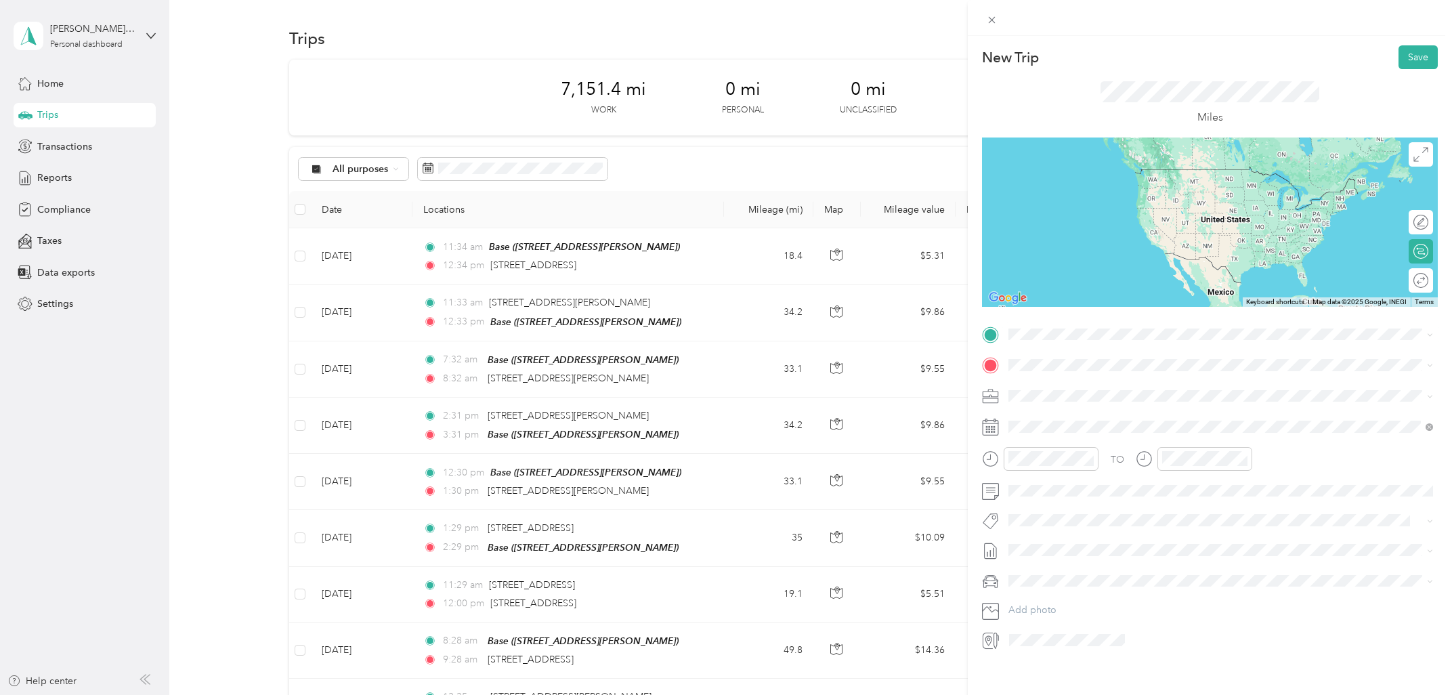
click at [1075, 386] on span "[STREET_ADDRESS][US_STATE]" at bounding box center [1101, 383] width 135 height 12
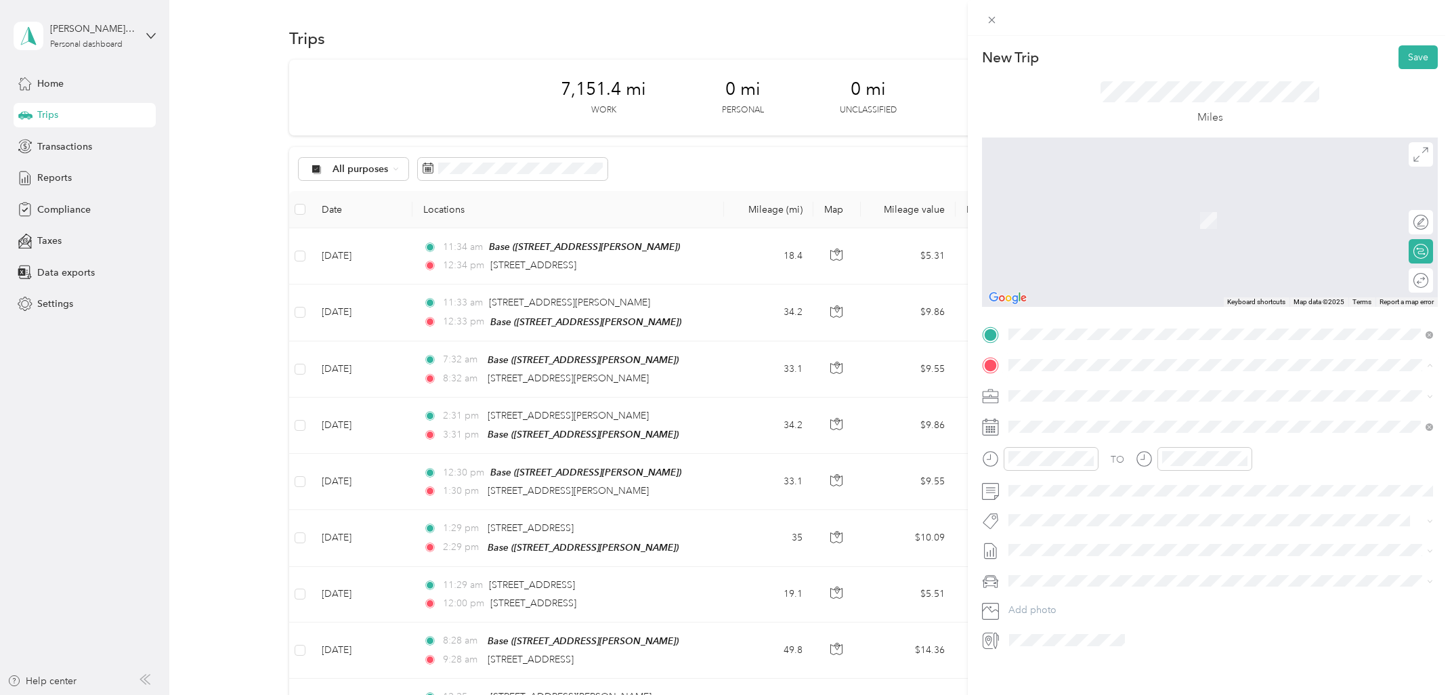
click at [1074, 424] on div "Base [STREET_ADDRESS][PERSON_NAME]" at bounding box center [1215, 427] width 362 height 28
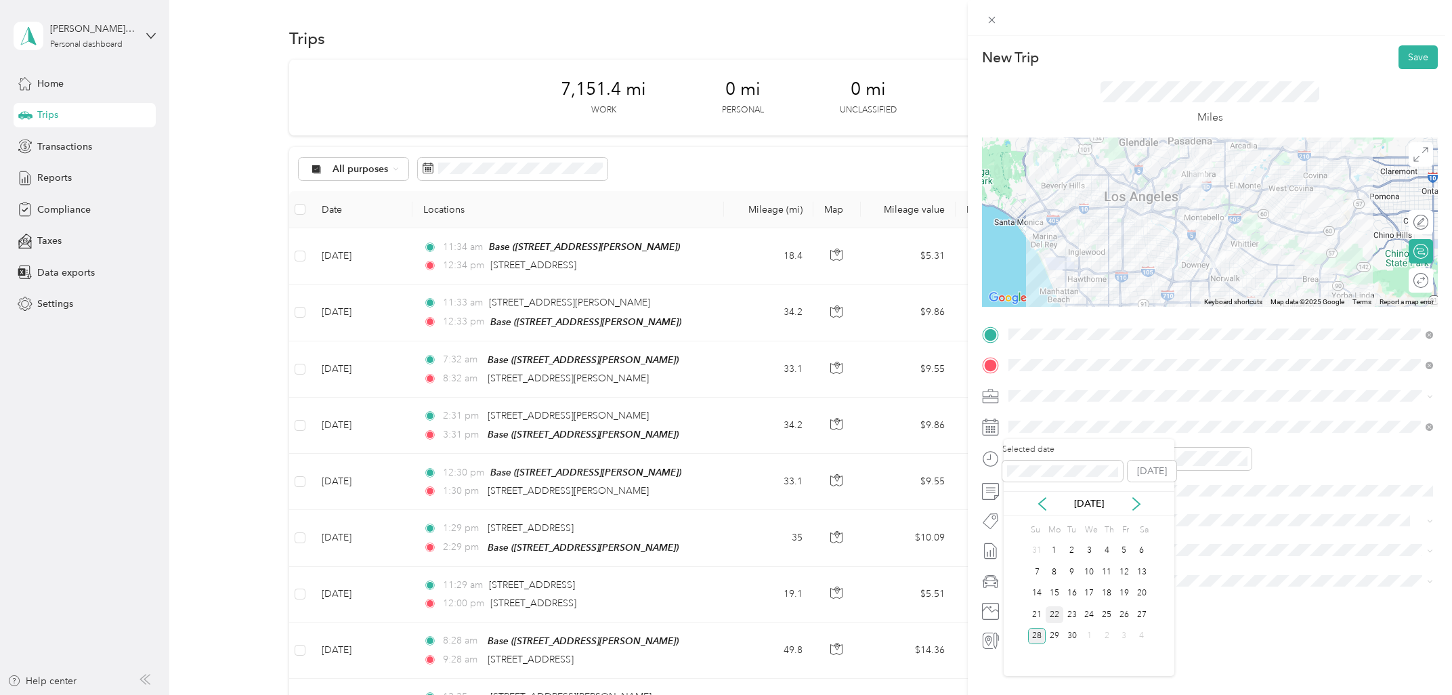
click at [1051, 611] on div "22" at bounding box center [1055, 614] width 18 height 17
click at [1024, 542] on div "03" at bounding box center [1023, 545] width 33 height 19
click at [1178, 484] on div "04" at bounding box center [1176, 483] width 33 height 19
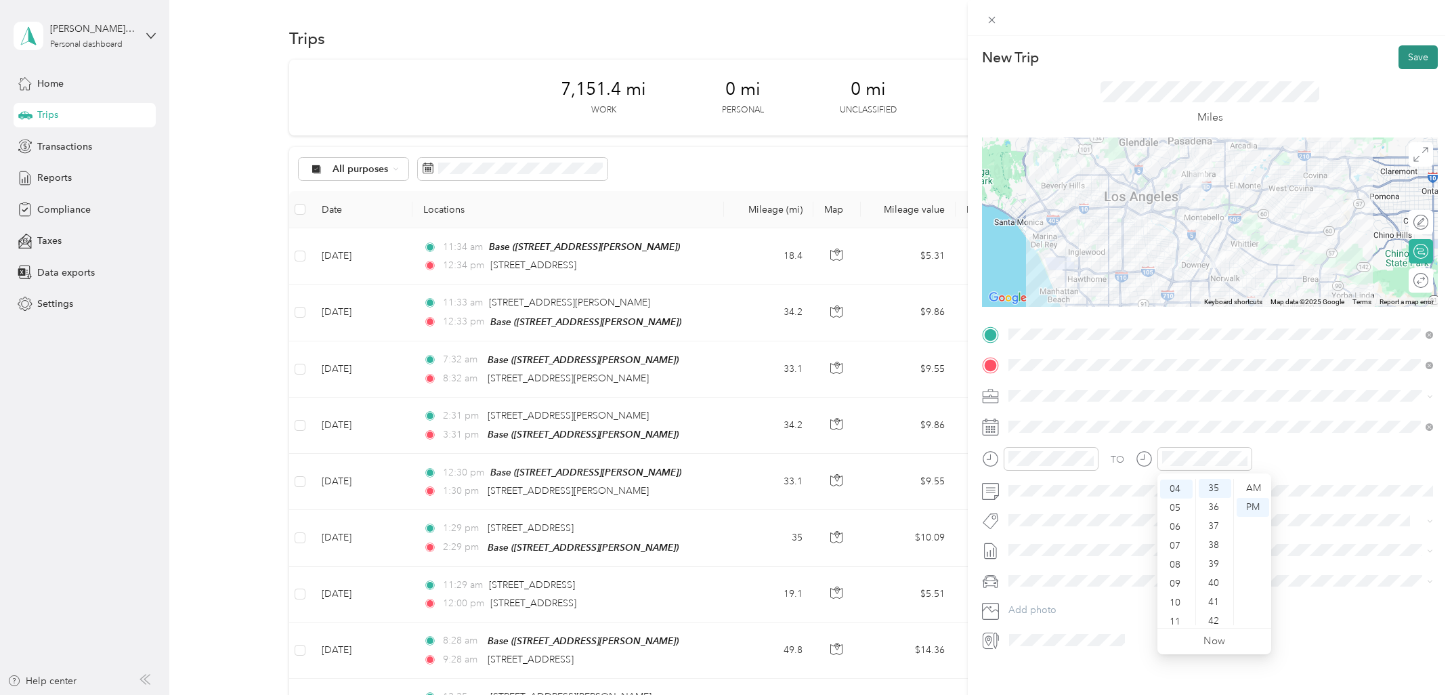
click at [1416, 59] on button "Save" at bounding box center [1418, 57] width 39 height 24
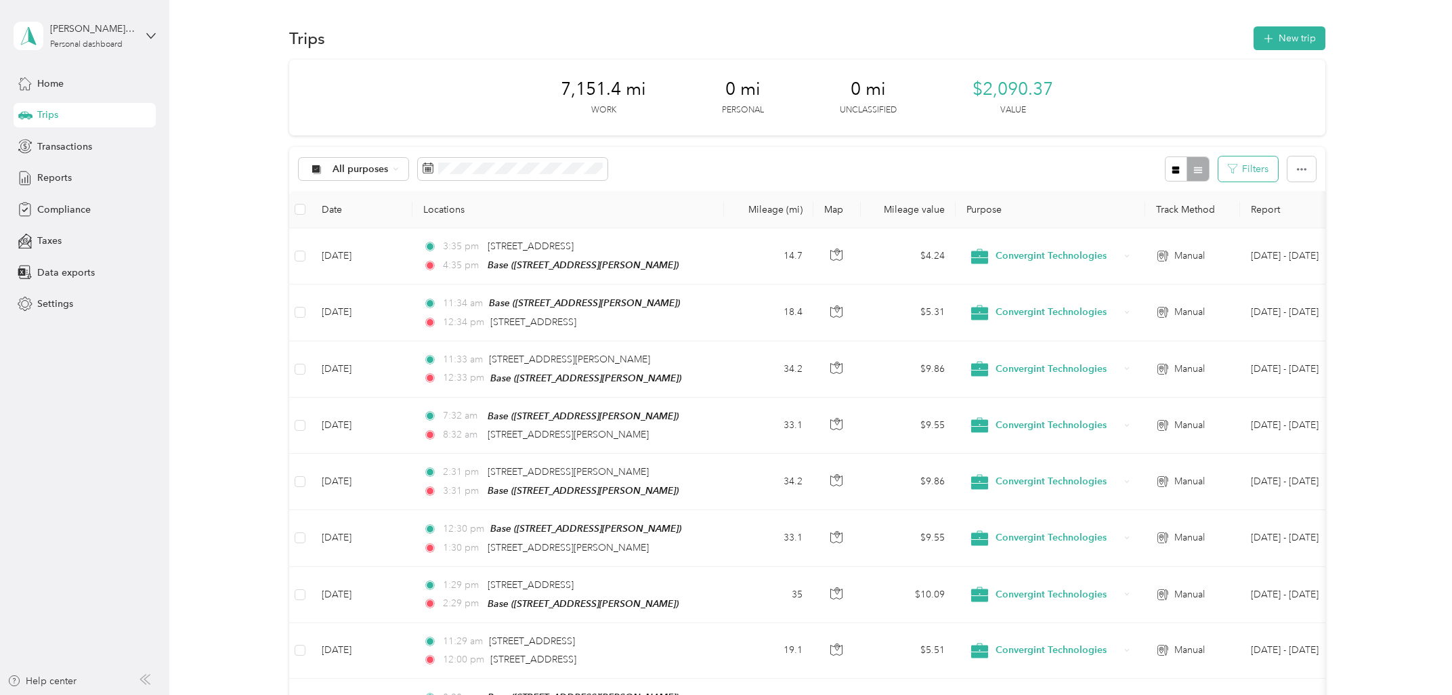
click at [1247, 168] on button "Filters" at bounding box center [1249, 168] width 60 height 25
click at [942, 167] on div "All purposes Filters" at bounding box center [807, 169] width 1036 height 44
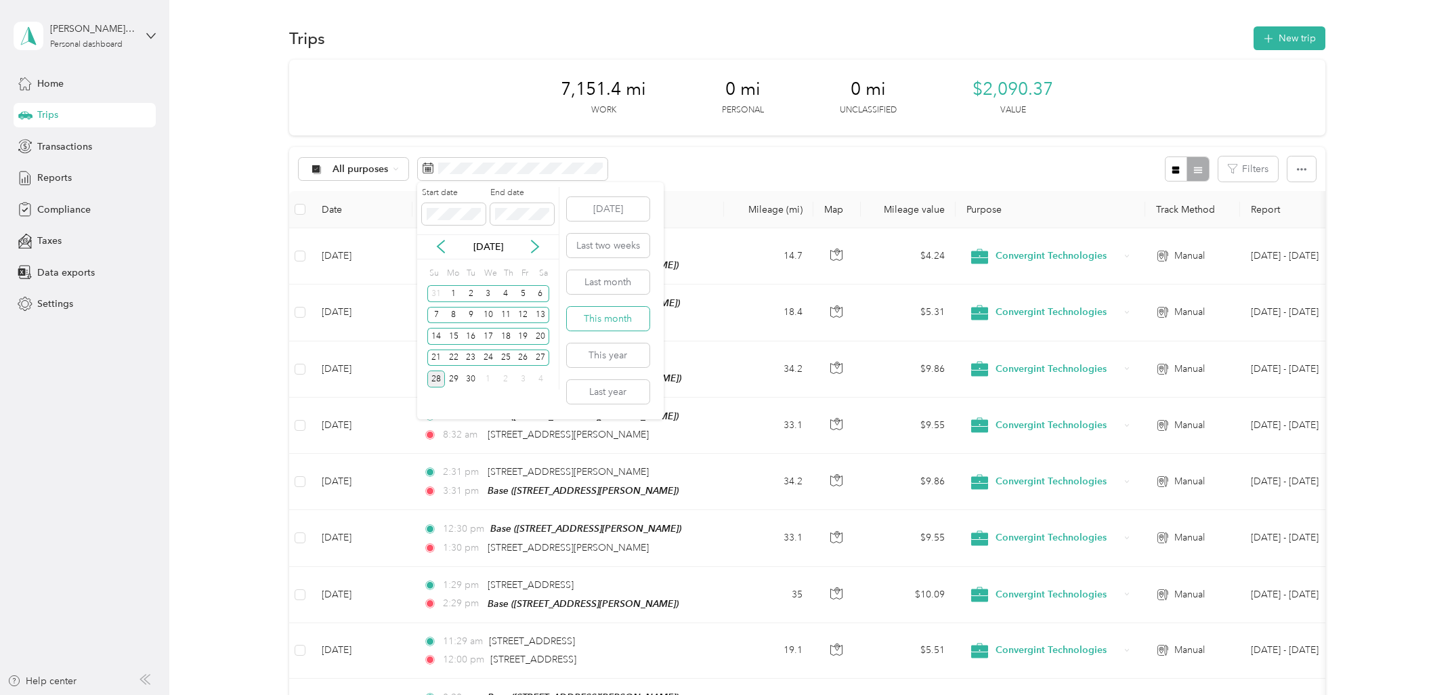
click at [612, 319] on button "This month" at bounding box center [608, 319] width 83 height 24
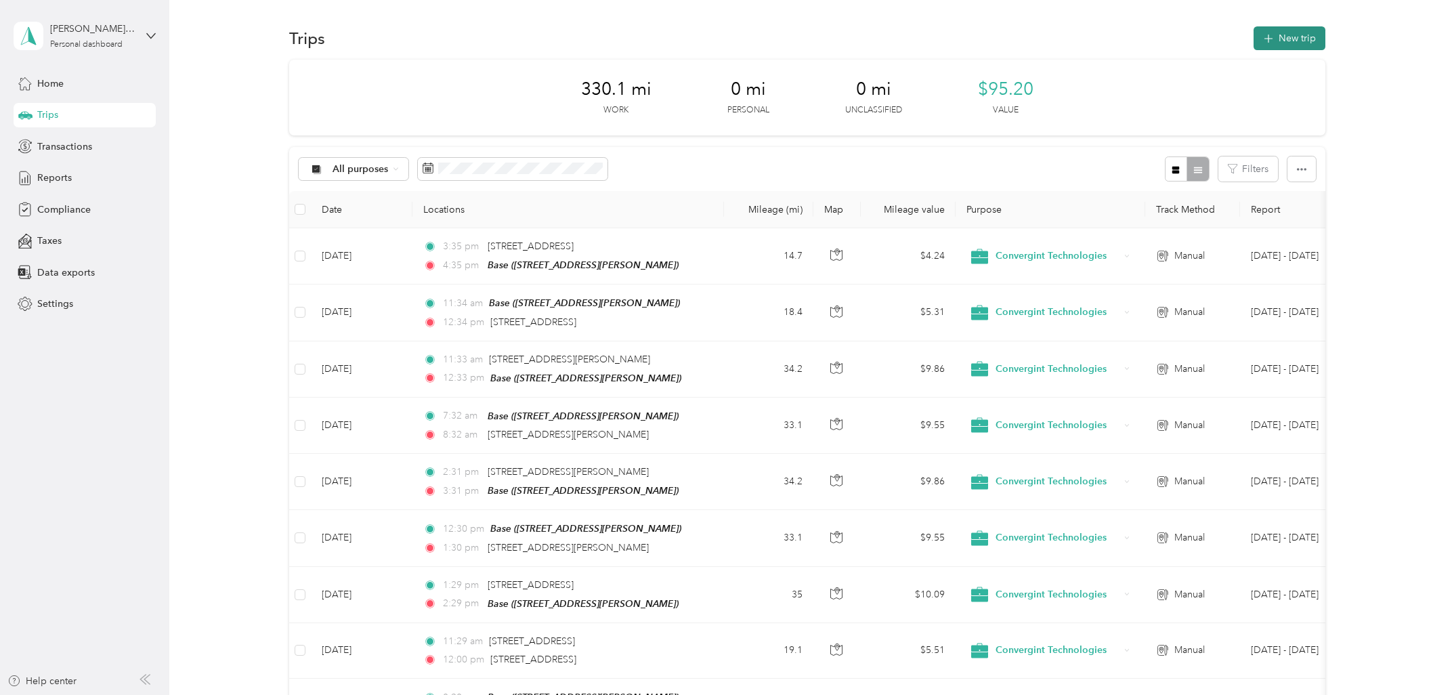
click at [1292, 43] on button "New trip" at bounding box center [1290, 38] width 72 height 24
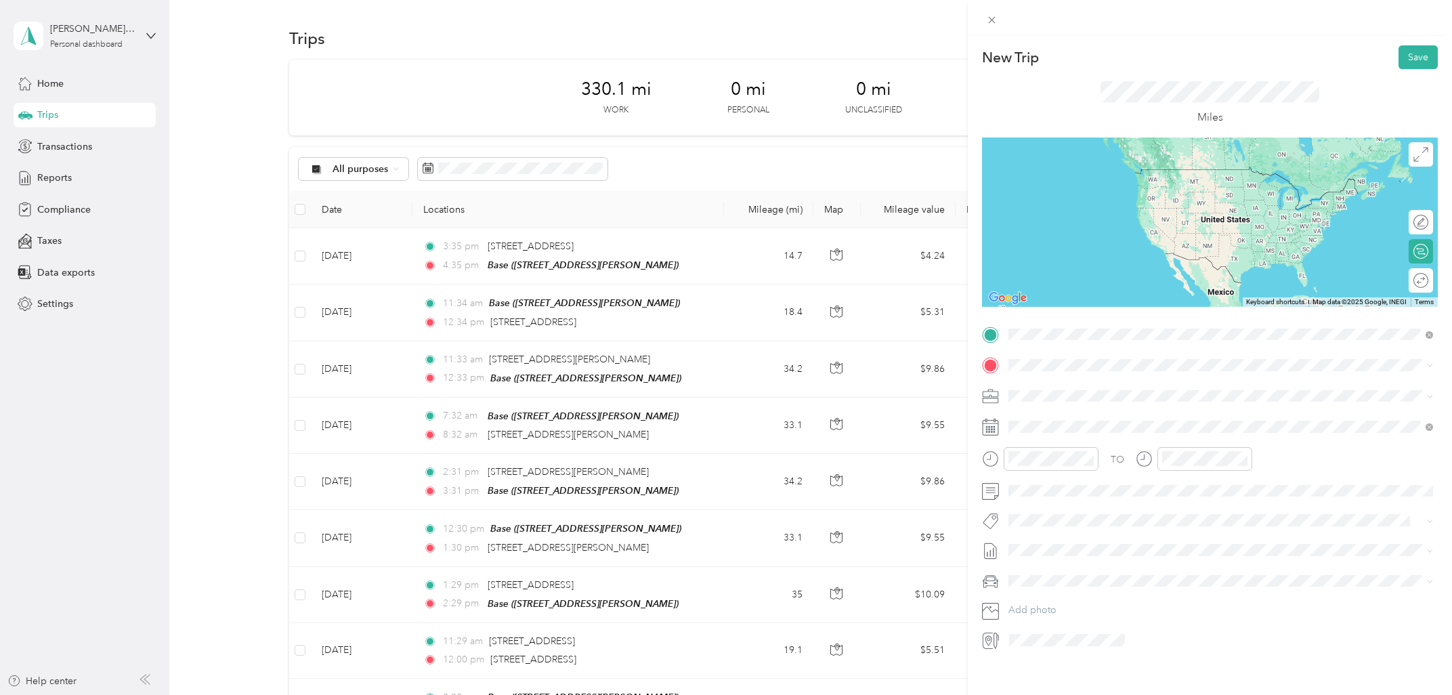
click at [1076, 403] on span "[STREET_ADDRESS][GEOGRAPHIC_DATA][PERSON_NAME], [GEOGRAPHIC_DATA]" at bounding box center [1215, 404] width 362 height 12
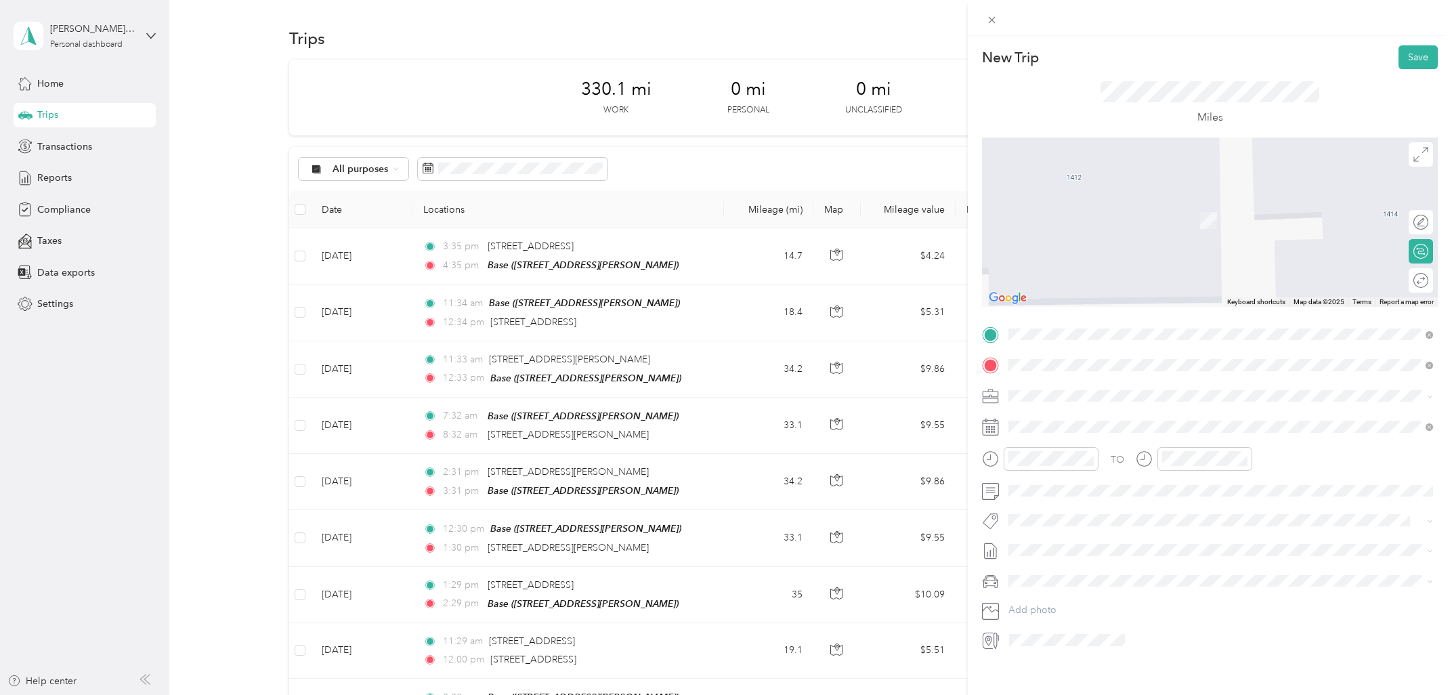
click at [1117, 415] on span "[STREET_ADDRESS][US_STATE]" at bounding box center [1101, 414] width 135 height 12
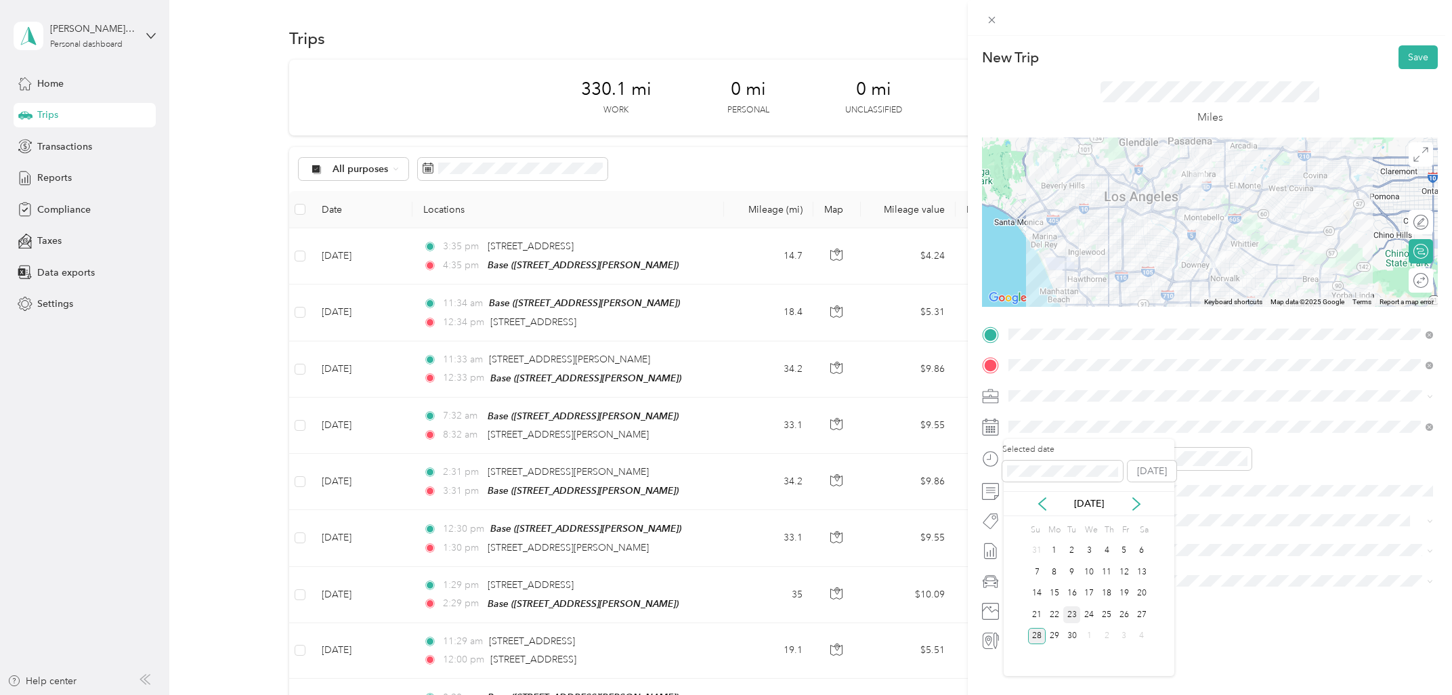
click at [1074, 616] on div "23" at bounding box center [1072, 614] width 18 height 17
click at [1023, 541] on div "07" at bounding box center [1023, 540] width 33 height 19
click at [1105, 492] on div "AM" at bounding box center [1099, 488] width 33 height 19
click at [1024, 559] on div "08" at bounding box center [1023, 559] width 33 height 19
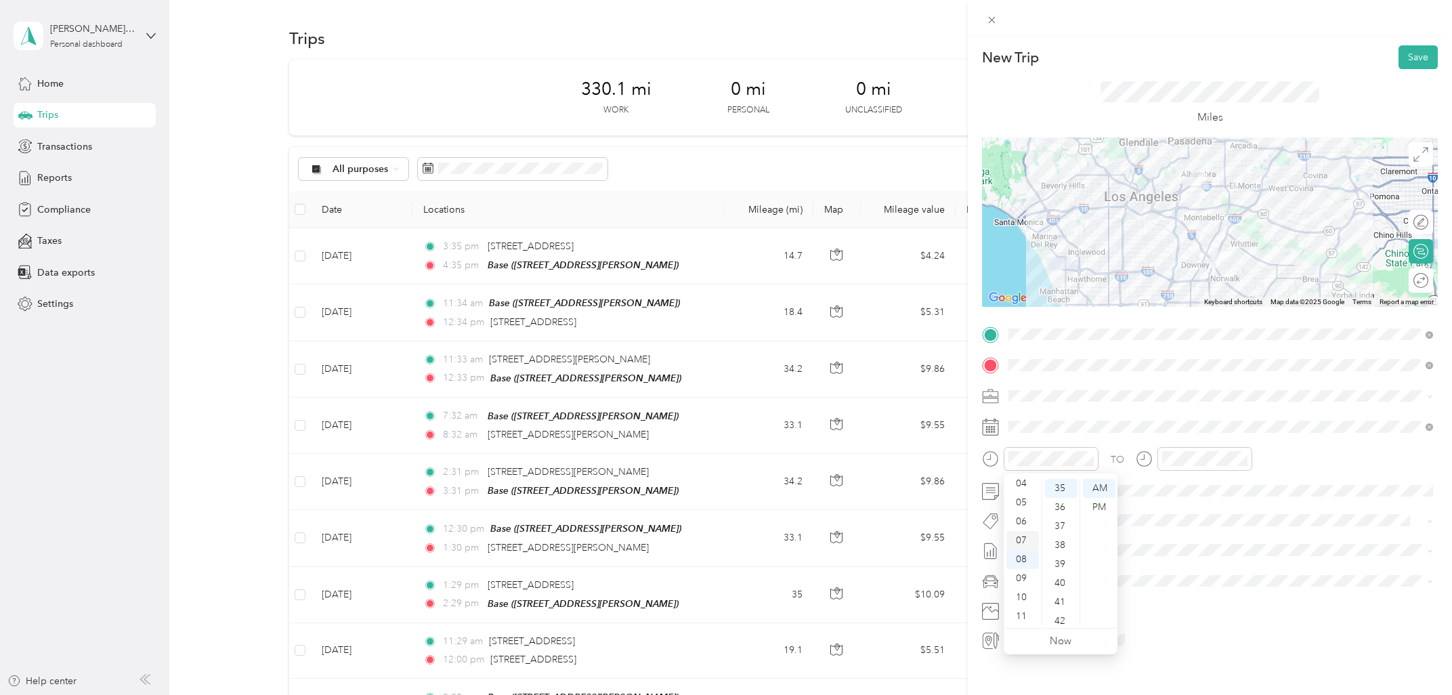
click at [1022, 539] on div "07" at bounding box center [1023, 540] width 33 height 19
click at [1173, 557] on div "08" at bounding box center [1176, 559] width 33 height 19
click at [1250, 486] on div "AM" at bounding box center [1253, 488] width 33 height 19
click at [1416, 58] on button "Save" at bounding box center [1418, 57] width 39 height 24
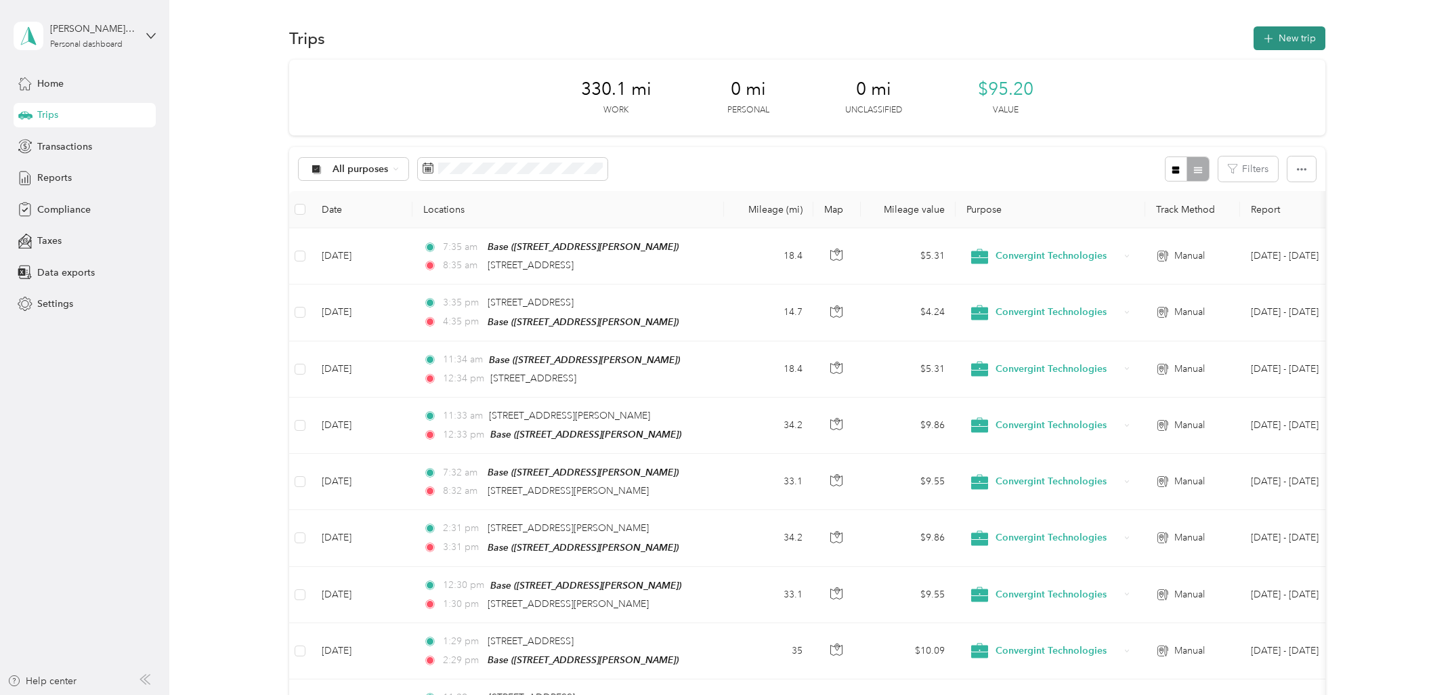
click at [1312, 47] on button "New trip" at bounding box center [1290, 38] width 72 height 24
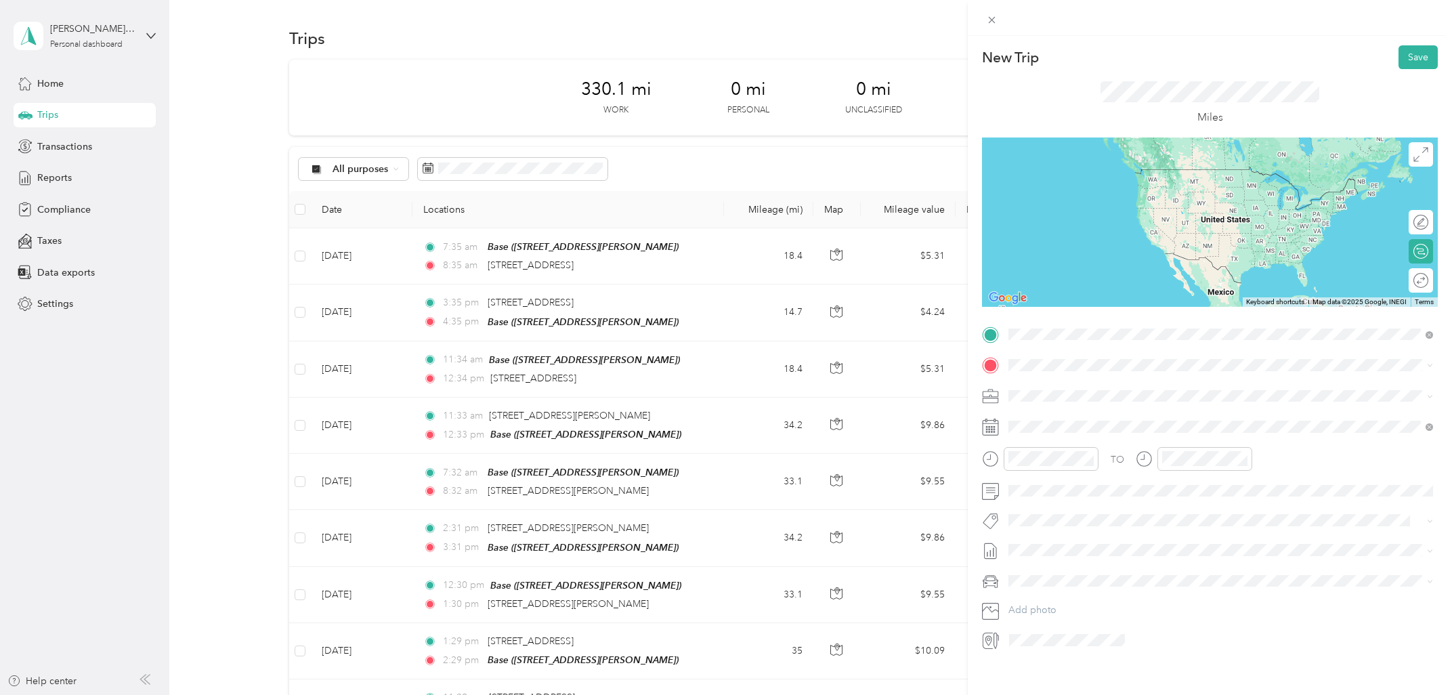
click at [1093, 388] on span "[STREET_ADDRESS][US_STATE]" at bounding box center [1101, 383] width 135 height 12
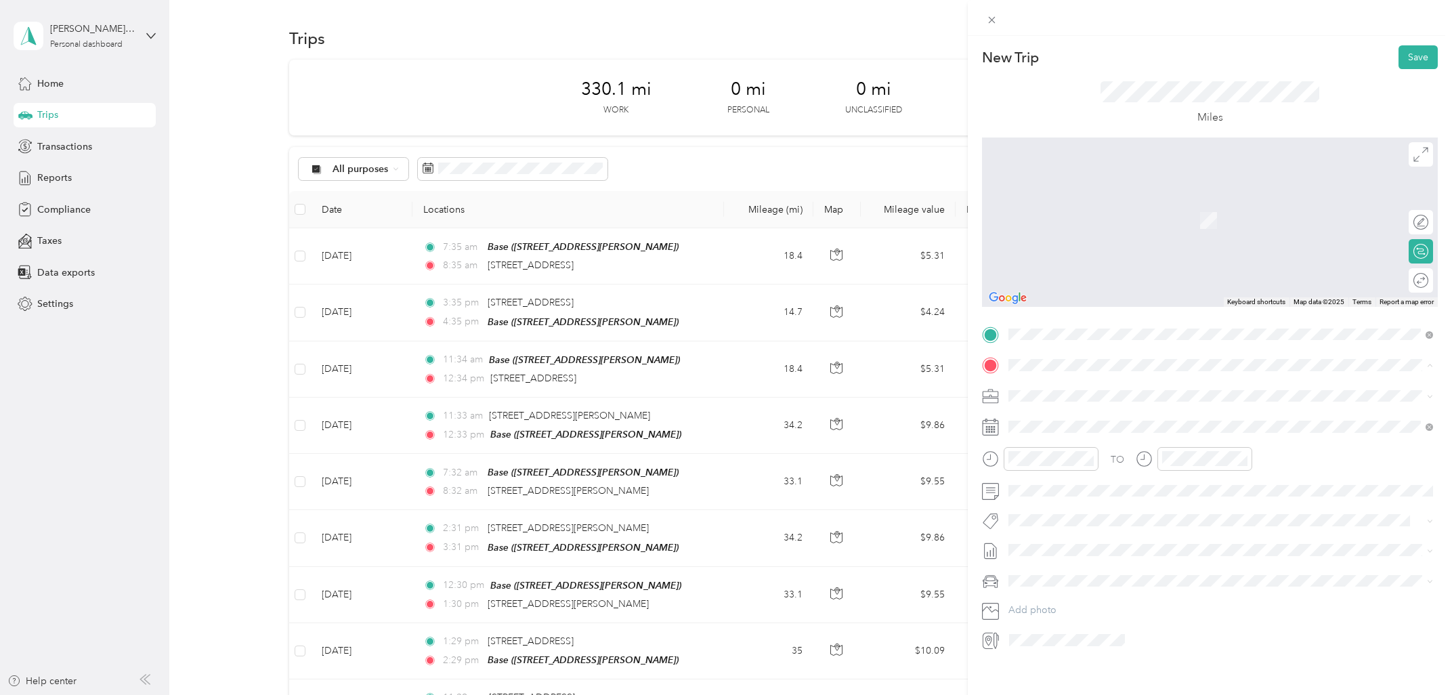
click at [1082, 423] on div "Base [STREET_ADDRESS][PERSON_NAME]" at bounding box center [1215, 427] width 362 height 28
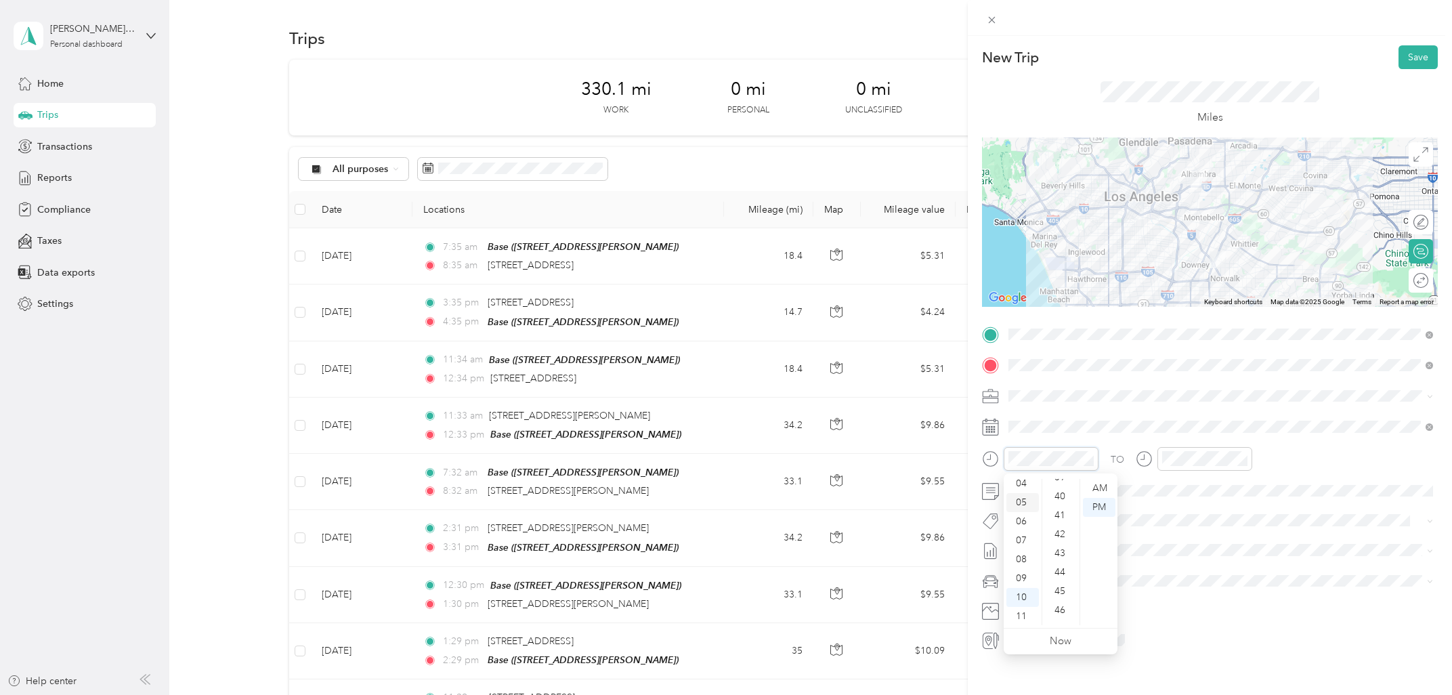
scroll to position [0, 0]
click at [1025, 486] on div "12" at bounding box center [1023, 488] width 33 height 19
click at [1161, 452] on div at bounding box center [1205, 459] width 95 height 24
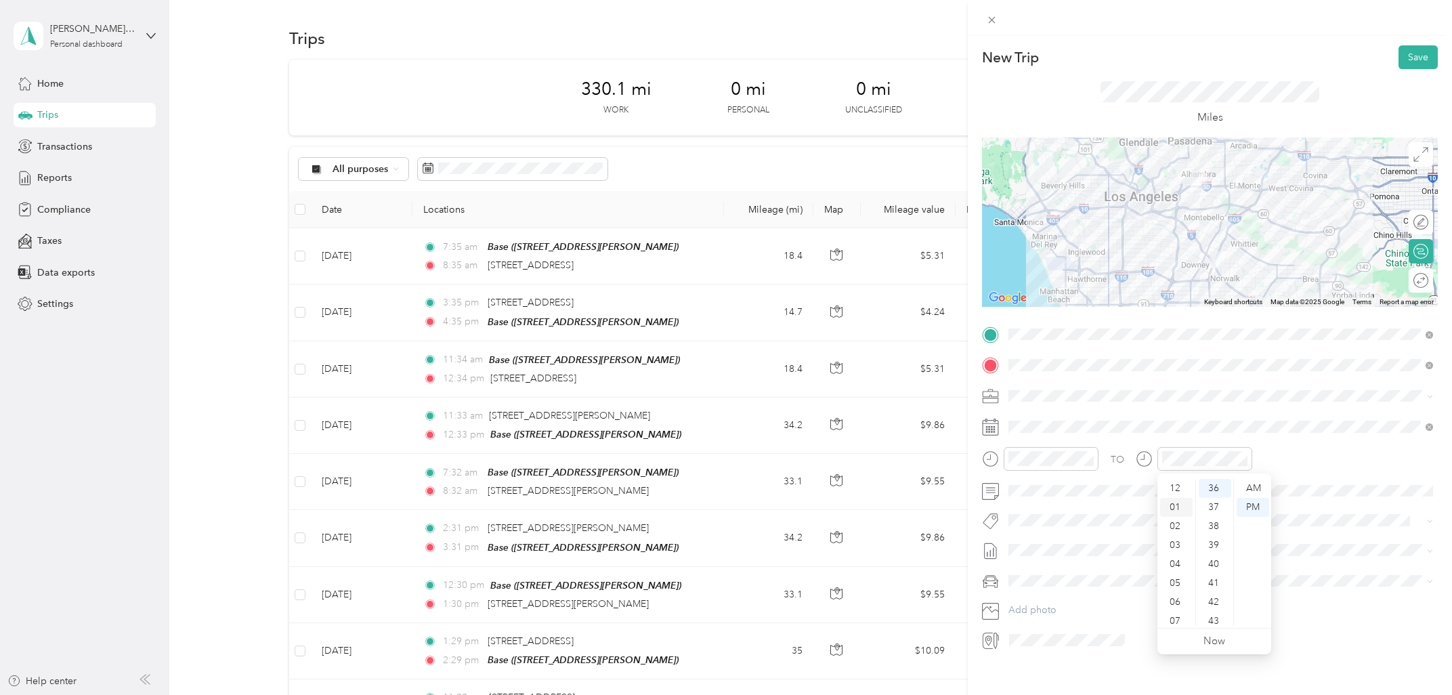
click at [1180, 505] on div "01" at bounding box center [1176, 507] width 33 height 19
click at [1072, 613] on div "23" at bounding box center [1072, 614] width 18 height 17
click at [1415, 64] on button "Save" at bounding box center [1418, 57] width 39 height 24
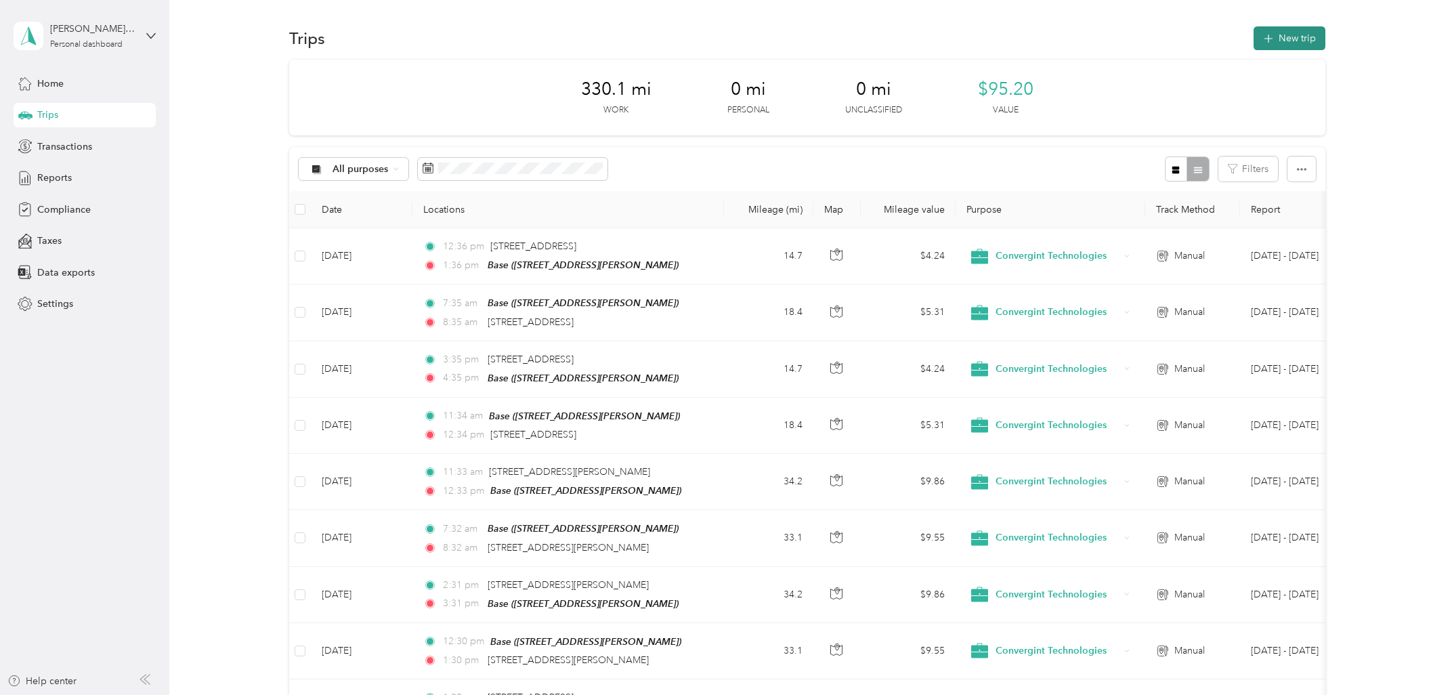
click at [1307, 30] on button "New trip" at bounding box center [1290, 38] width 72 height 24
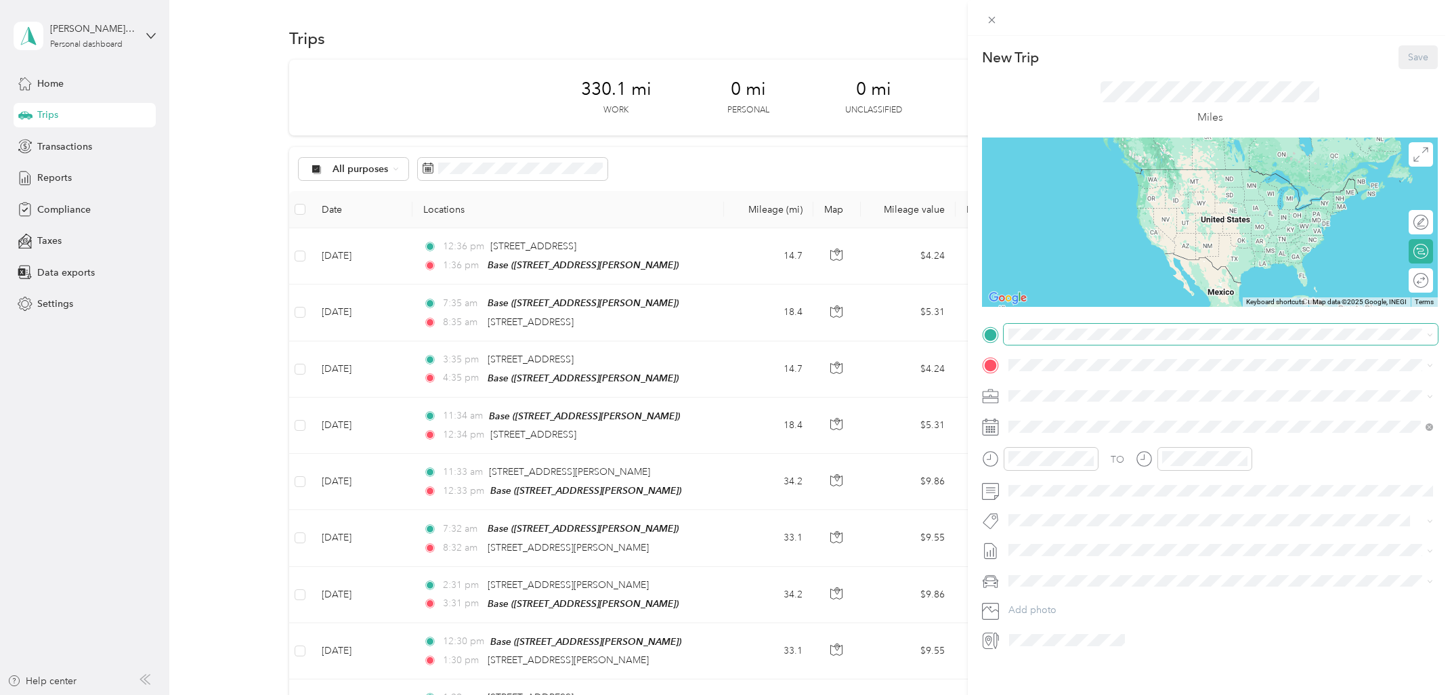
click at [1070, 344] on span at bounding box center [1221, 335] width 434 height 22
click at [1070, 383] on div "Base" at bounding box center [1215, 388] width 362 height 12
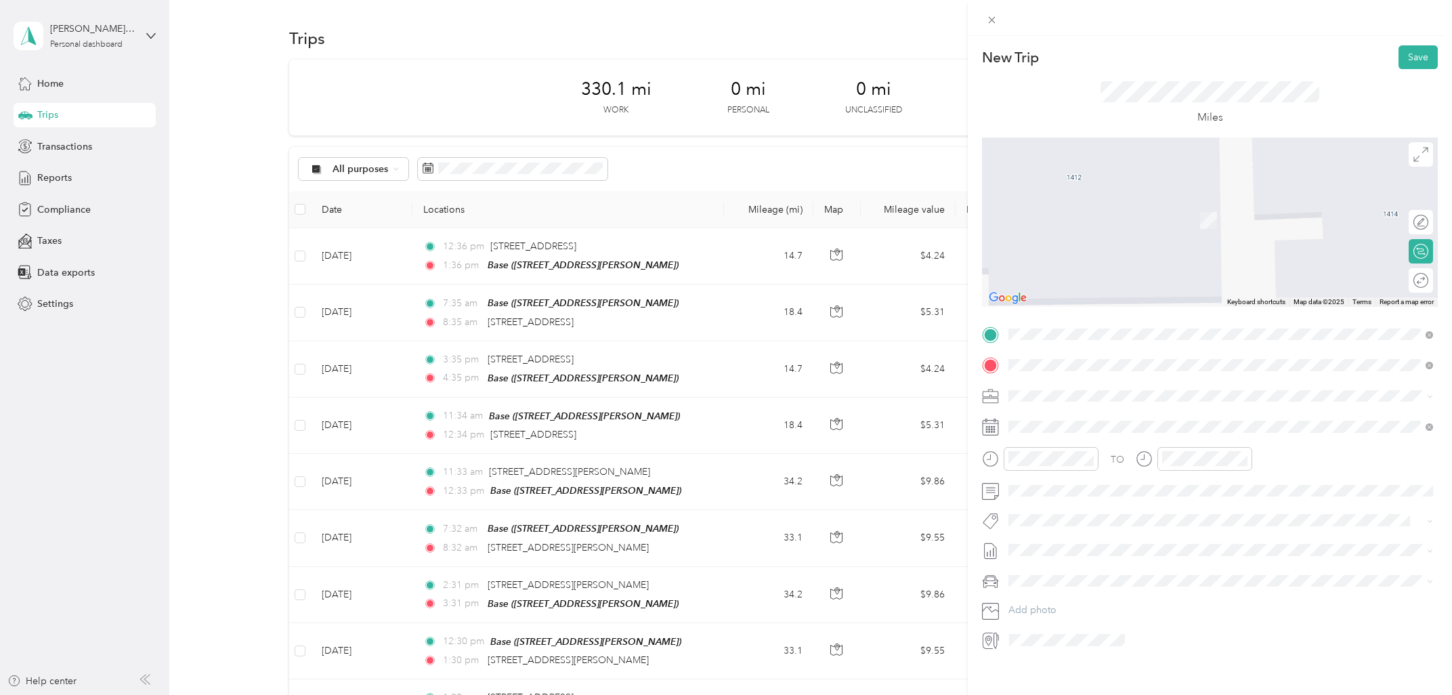
click at [1109, 421] on span "[STREET_ADDRESS][US_STATE]" at bounding box center [1101, 414] width 135 height 12
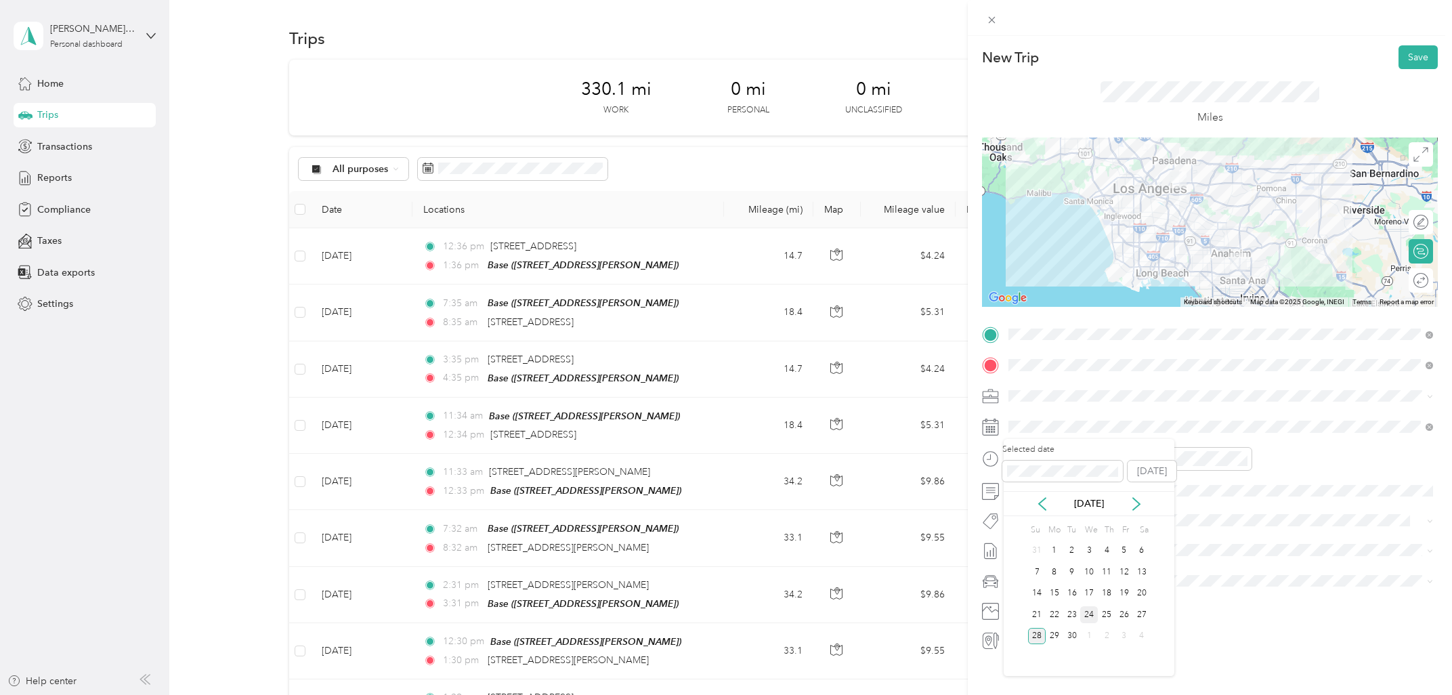
click at [1087, 611] on div "24" at bounding box center [1089, 614] width 18 height 17
click at [1025, 559] on div "08" at bounding box center [1023, 559] width 33 height 19
click at [1100, 491] on div "AM" at bounding box center [1099, 488] width 33 height 19
click at [1181, 572] on div "09" at bounding box center [1176, 578] width 33 height 19
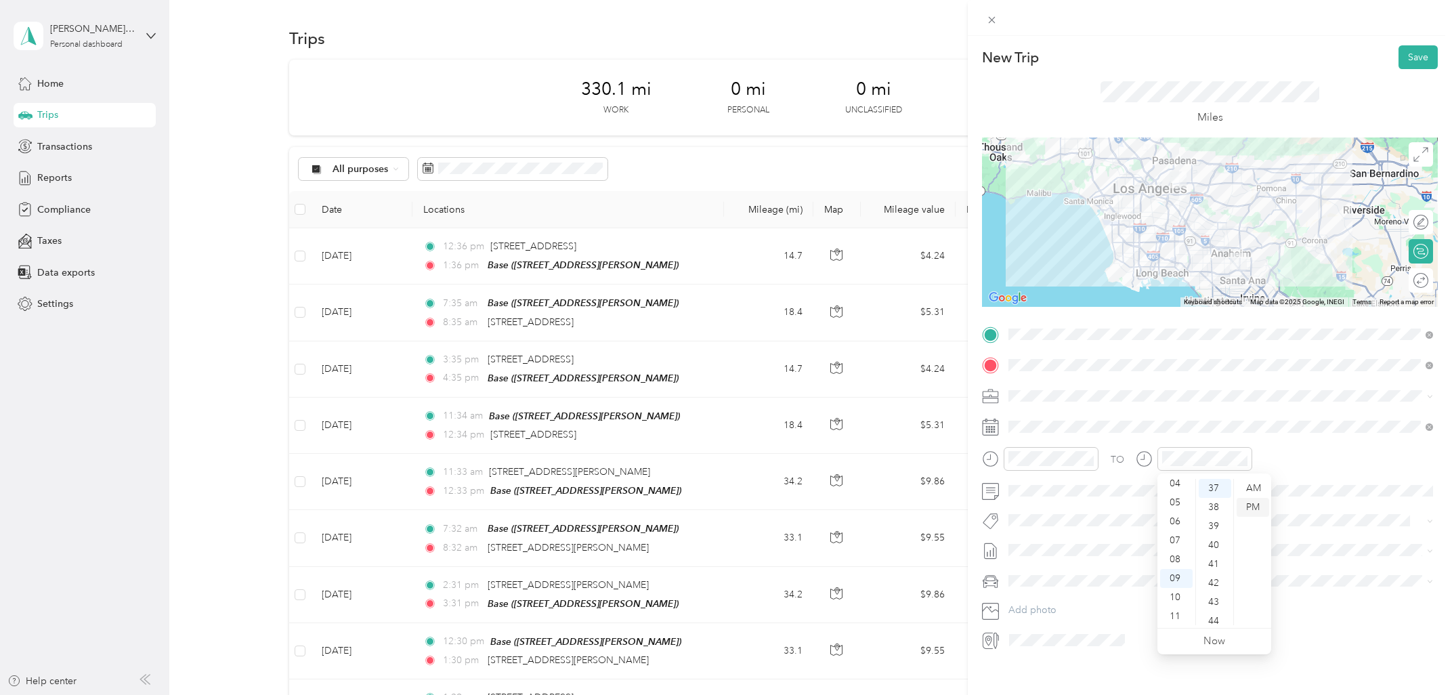
scroll to position [702, 0]
click at [1259, 486] on div "AM" at bounding box center [1253, 488] width 33 height 19
click at [1424, 56] on button "Save" at bounding box center [1418, 57] width 39 height 24
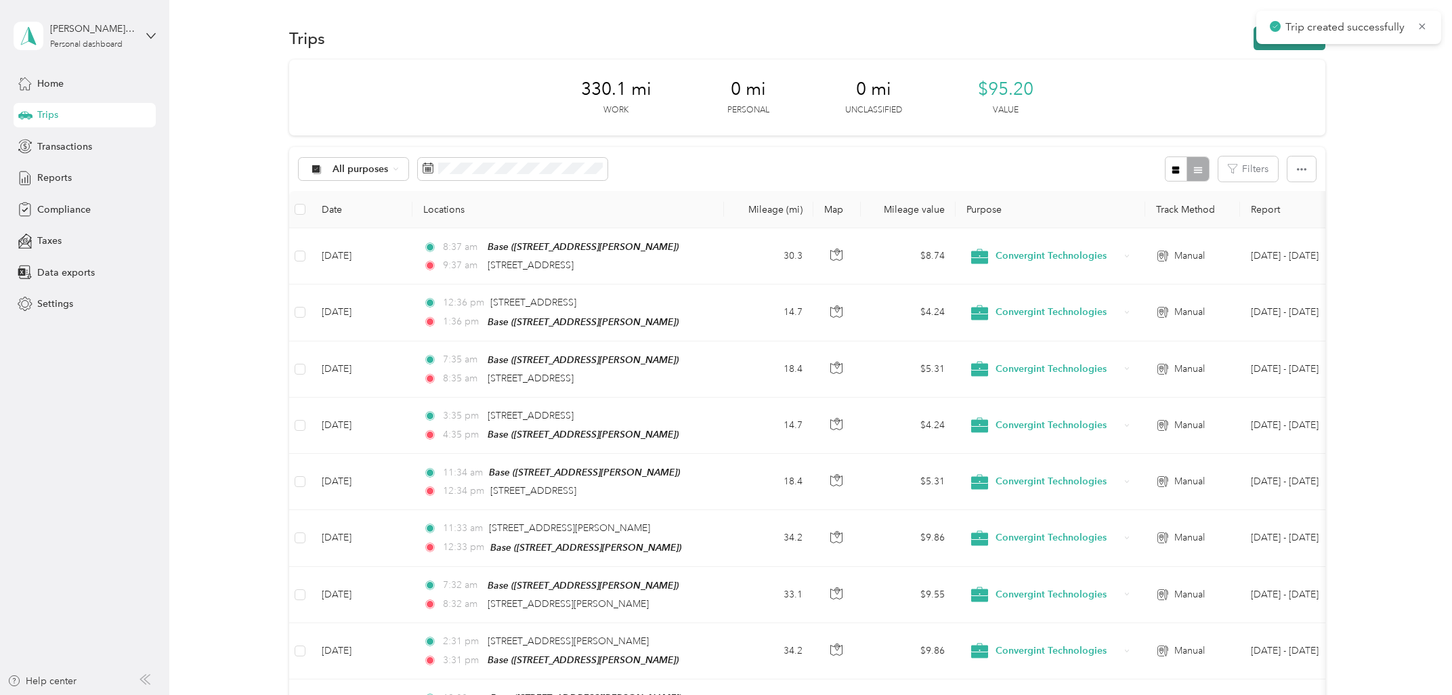
click at [1300, 48] on button "New trip" at bounding box center [1290, 38] width 72 height 24
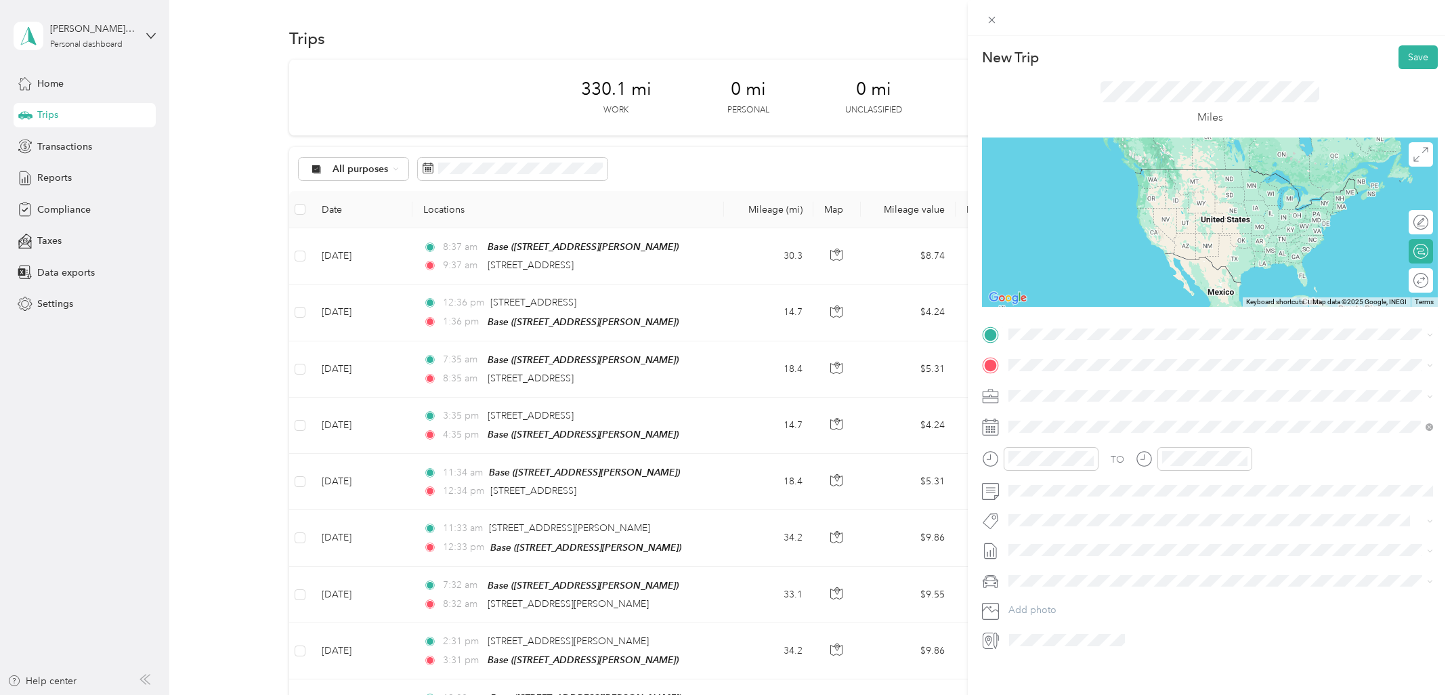
click at [1097, 389] on span "[STREET_ADDRESS][US_STATE]" at bounding box center [1101, 383] width 135 height 12
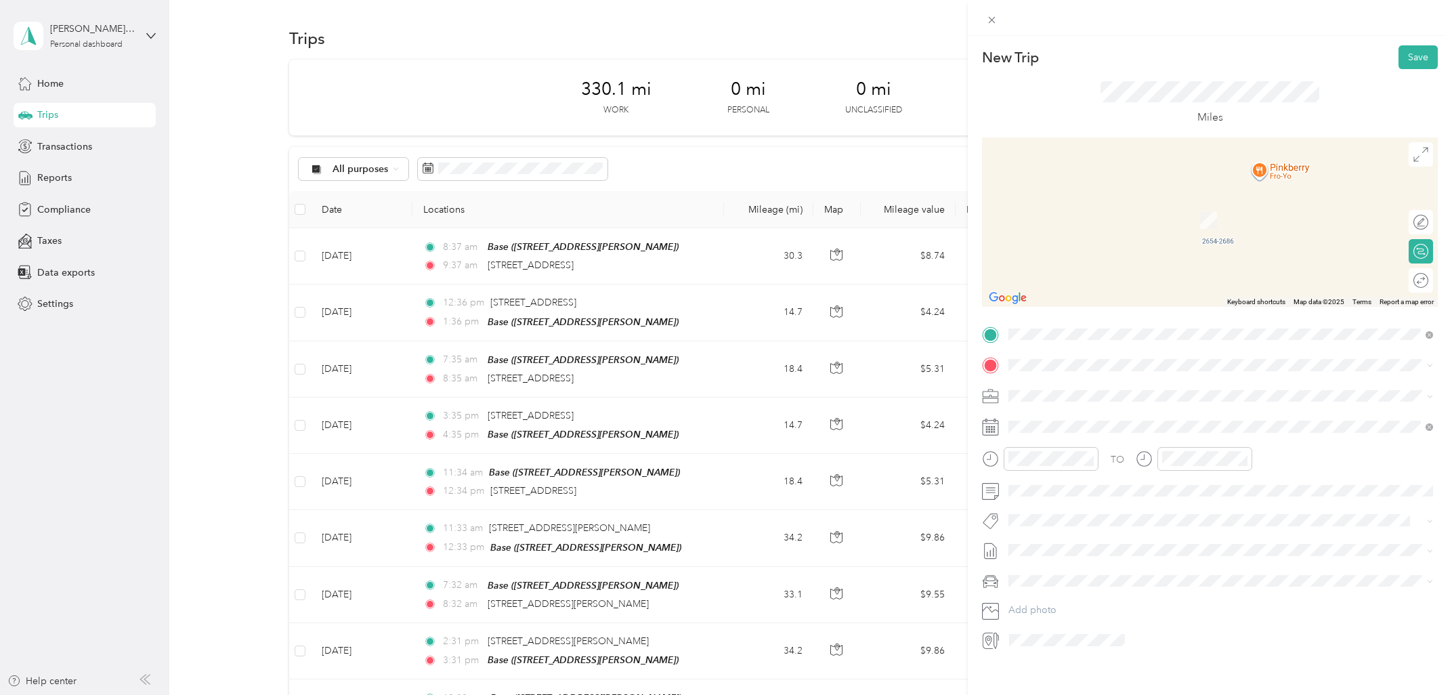
click at [1064, 429] on span "[STREET_ADDRESS][GEOGRAPHIC_DATA][PERSON_NAME], [GEOGRAPHIC_DATA]" at bounding box center [1215, 435] width 362 height 12
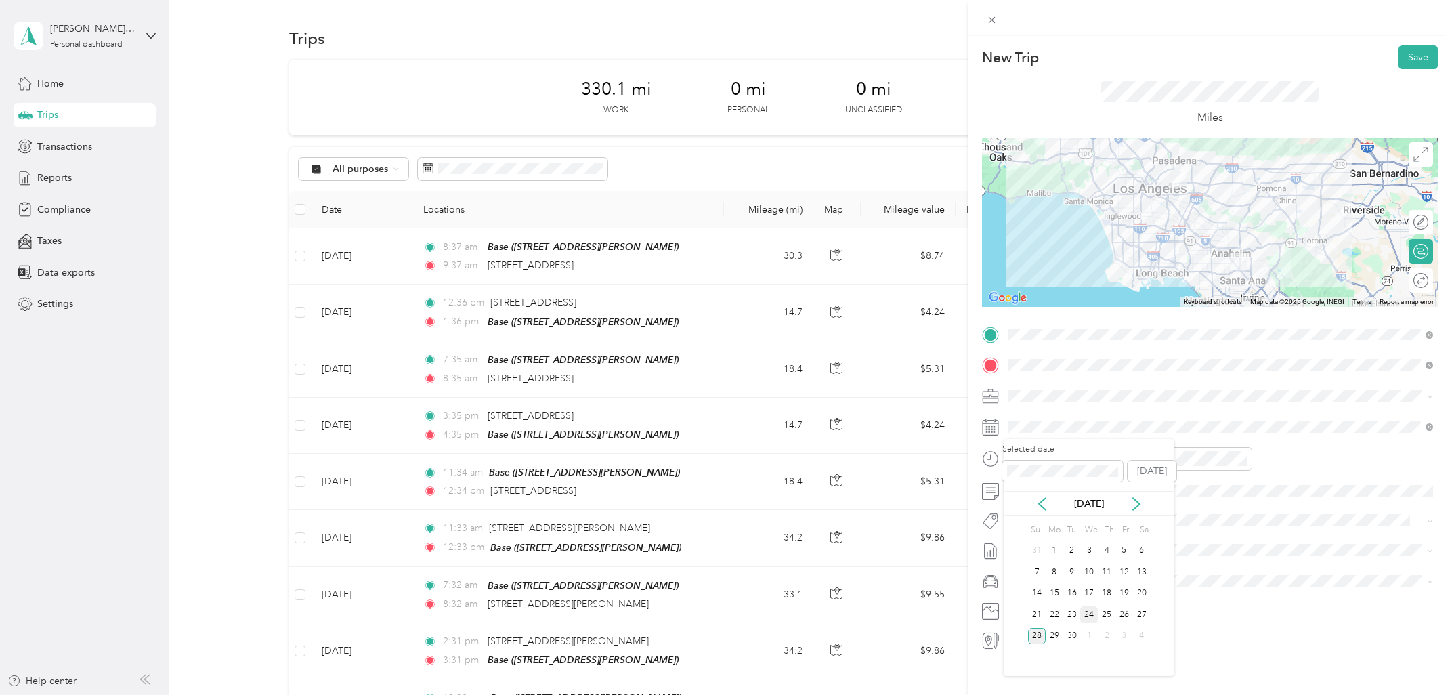
click at [1095, 617] on div "24" at bounding box center [1089, 614] width 18 height 17
click at [1023, 524] on div "02" at bounding box center [1023, 526] width 33 height 19
click at [1178, 533] on div "03" at bounding box center [1176, 533] width 33 height 19
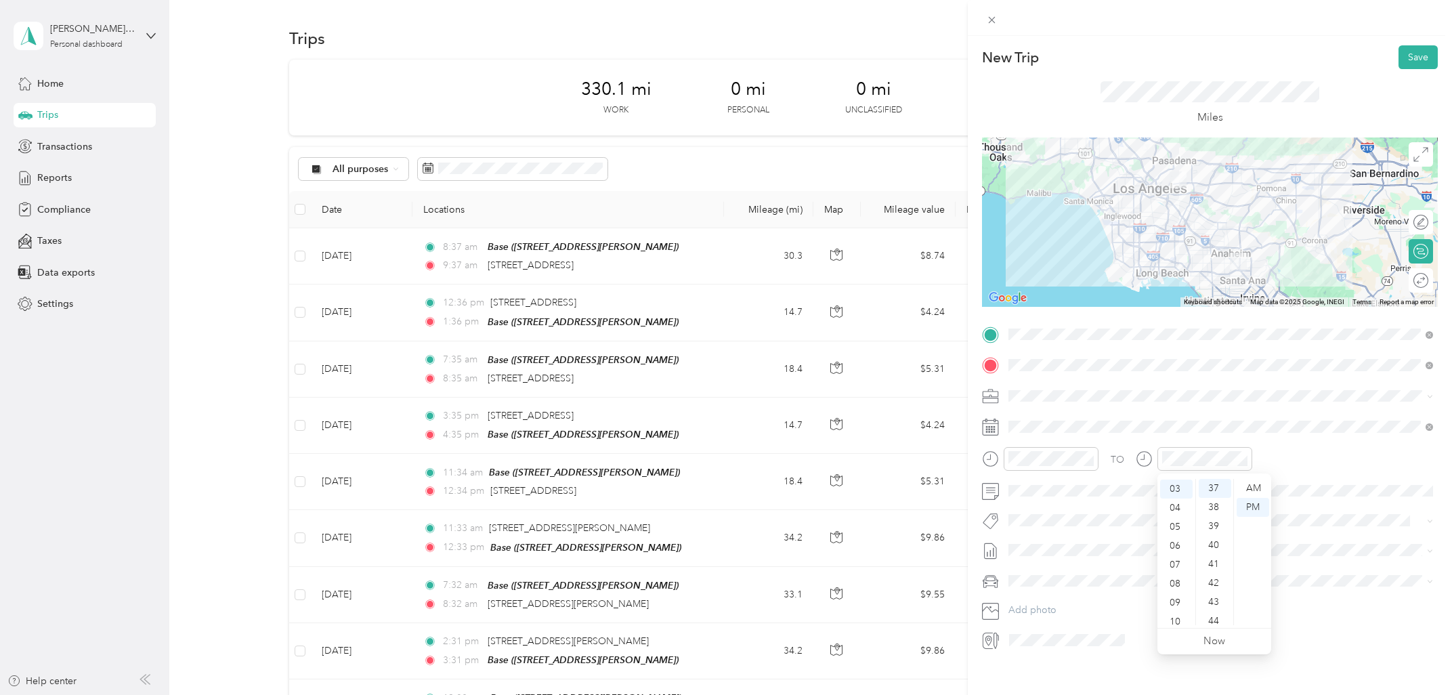
scroll to position [702, 0]
click at [1419, 64] on button "Save" at bounding box center [1418, 57] width 39 height 24
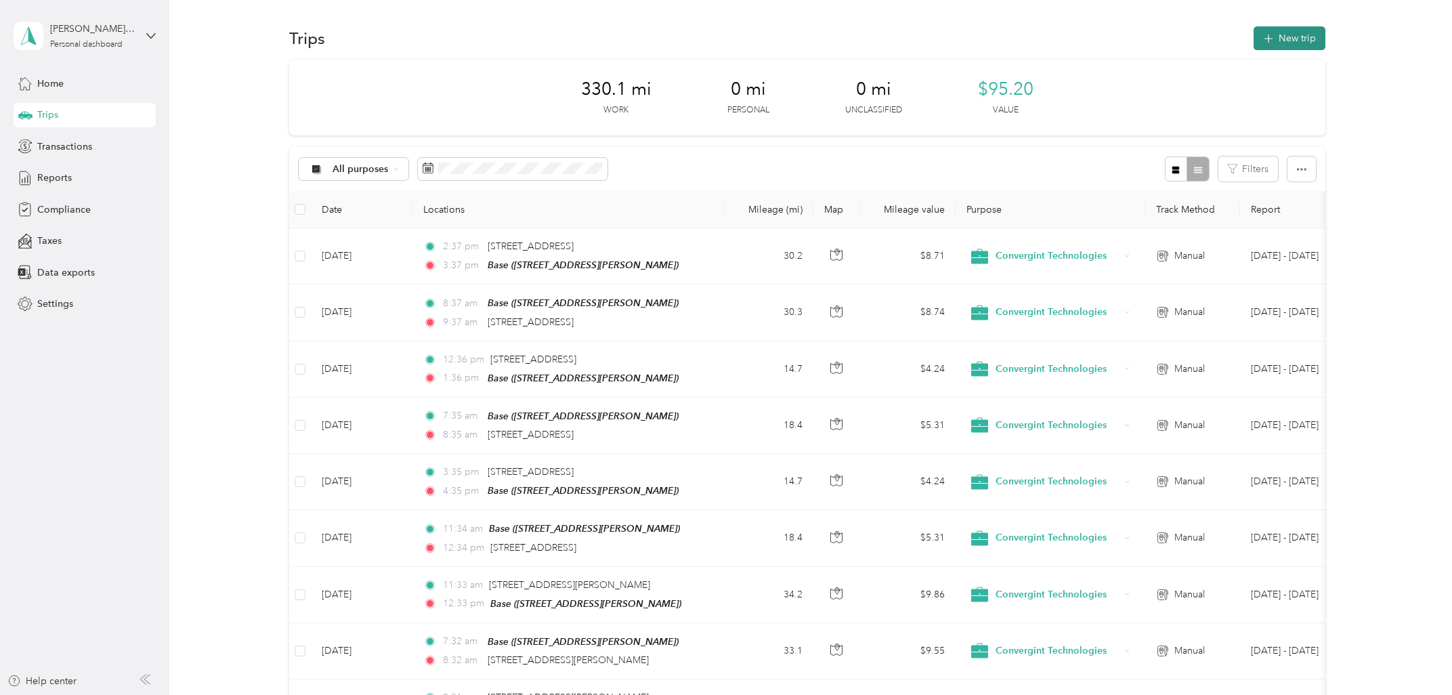
click at [1286, 41] on button "New trip" at bounding box center [1290, 38] width 72 height 24
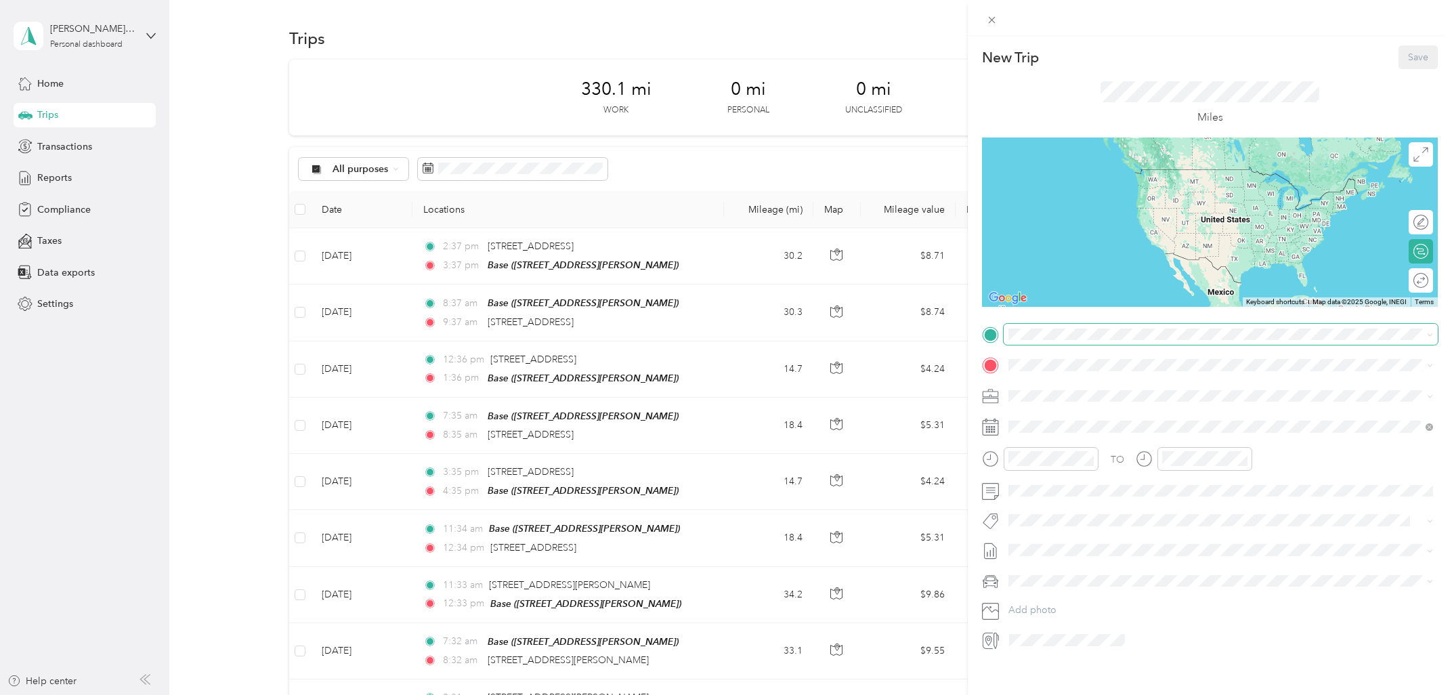
click at [1084, 341] on span at bounding box center [1221, 335] width 434 height 22
click at [1079, 396] on div "Base [STREET_ADDRESS][PERSON_NAME]" at bounding box center [1215, 396] width 362 height 28
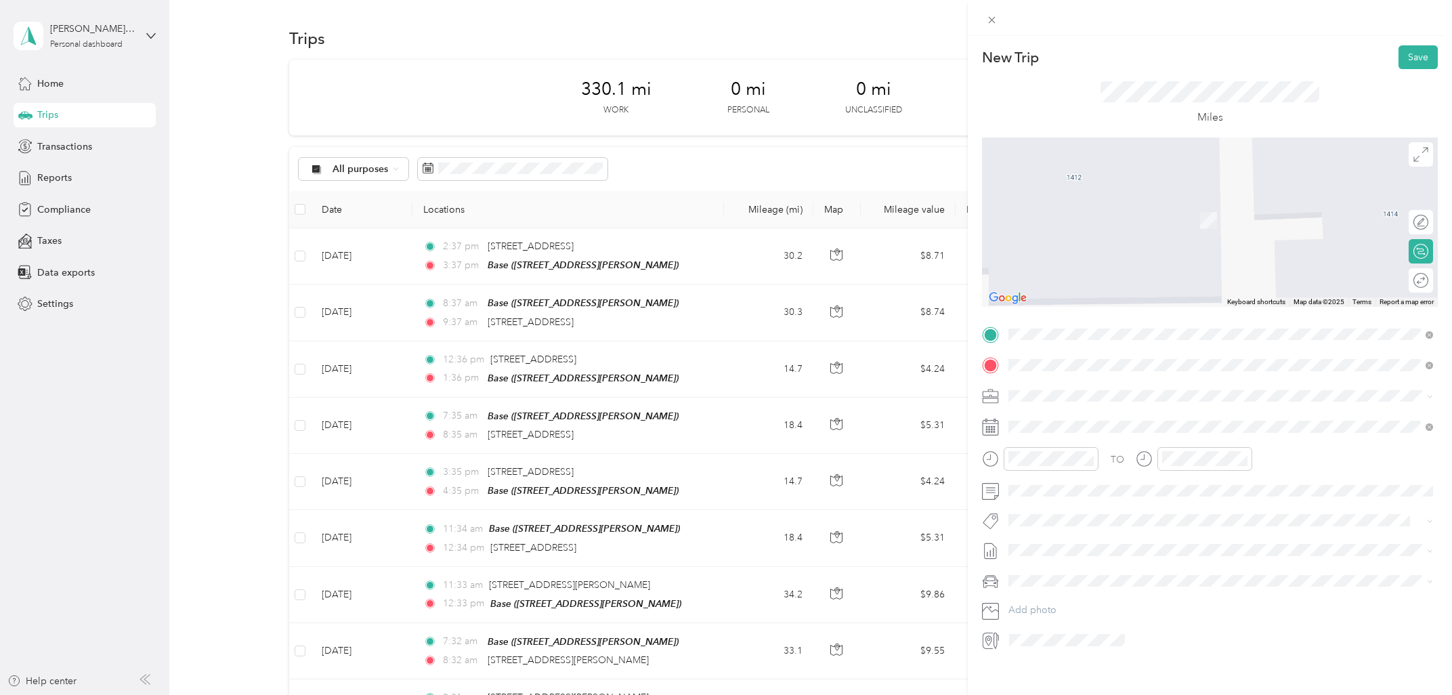
click at [1075, 411] on span "[STREET_ADDRESS][US_STATE]" at bounding box center [1101, 414] width 135 height 12
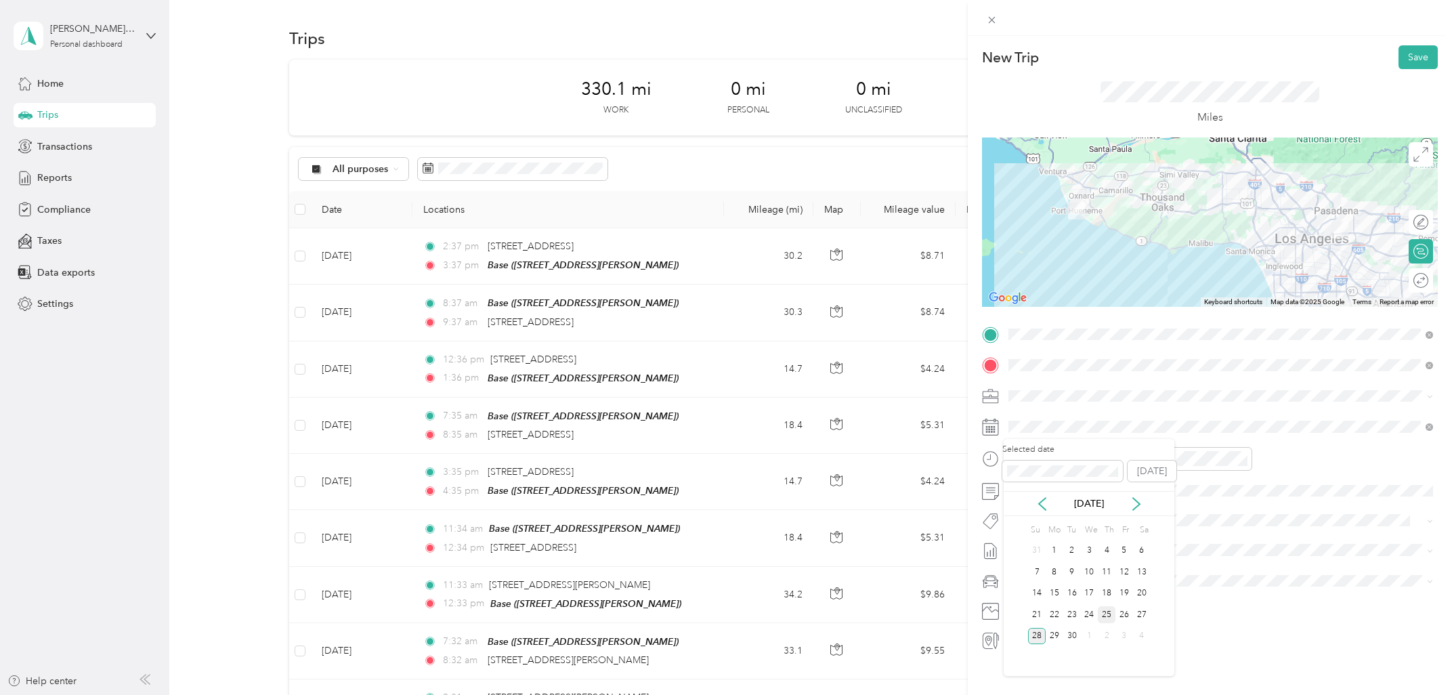
click at [1106, 618] on div "25" at bounding box center [1107, 614] width 18 height 17
click at [1098, 487] on div "AM" at bounding box center [1099, 488] width 33 height 19
click at [1059, 489] on div "00" at bounding box center [1061, 488] width 33 height 19
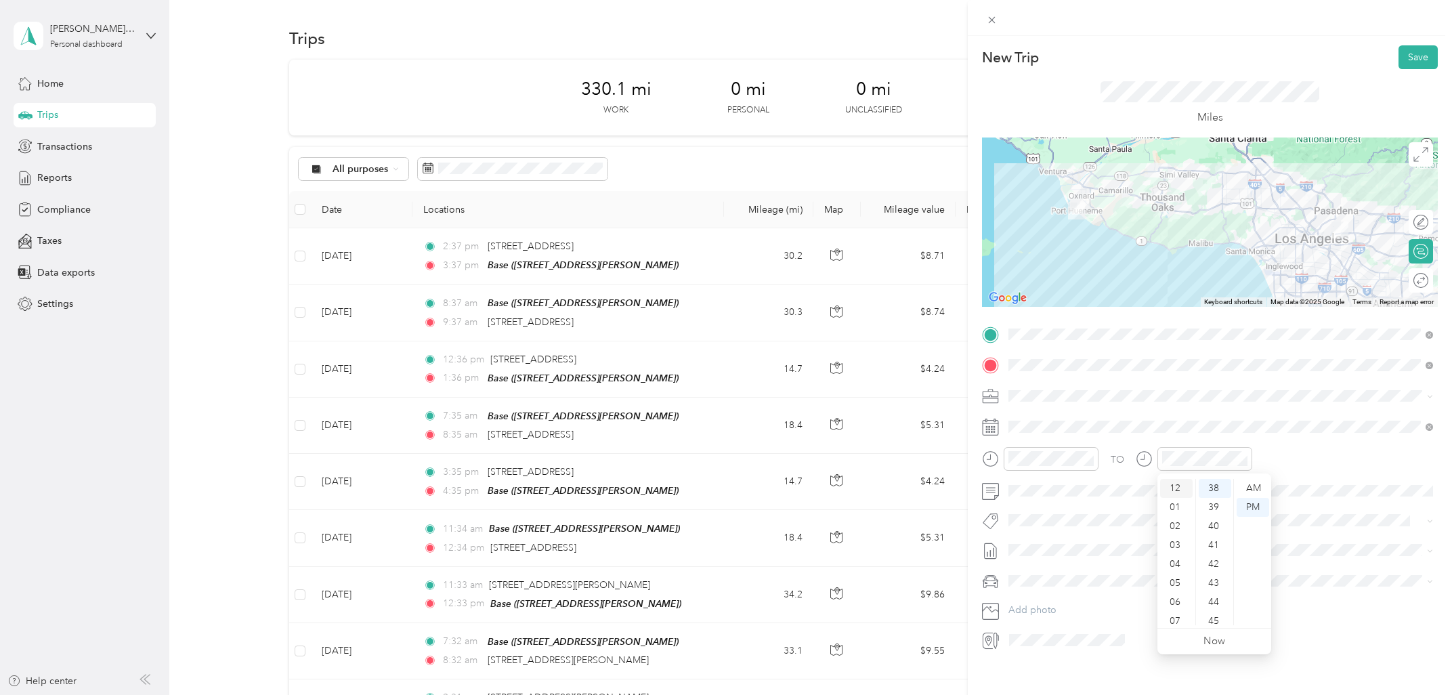
click at [1179, 488] on div "12" at bounding box center [1176, 488] width 33 height 19
click at [1217, 544] on div "10" at bounding box center [1215, 541] width 33 height 19
click at [1251, 502] on div "PM" at bounding box center [1253, 507] width 33 height 19
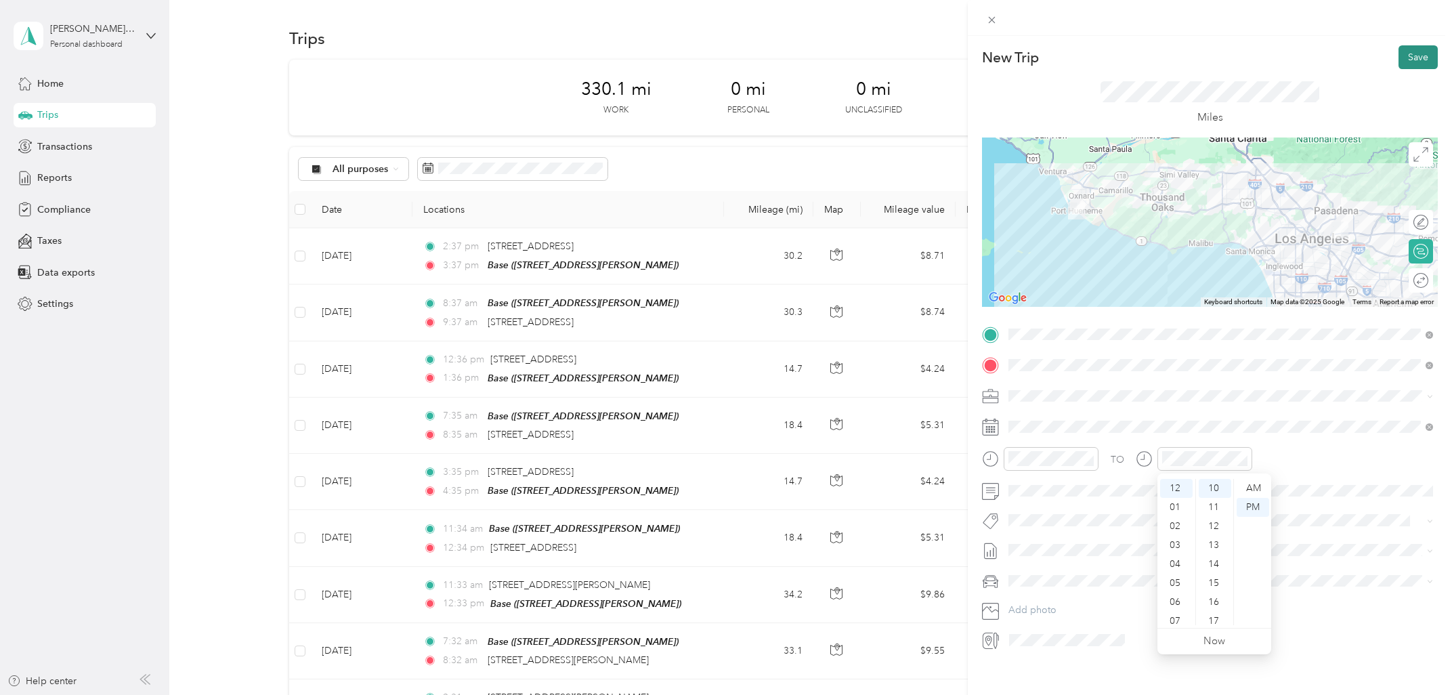
click at [1412, 54] on button "Save" at bounding box center [1418, 57] width 39 height 24
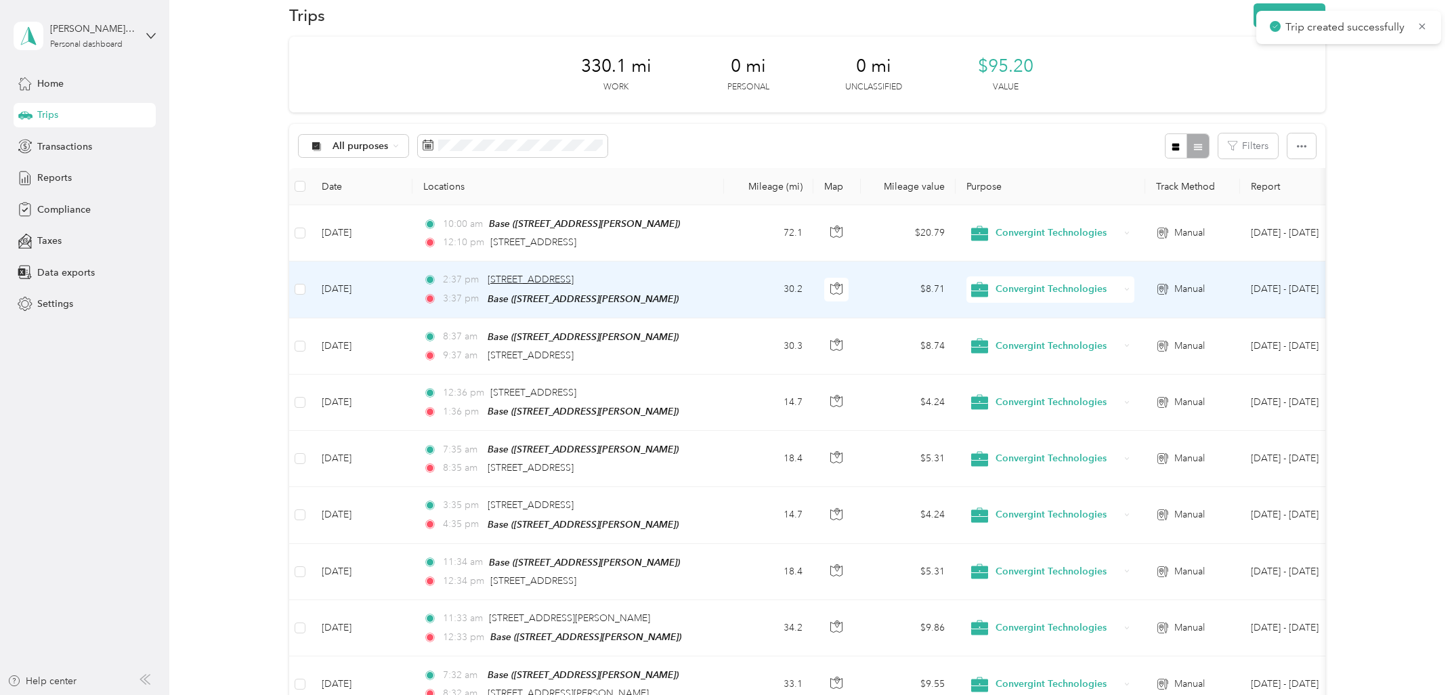
scroll to position [0, 0]
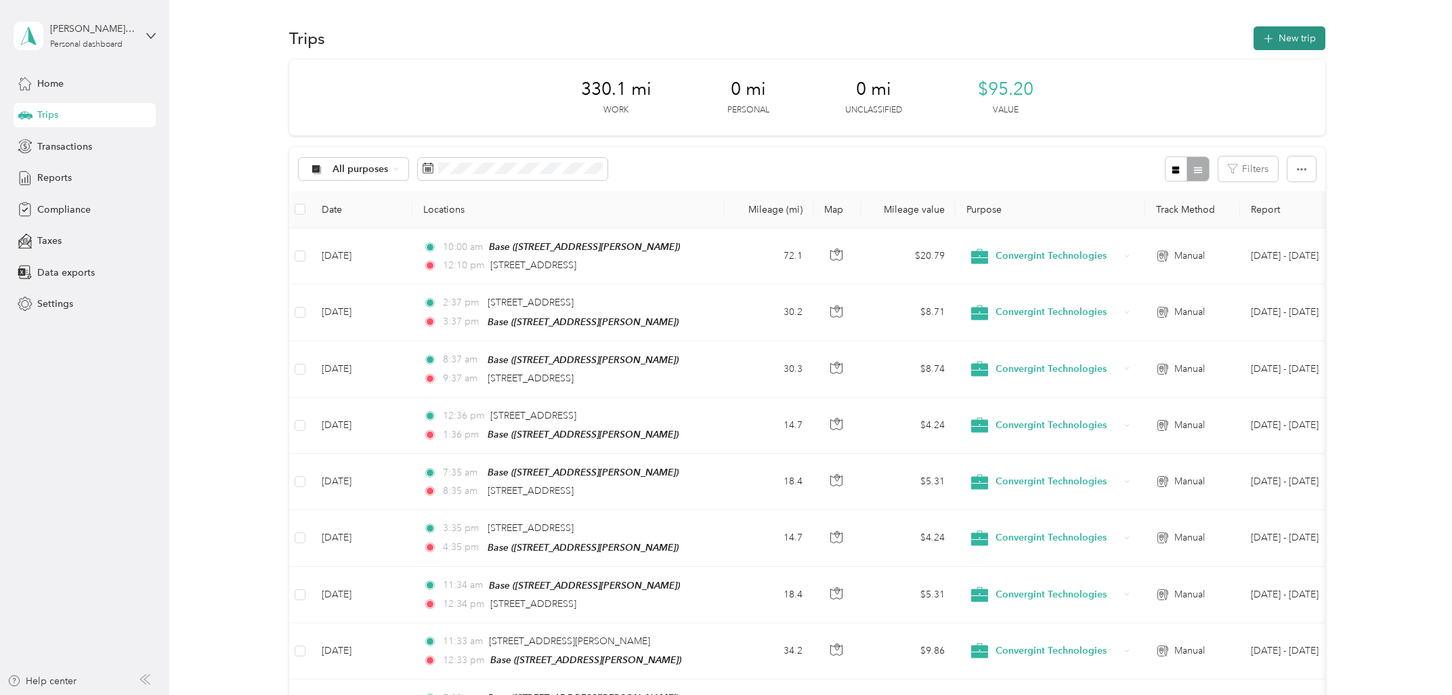
click at [1282, 37] on button "New trip" at bounding box center [1290, 38] width 72 height 24
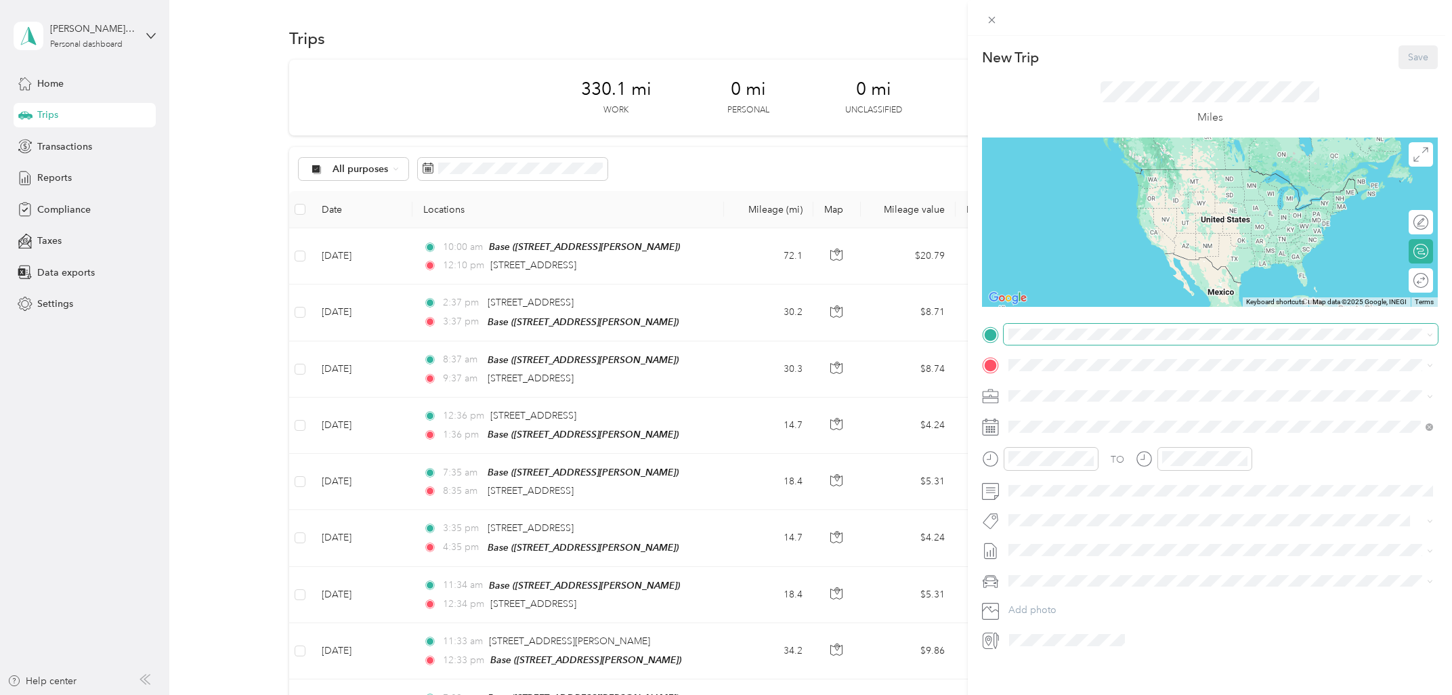
click at [1097, 326] on span at bounding box center [1221, 335] width 434 height 22
click at [1128, 384] on span "[STREET_ADDRESS][US_STATE]" at bounding box center [1101, 383] width 135 height 12
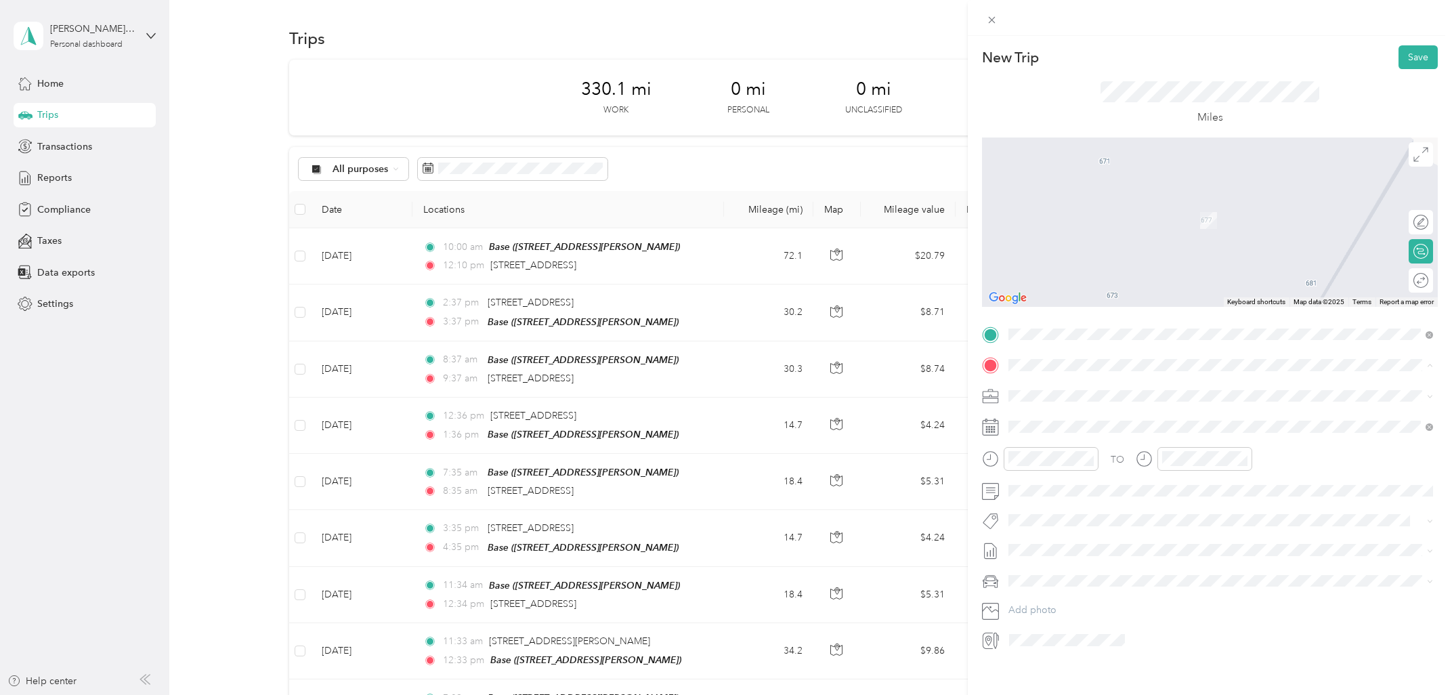
click at [1082, 417] on div "Base" at bounding box center [1215, 419] width 362 height 12
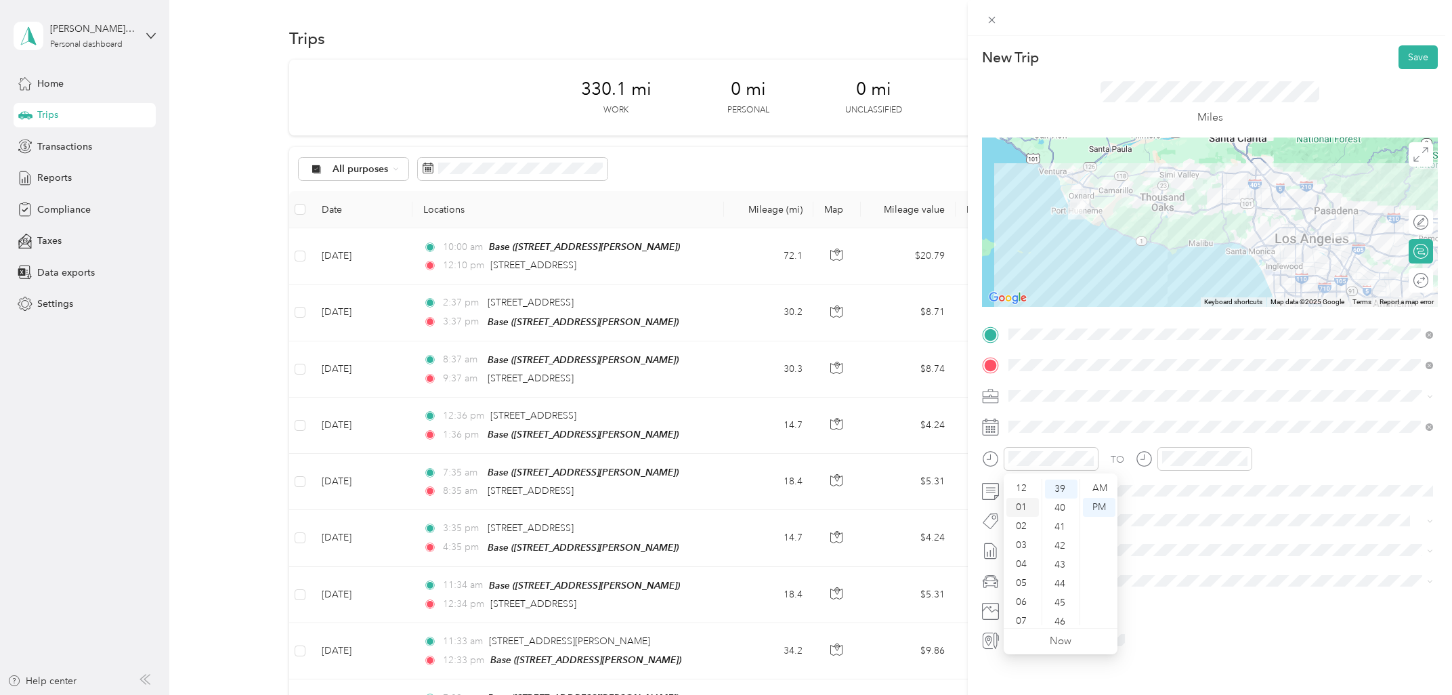
click at [1023, 499] on div "01" at bounding box center [1023, 507] width 33 height 19
click at [1065, 559] on div "11" at bounding box center [1061, 560] width 33 height 19
click at [1175, 484] on div "03" at bounding box center [1176, 477] width 33 height 19
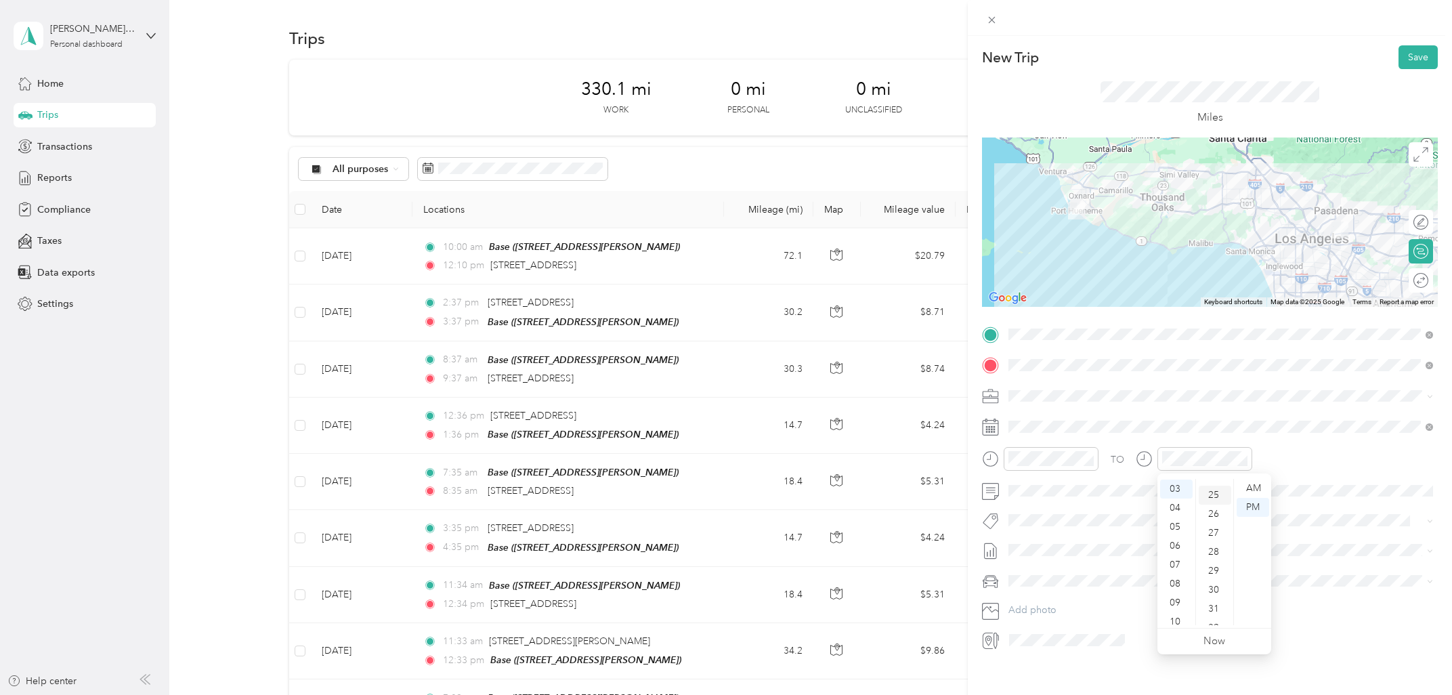
click at [1215, 502] on div "25" at bounding box center [1215, 495] width 33 height 19
click at [1420, 59] on button "Save" at bounding box center [1418, 57] width 39 height 24
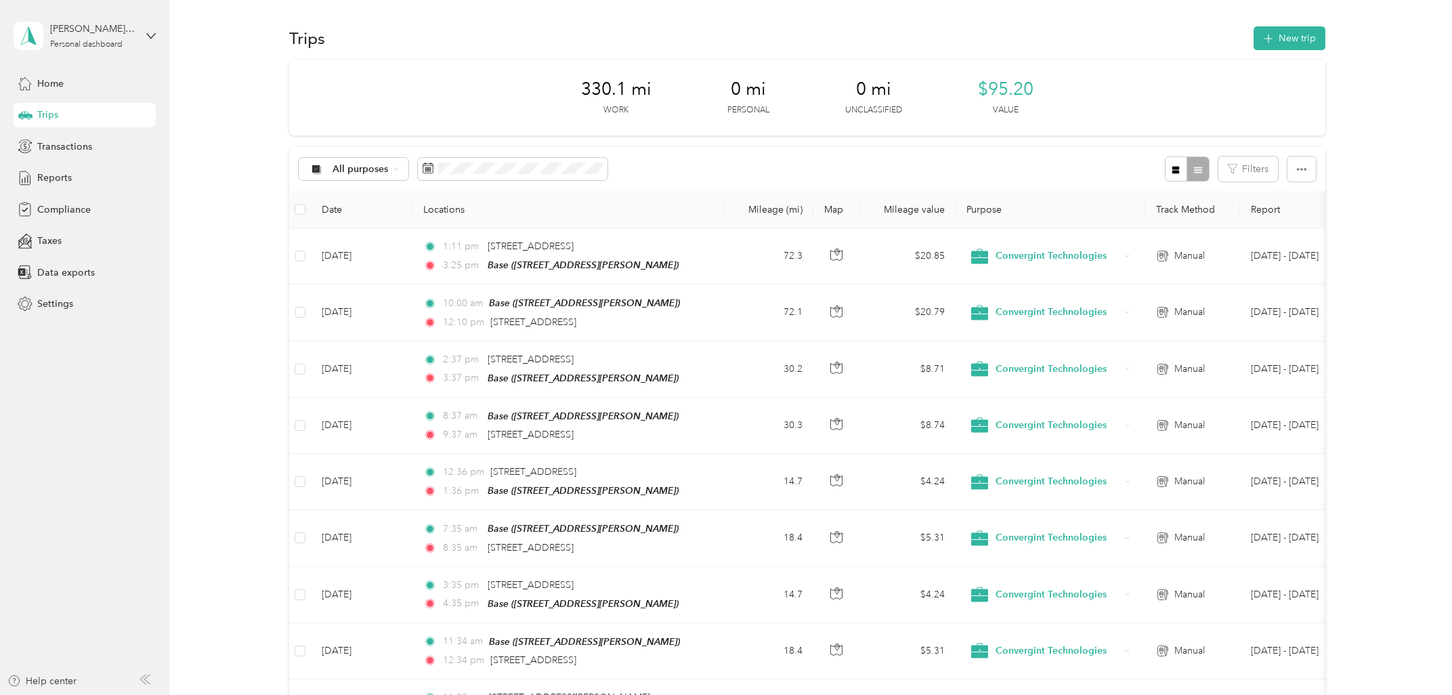
click at [616, 90] on span "330.1 mi" at bounding box center [616, 90] width 70 height 22
click at [614, 115] on p "Work" at bounding box center [616, 110] width 25 height 12
click at [994, 109] on div "$95.20 Value" at bounding box center [1006, 98] width 56 height 38
click at [897, 112] on p "Unclassified" at bounding box center [873, 110] width 57 height 12
click at [816, 106] on div "330.1 mi Work 0 mi Personal 0 mi Unclassified $95.20 Value" at bounding box center [807, 98] width 1036 height 76
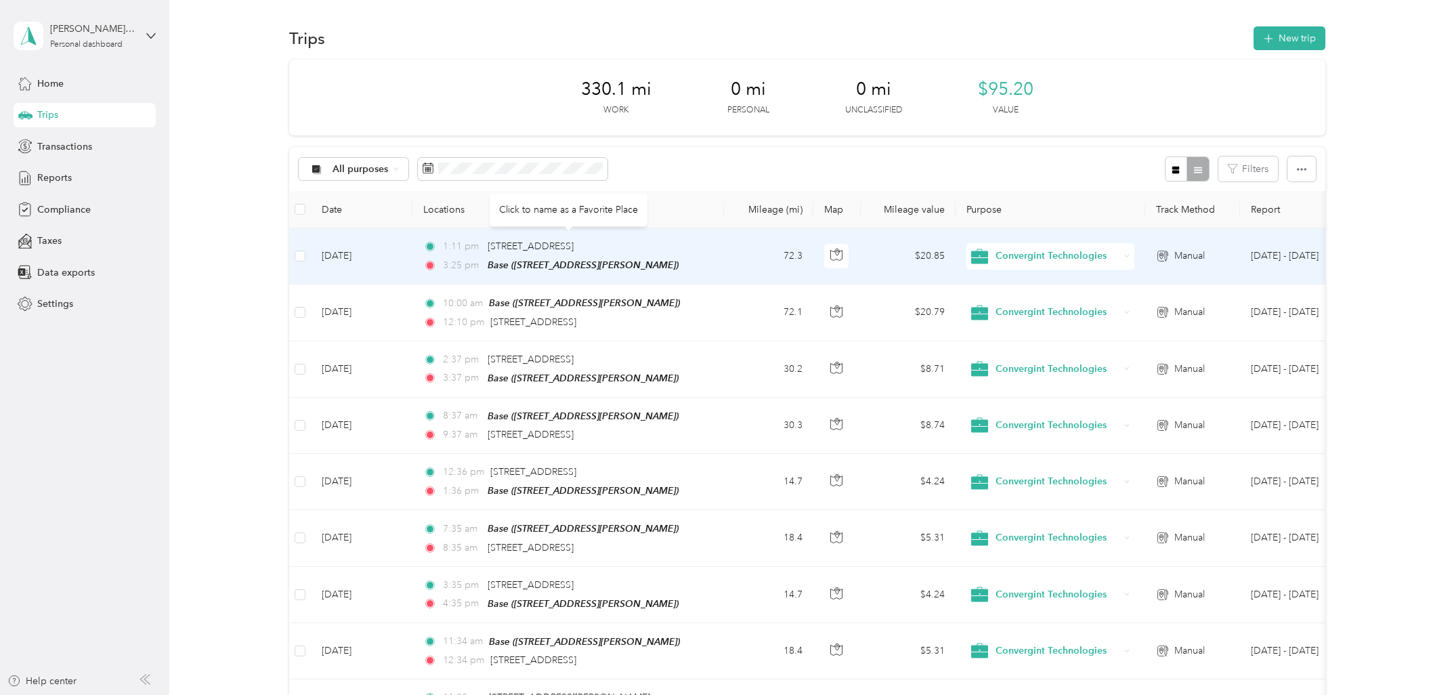
click at [375, 254] on td "[DATE]" at bounding box center [362, 256] width 102 height 56
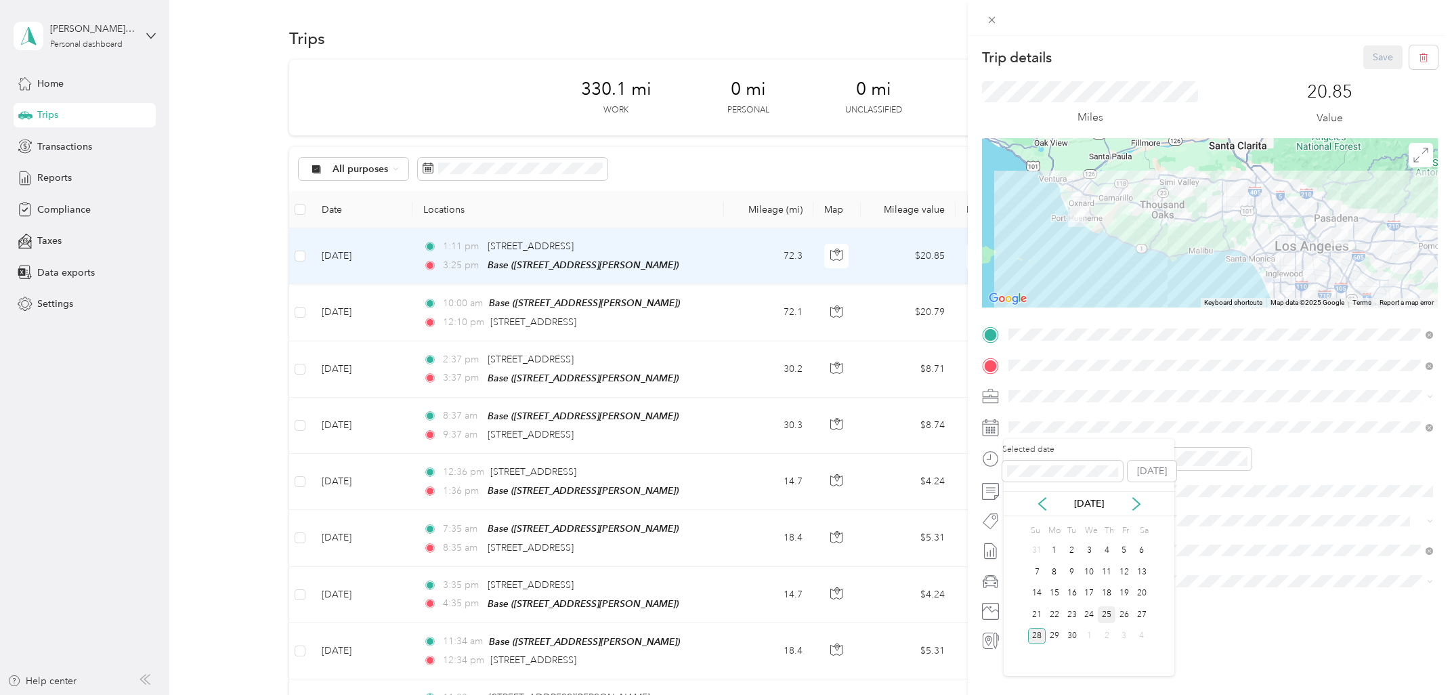
click at [1114, 614] on div "25" at bounding box center [1107, 614] width 18 height 17
click at [1380, 60] on button "Save" at bounding box center [1382, 57] width 39 height 24
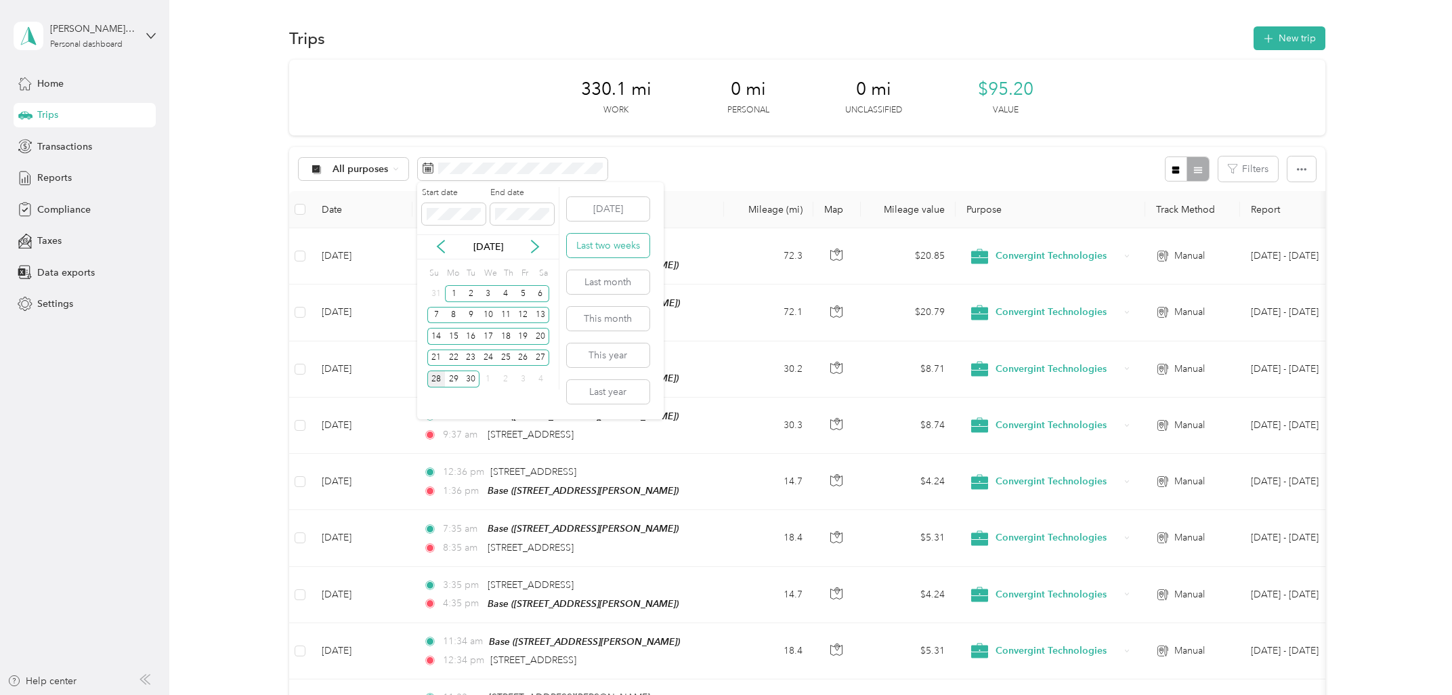
click at [597, 247] on button "Last two weeks" at bounding box center [608, 246] width 83 height 24
click at [614, 312] on button "This month" at bounding box center [608, 319] width 83 height 24
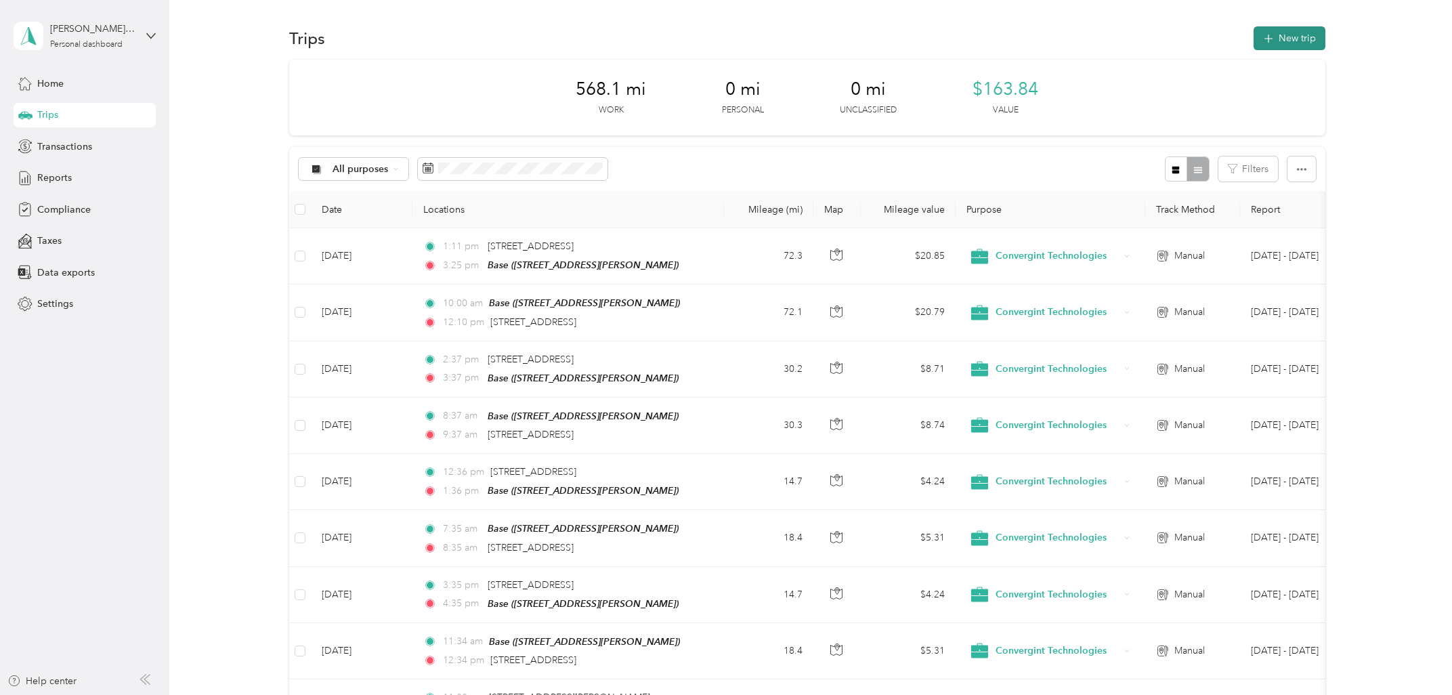
click at [1314, 43] on button "New trip" at bounding box center [1290, 38] width 72 height 24
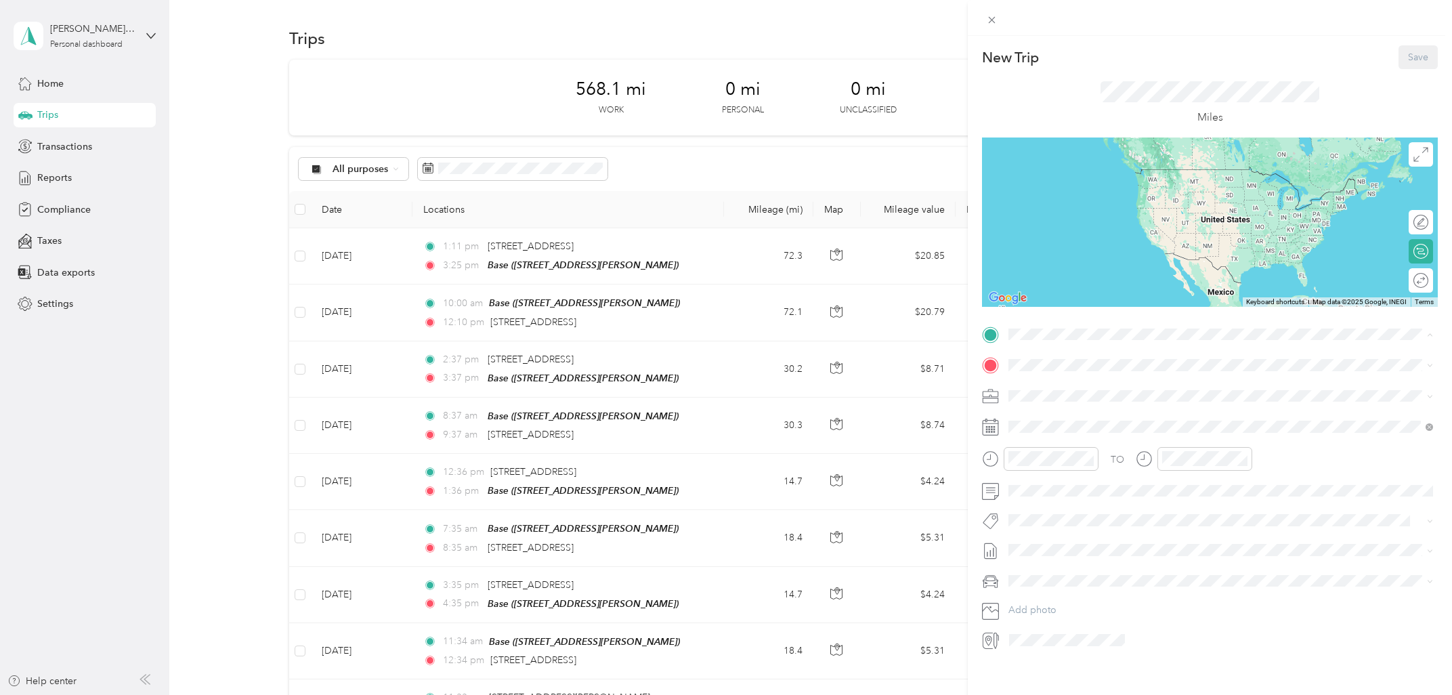
click at [1085, 388] on div "Base" at bounding box center [1215, 388] width 362 height 12
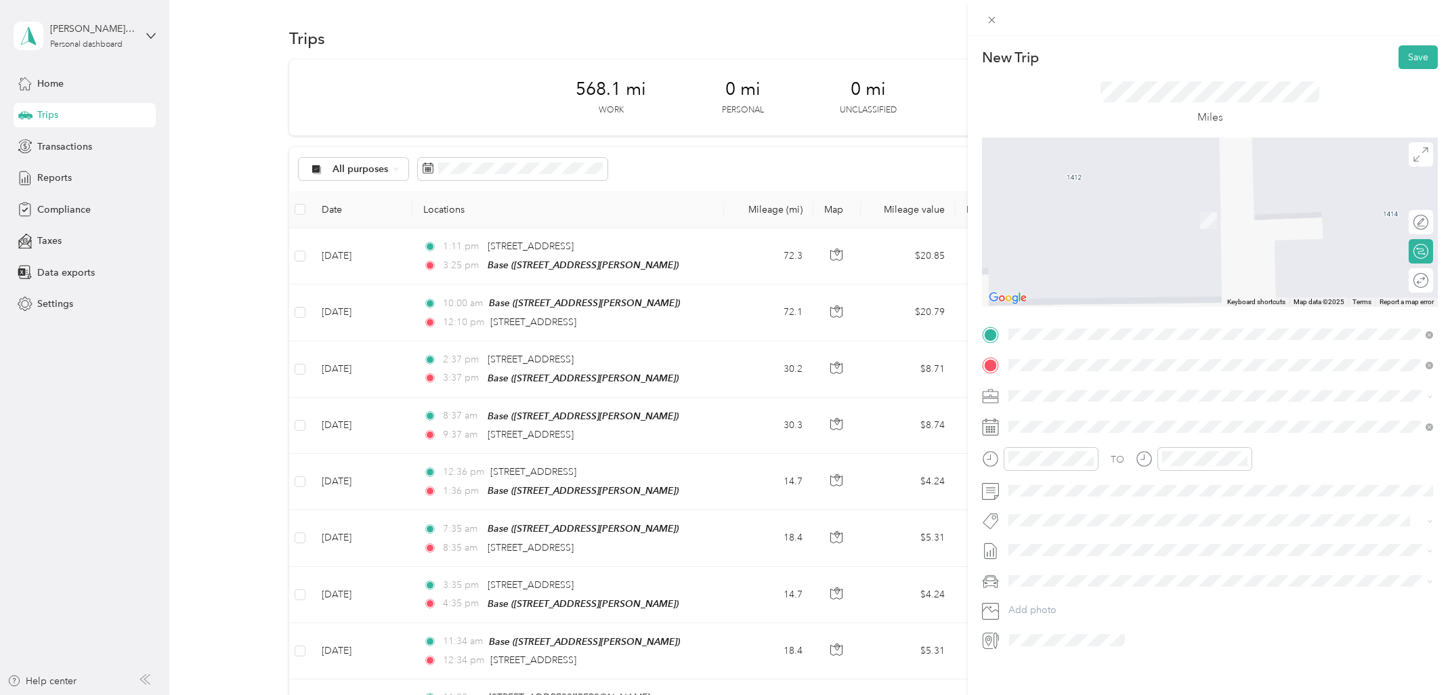
click at [1082, 414] on span "[GEOGRAPHIC_DATA][US_STATE], [GEOGRAPHIC_DATA]" at bounding box center [1159, 414] width 250 height 12
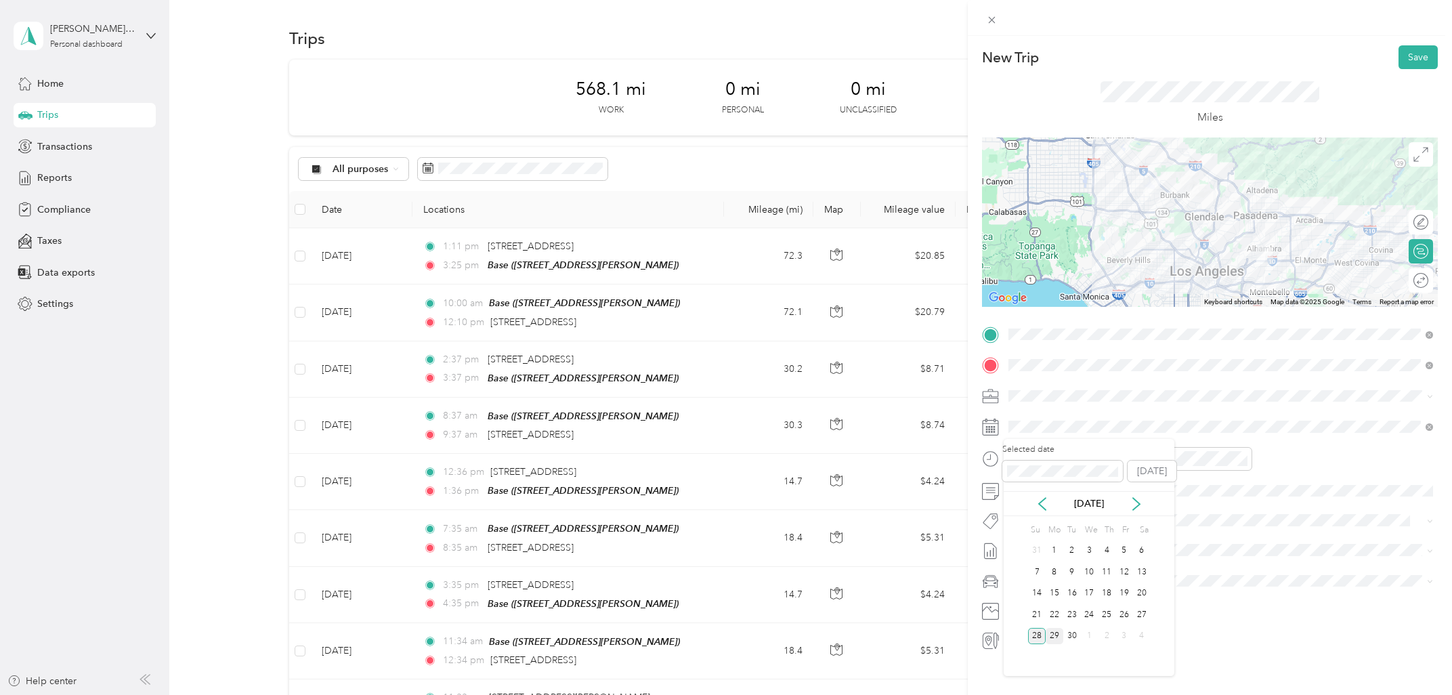
click at [1053, 639] on div "29" at bounding box center [1055, 636] width 18 height 17
click at [1027, 520] on div "06" at bounding box center [1023, 521] width 33 height 19
click at [1064, 488] on div "00" at bounding box center [1061, 488] width 33 height 19
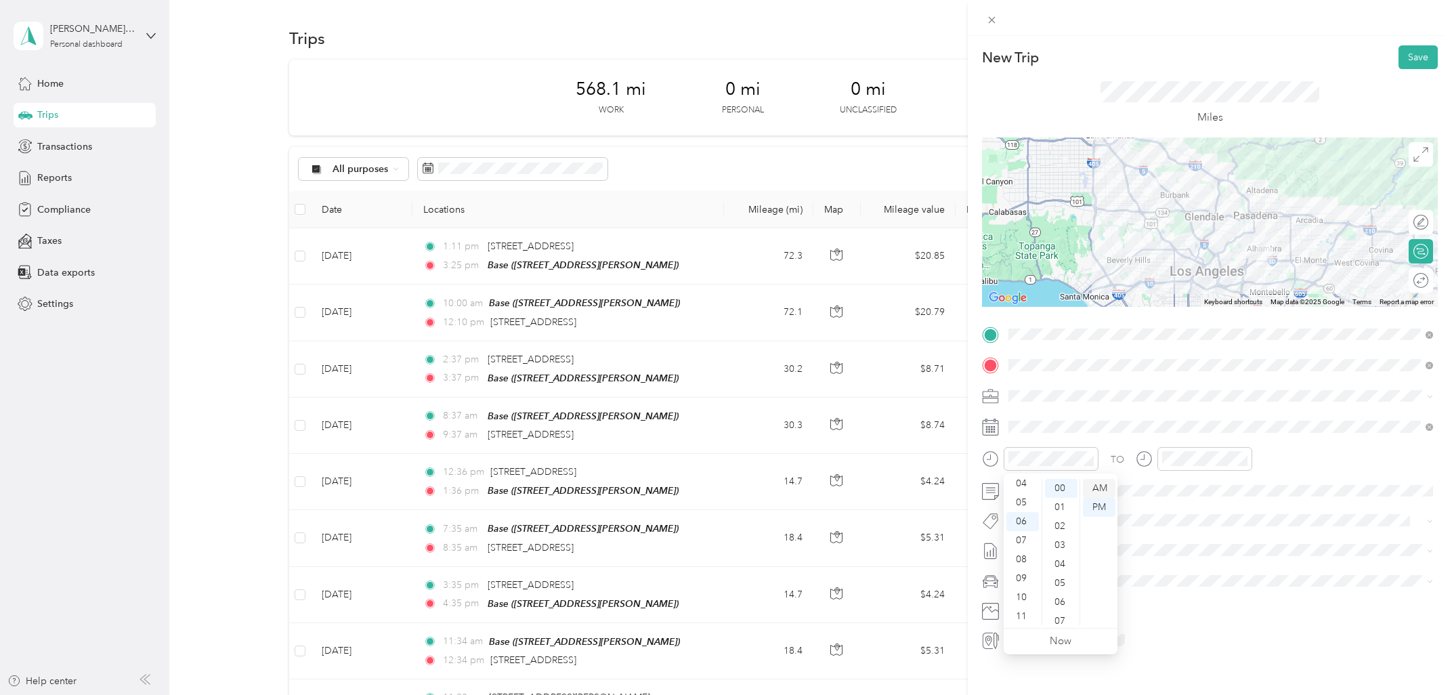
click at [1101, 486] on div "AM" at bounding box center [1099, 488] width 33 height 19
click at [1179, 517] on div "06" at bounding box center [1176, 521] width 33 height 19
click at [1217, 564] on div "30" at bounding box center [1215, 571] width 33 height 19
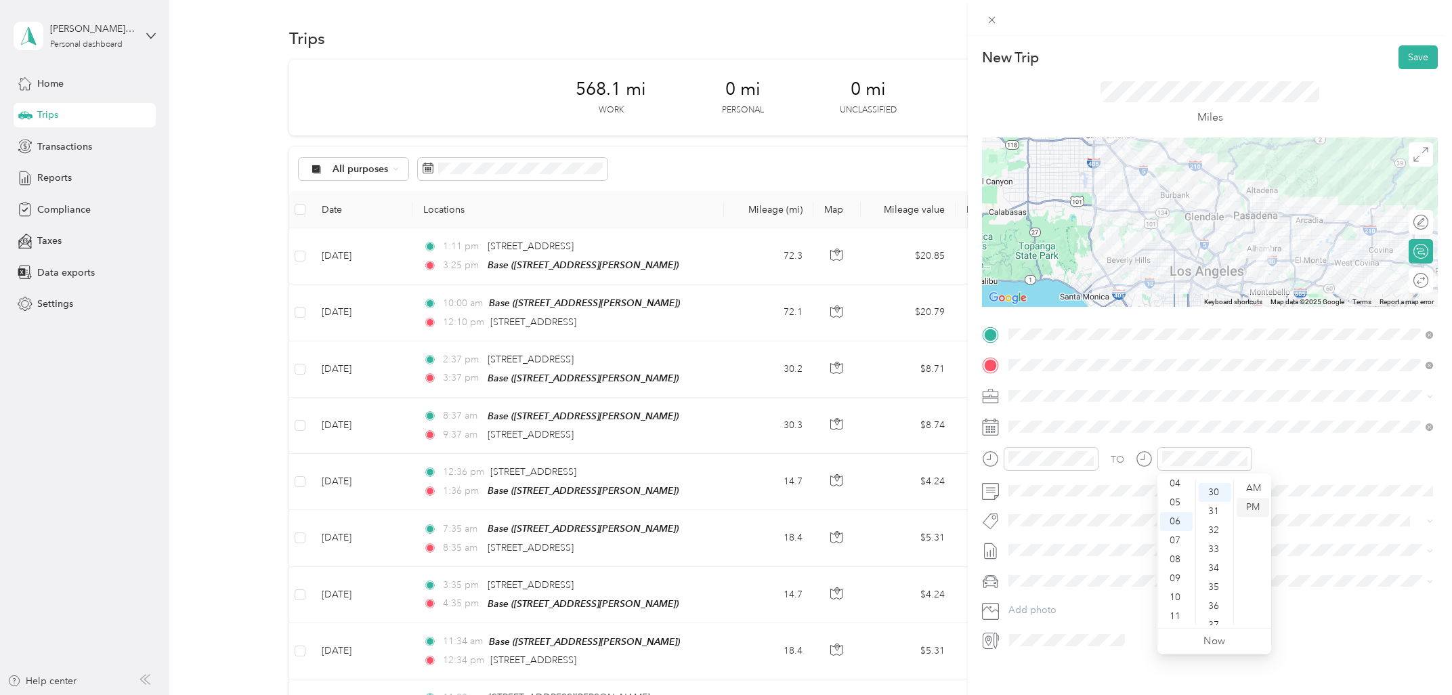
scroll to position [569, 0]
click at [1250, 488] on div "AM" at bounding box center [1253, 488] width 33 height 19
click at [1420, 56] on button "Save" at bounding box center [1418, 57] width 39 height 24
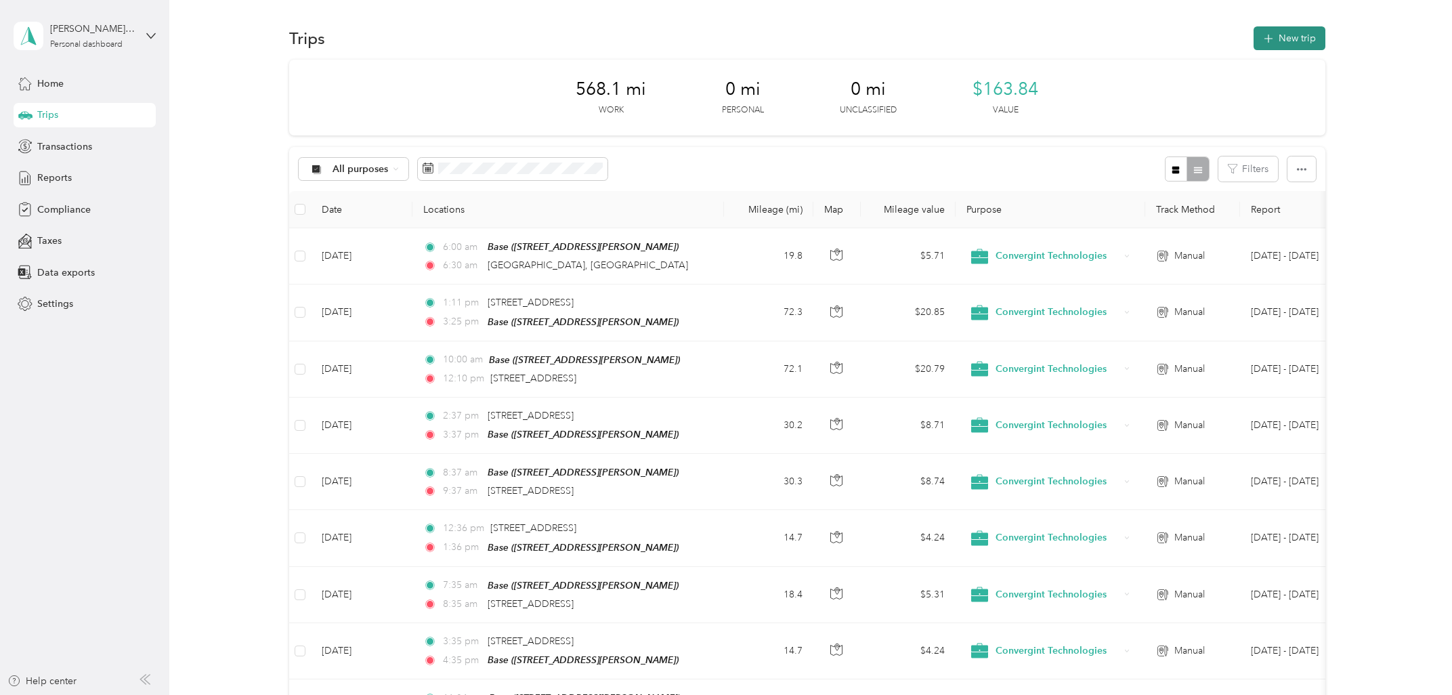
click at [1294, 43] on button "New trip" at bounding box center [1290, 38] width 72 height 24
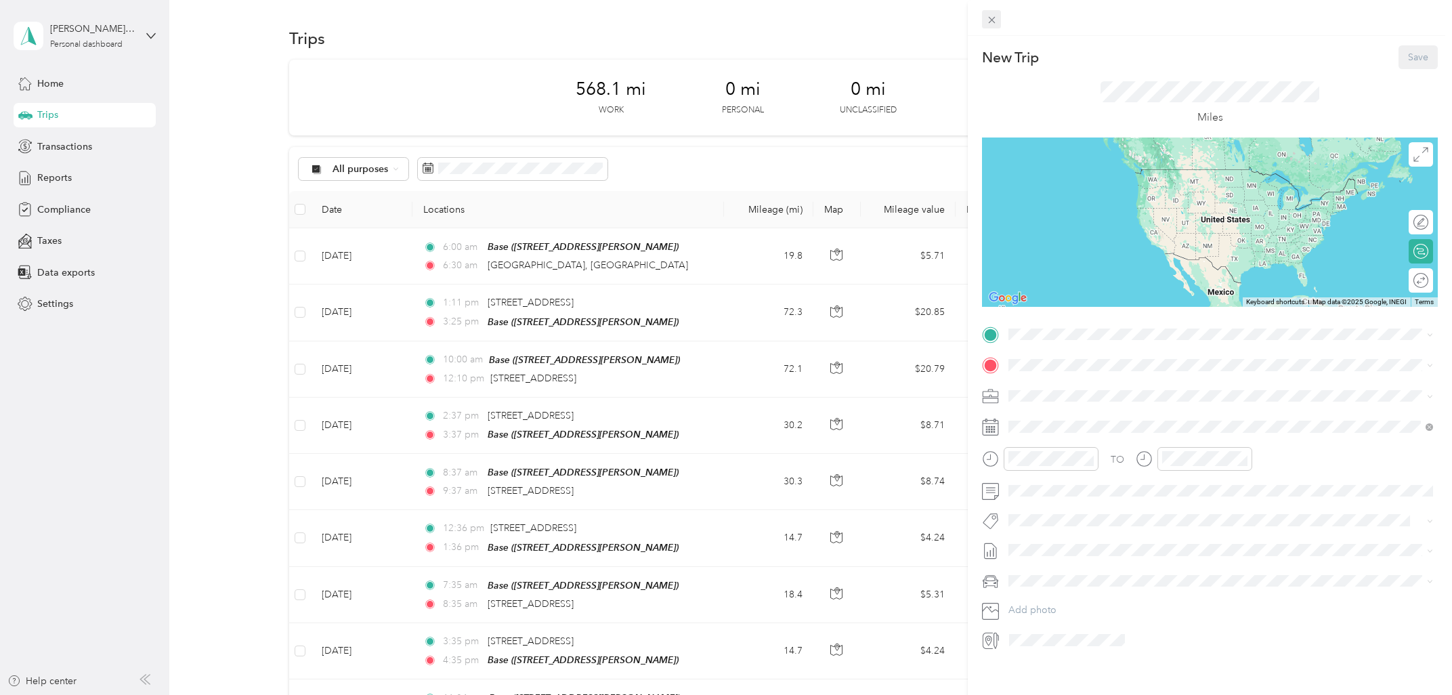
click at [993, 23] on icon at bounding box center [992, 20] width 12 height 12
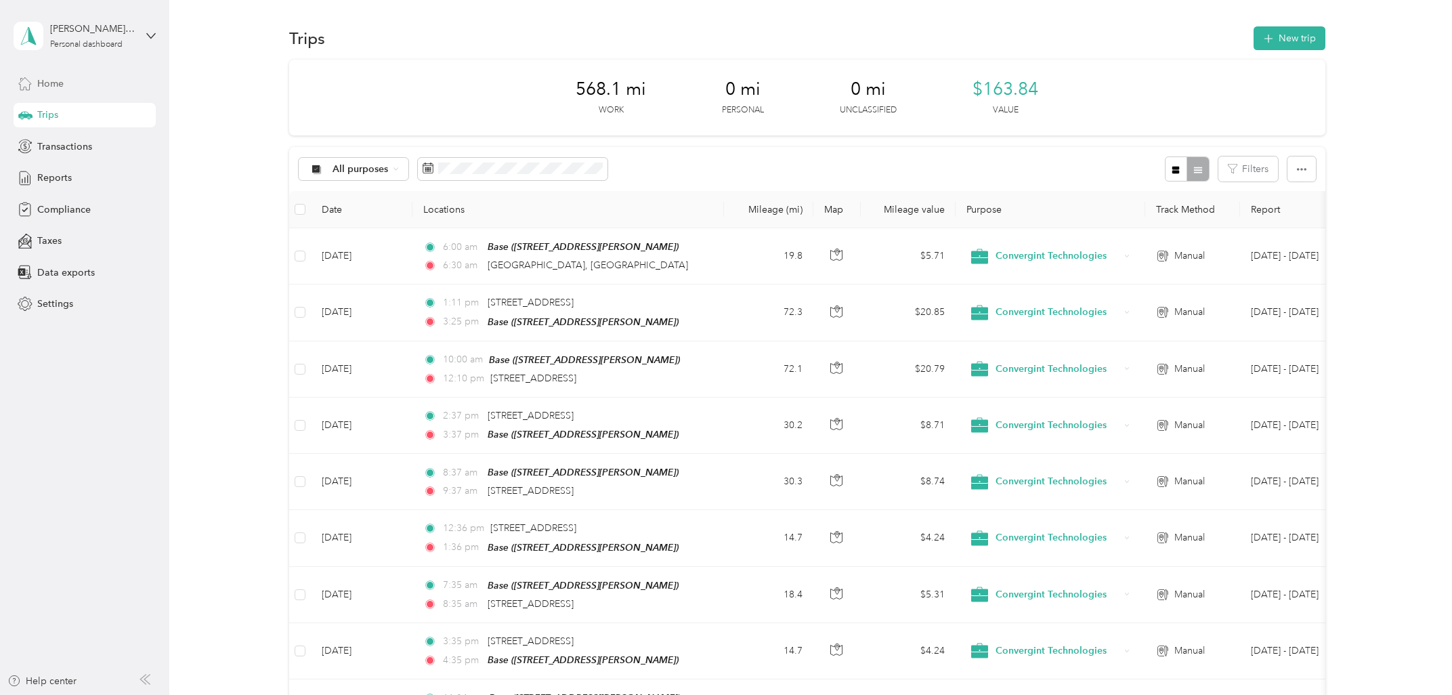
click at [52, 90] on span "Home" at bounding box center [50, 84] width 26 height 14
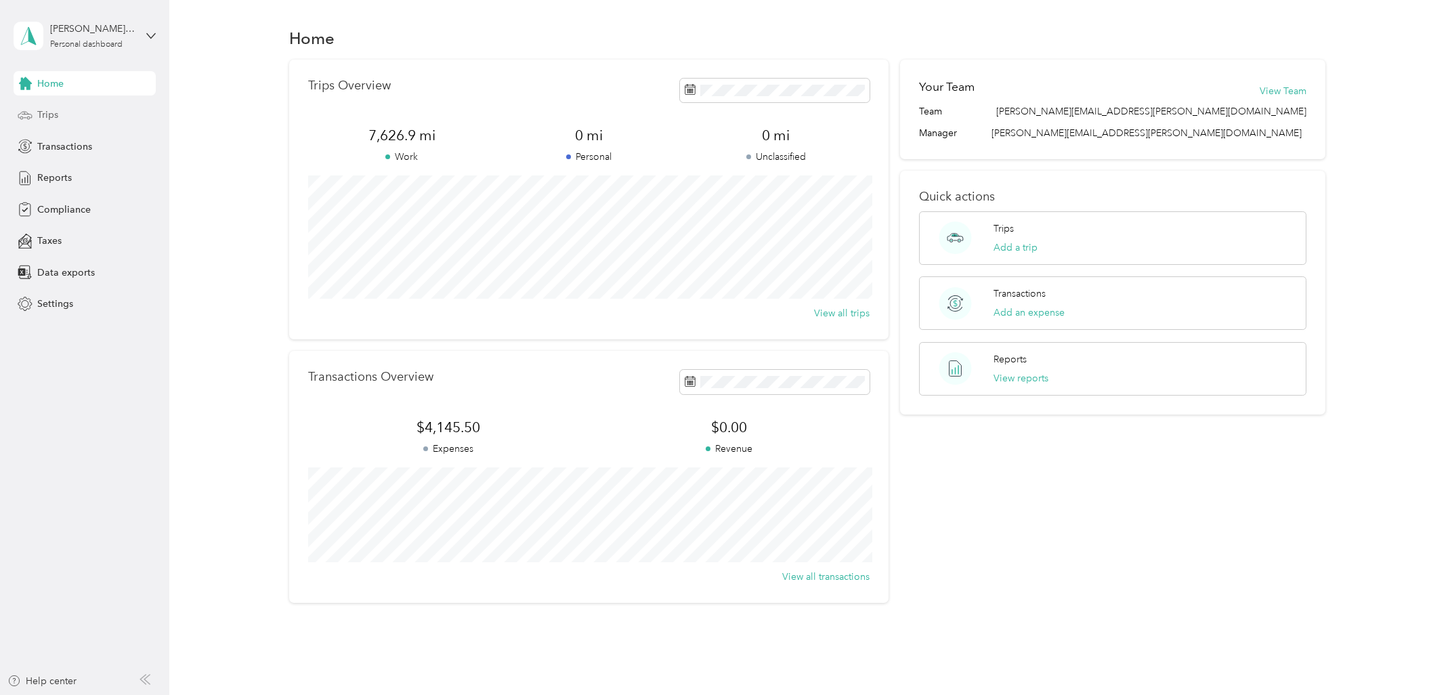
click at [50, 114] on span "Trips" at bounding box center [47, 115] width 21 height 14
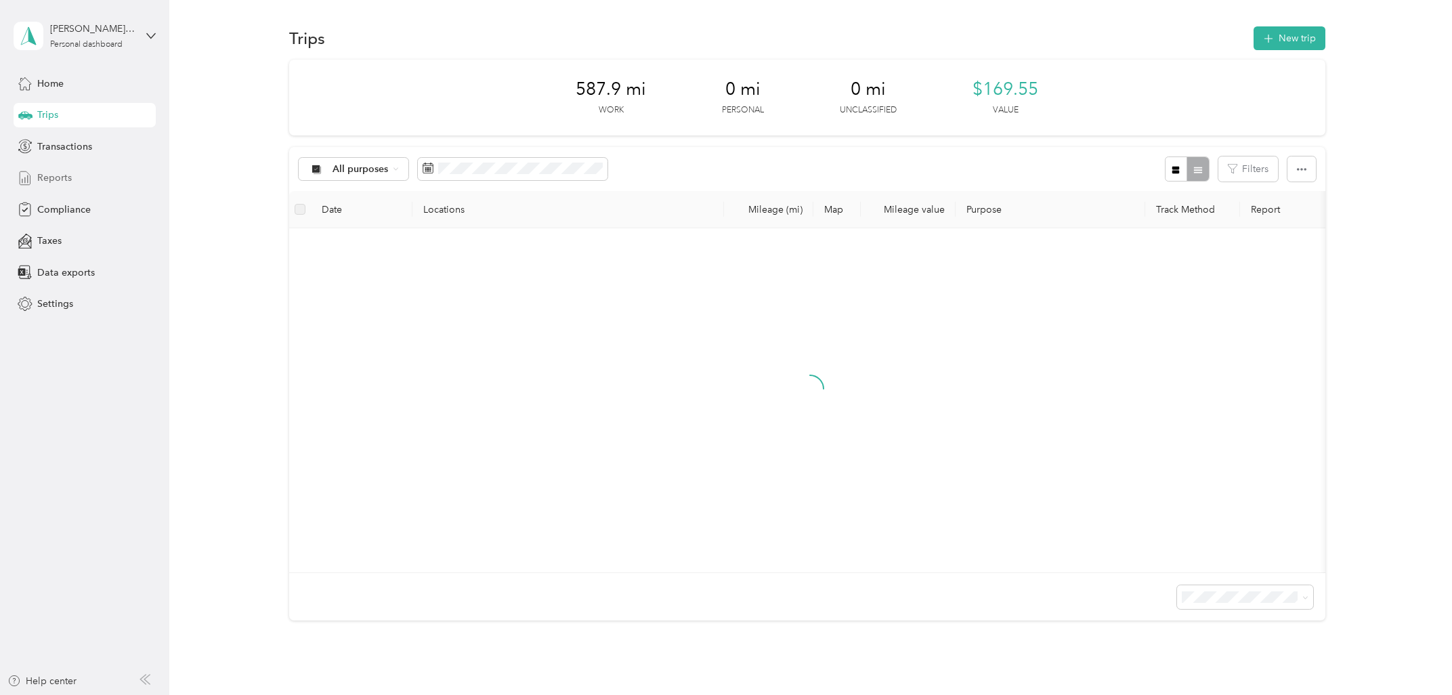
click at [64, 169] on div "Reports" at bounding box center [85, 178] width 142 height 24
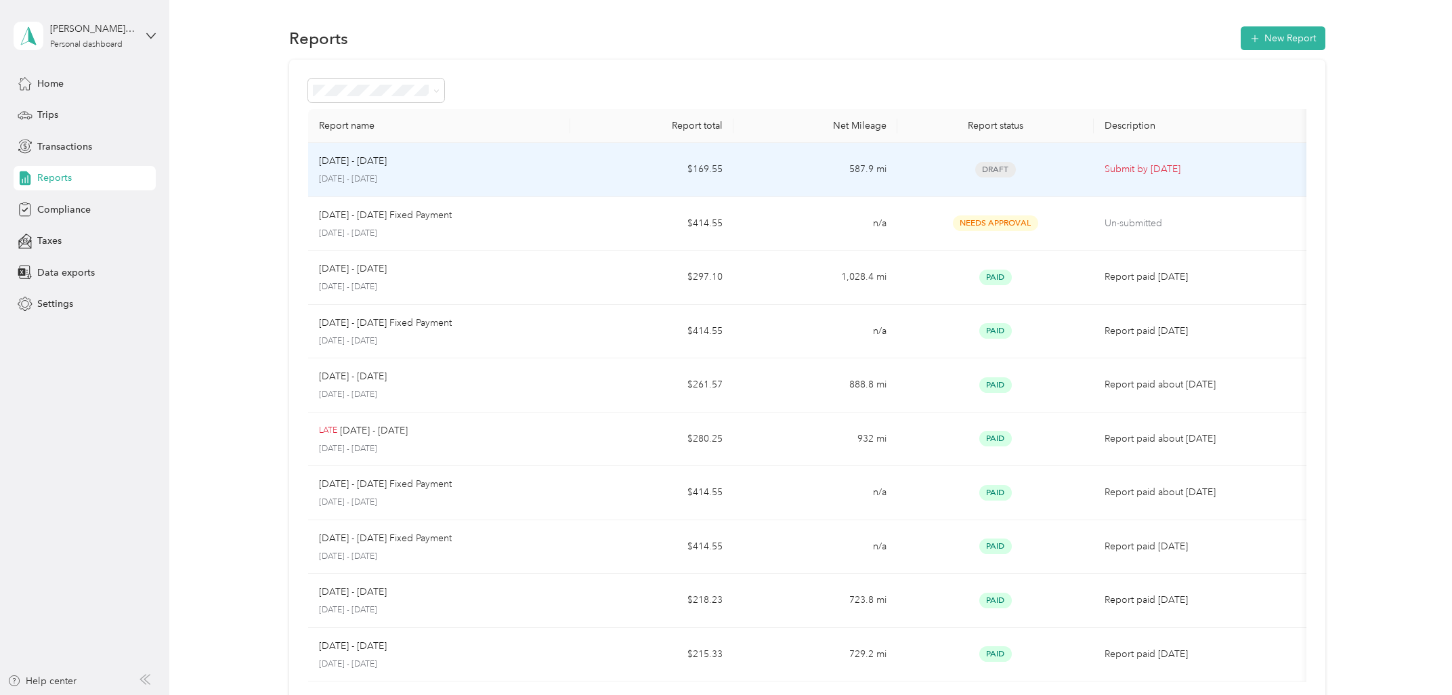
click at [1129, 176] on p "Submit by [DATE]" at bounding box center [1203, 169] width 196 height 15
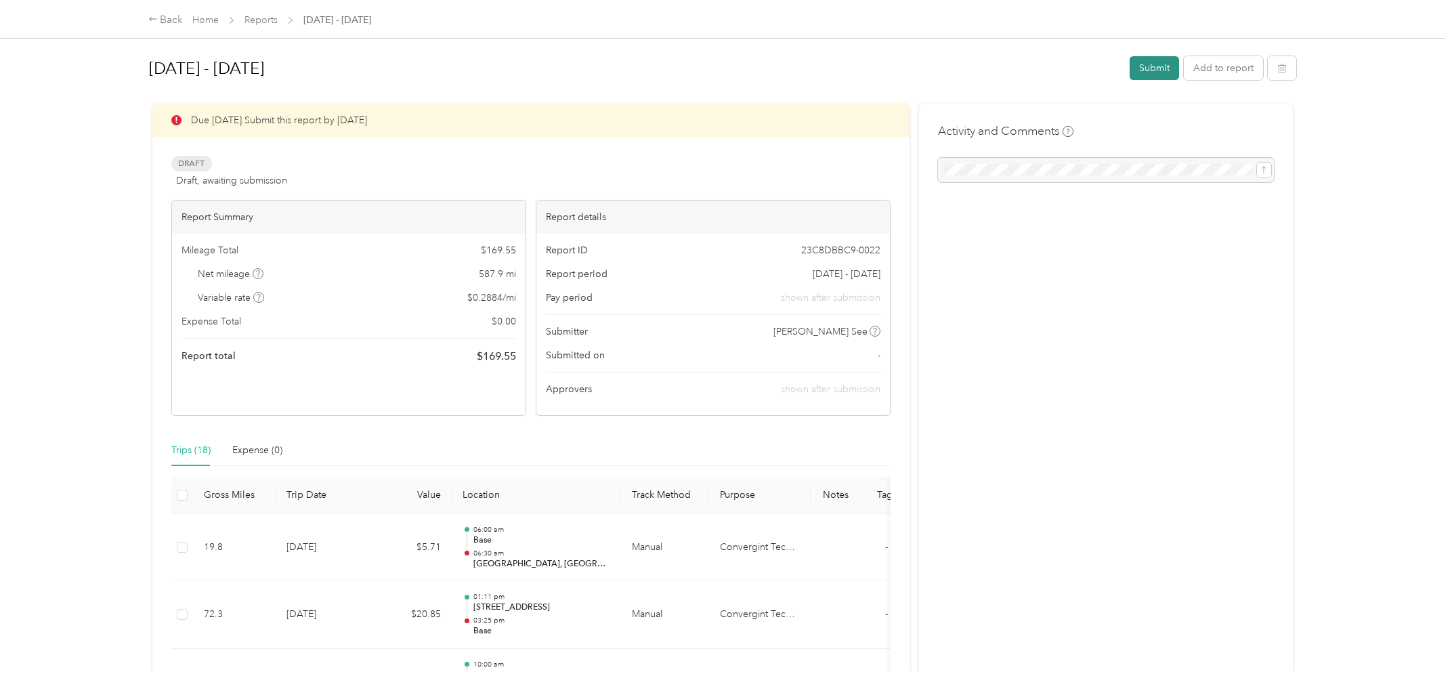
click at [1172, 65] on button "Submit" at bounding box center [1154, 68] width 49 height 24
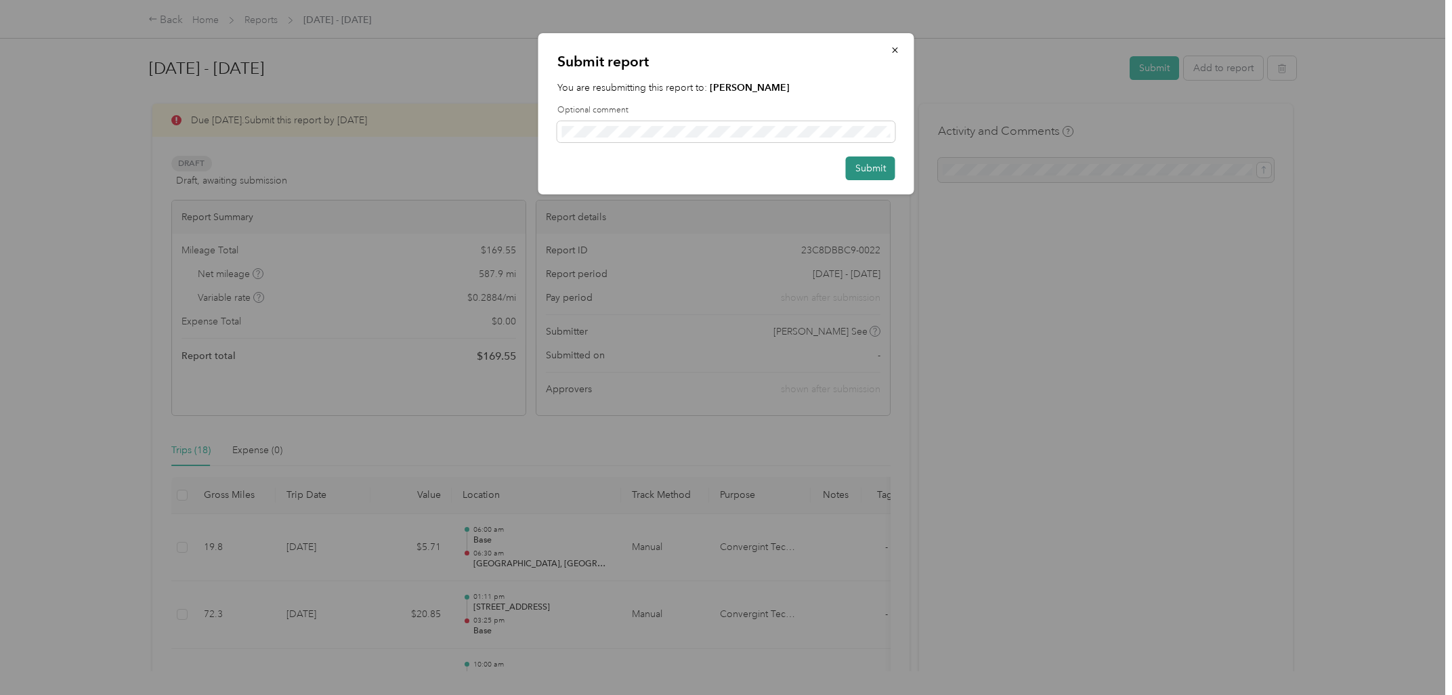
click at [858, 169] on button "Submit" at bounding box center [870, 168] width 49 height 24
